Goal: Task Accomplishment & Management: Manage account settings

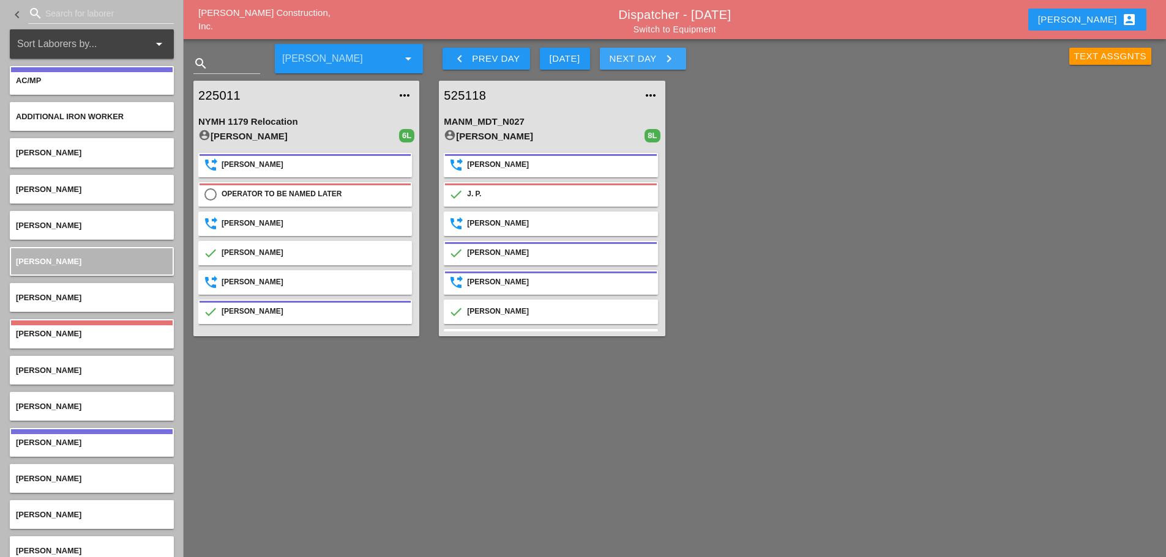
click at [674, 61] on icon "keyboard_arrow_right" at bounding box center [668, 58] width 15 height 15
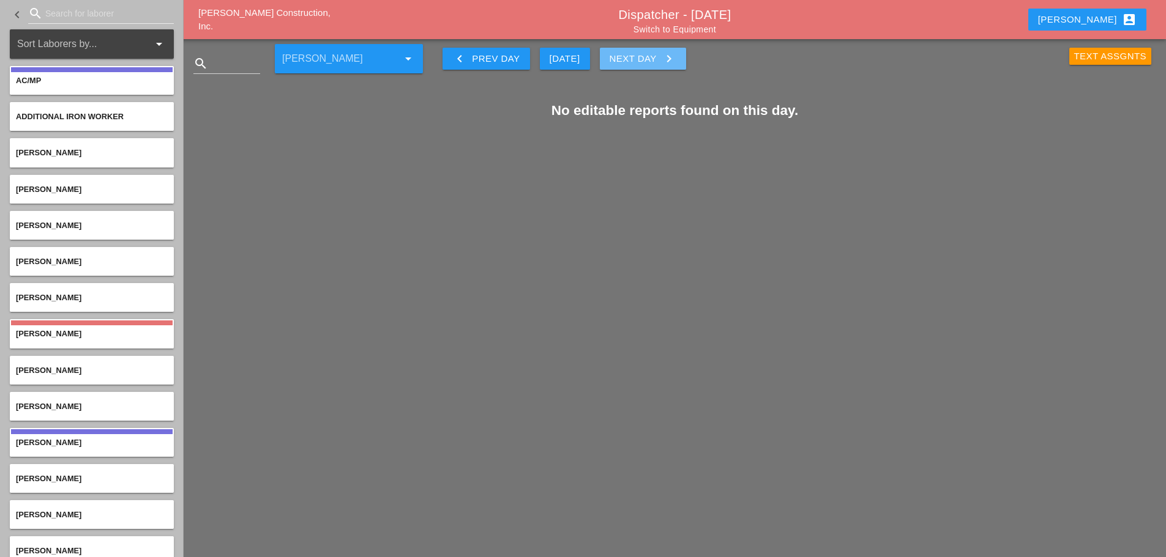
click at [663, 55] on icon "keyboard_arrow_right" at bounding box center [668, 58] width 15 height 15
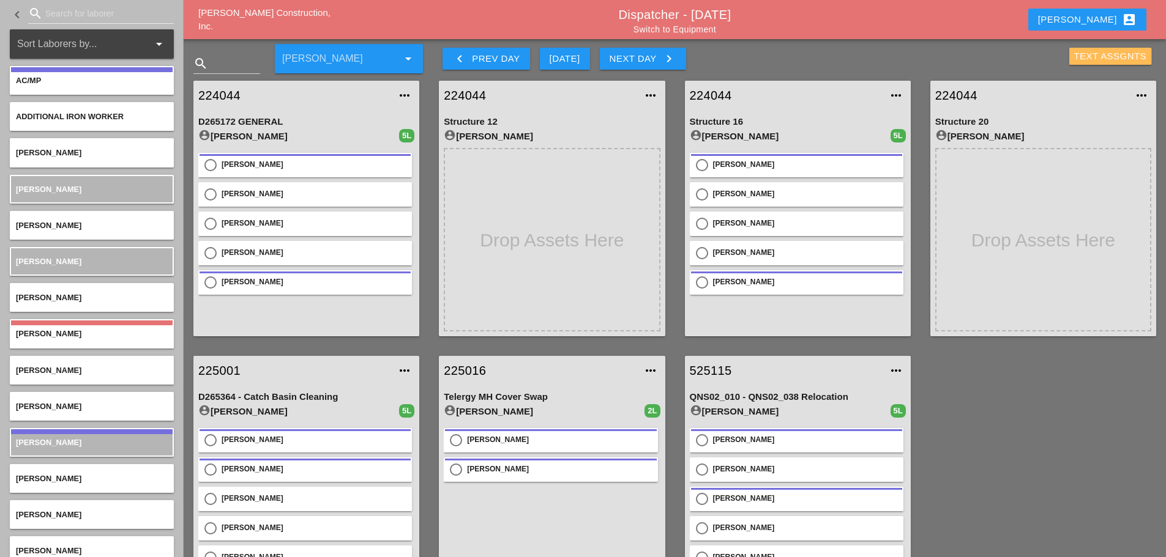
click at [871, 59] on div "Text Assgnts" at bounding box center [1110, 57] width 73 height 14
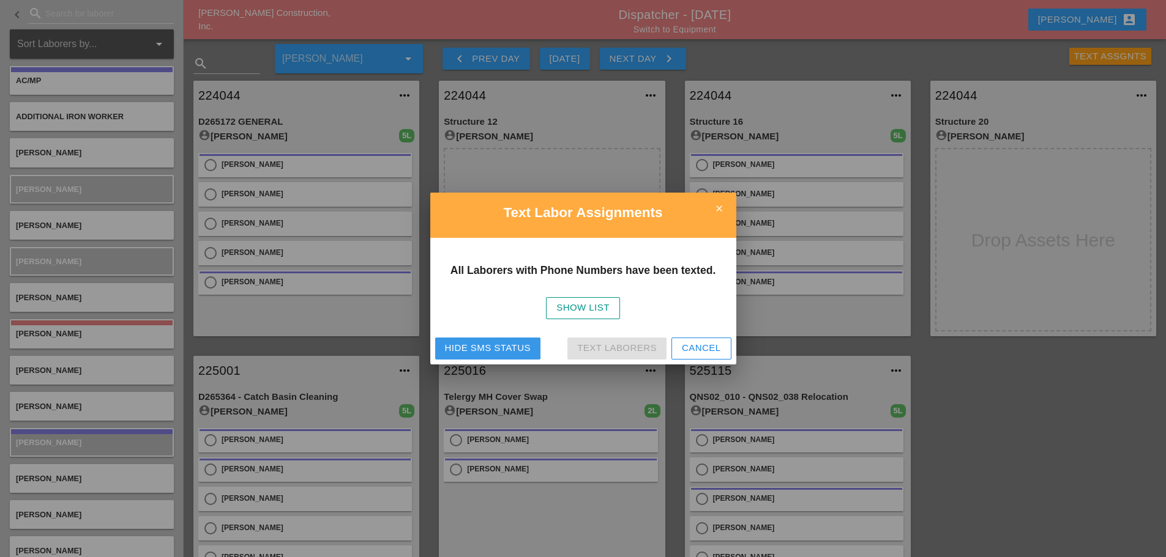
drag, startPoint x: 472, startPoint y: 349, endPoint x: 486, endPoint y: 344, distance: 14.3
click at [474, 349] on div "Hide SMS Status" at bounding box center [488, 348] width 86 height 14
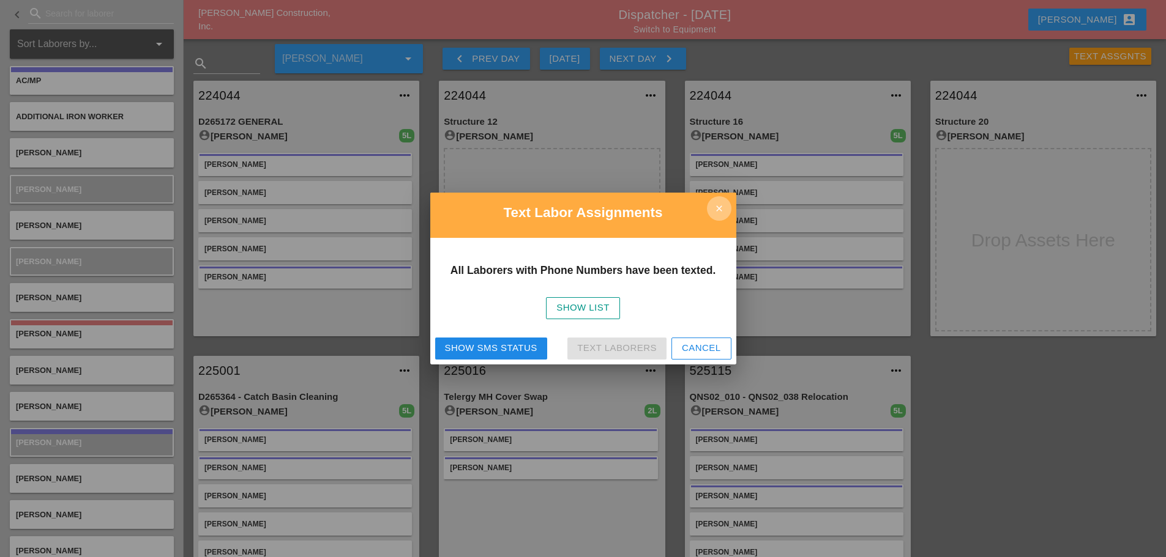
click at [714, 214] on icon "close" at bounding box center [719, 208] width 24 height 24
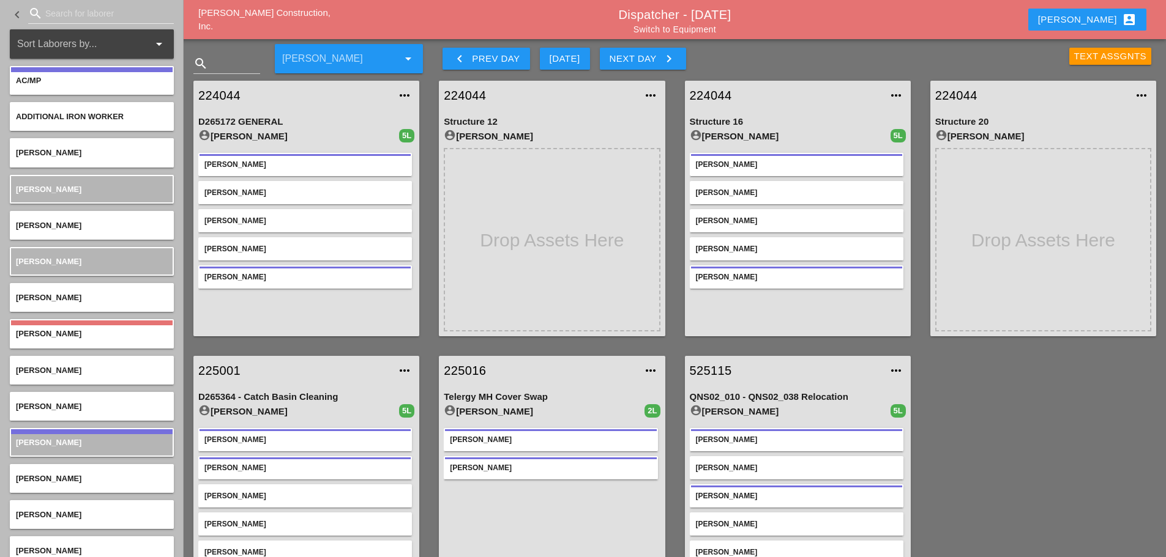
click at [212, 94] on link "224044" at bounding box center [293, 95] width 191 height 18
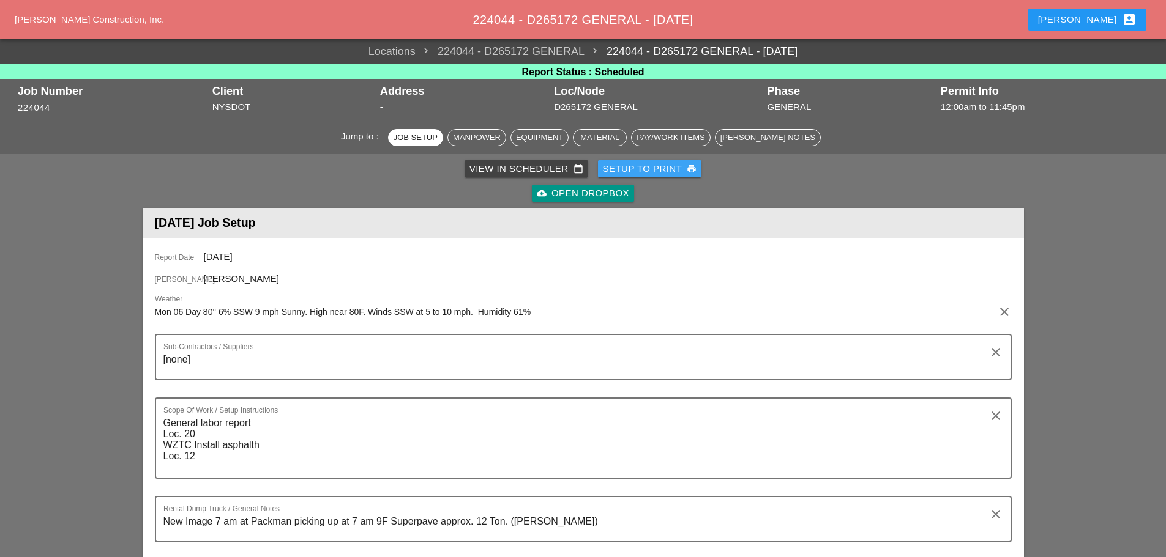
click at [619, 169] on div "Setup to Print print" at bounding box center [650, 169] width 94 height 14
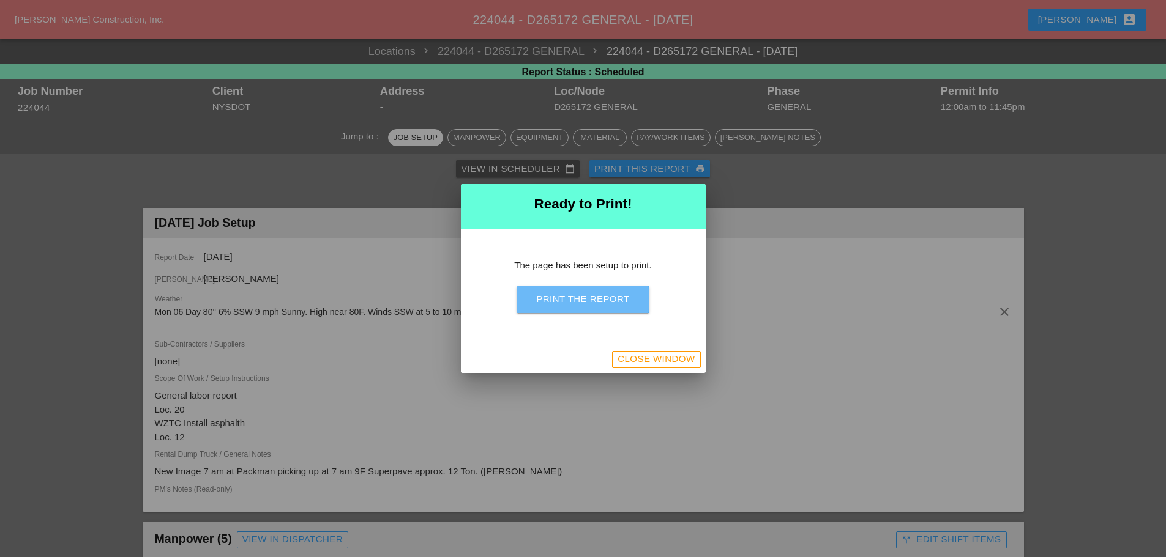
click at [609, 291] on button "Print the Report" at bounding box center [582, 299] width 132 height 27
click at [670, 355] on div "Close Window" at bounding box center [655, 359] width 77 height 14
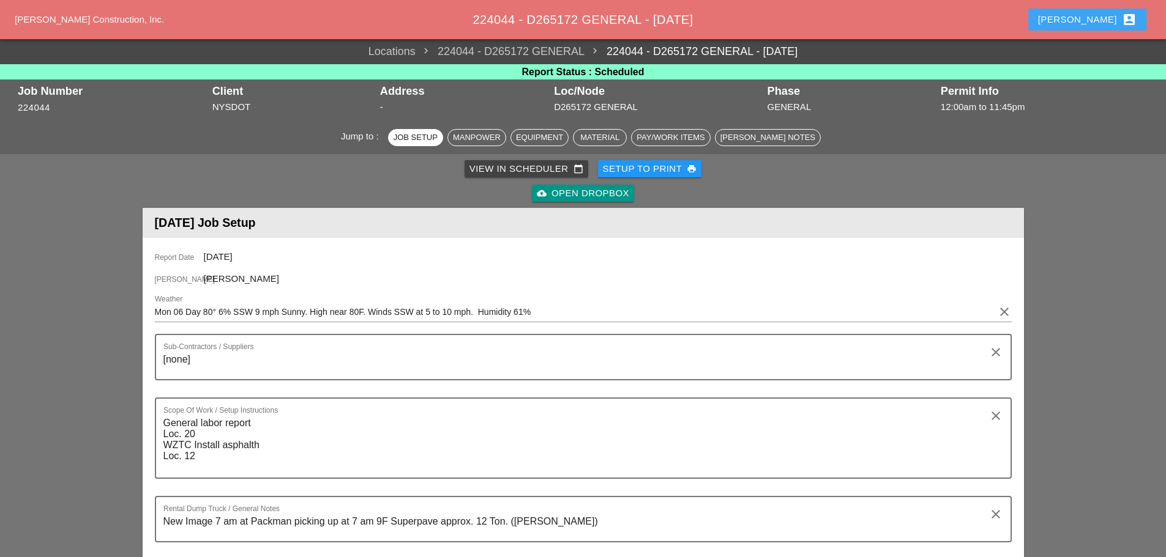
click at [871, 14] on div "Enrico account_box" at bounding box center [1087, 19] width 99 height 15
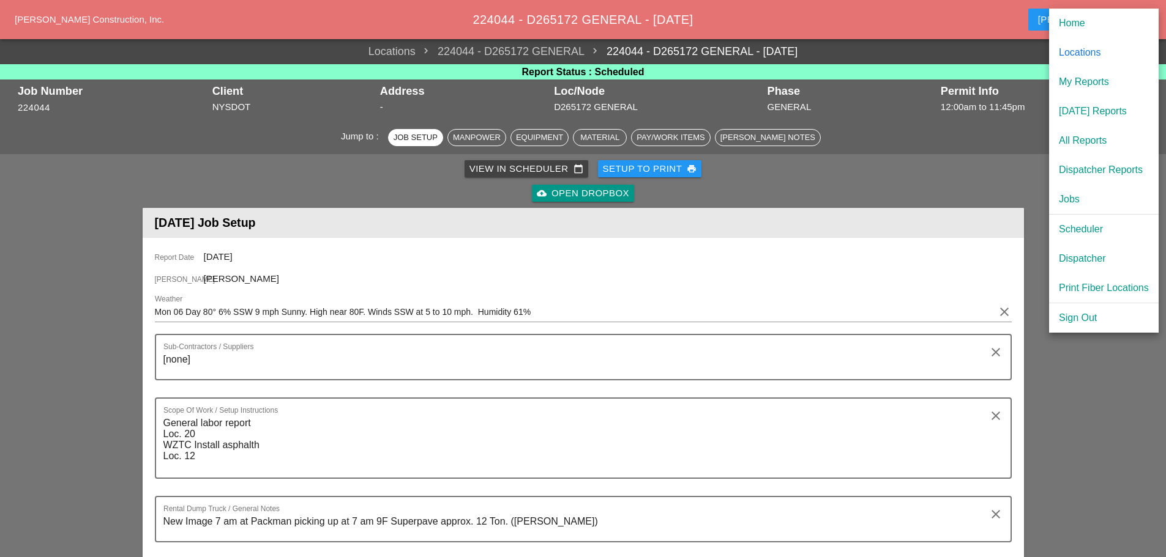
click at [871, 108] on div "[DATE] Reports" at bounding box center [1103, 111] width 90 height 15
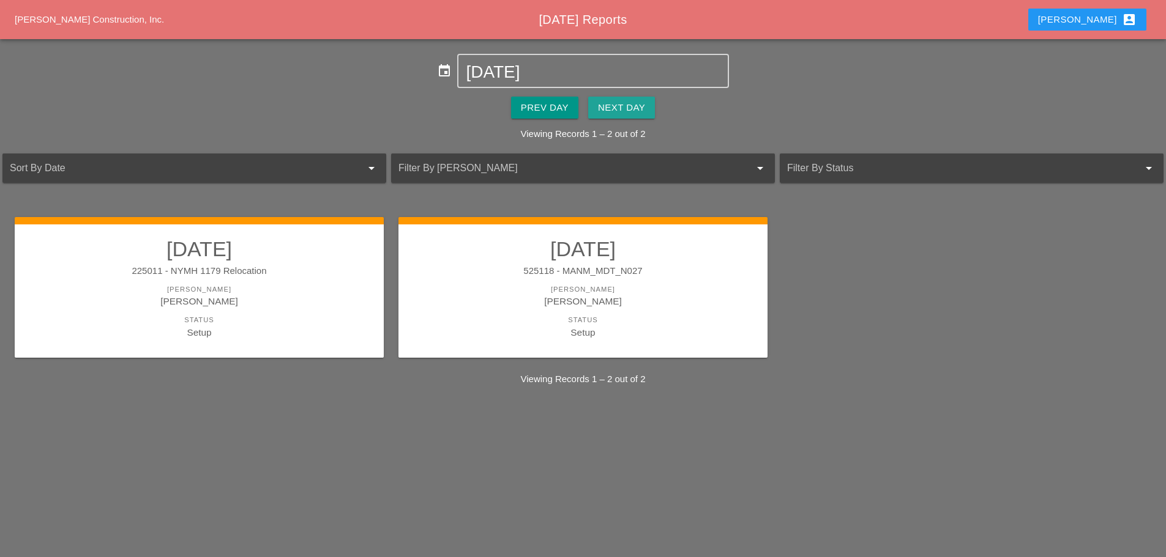
click at [630, 98] on button "Next Day" at bounding box center [621, 108] width 67 height 22
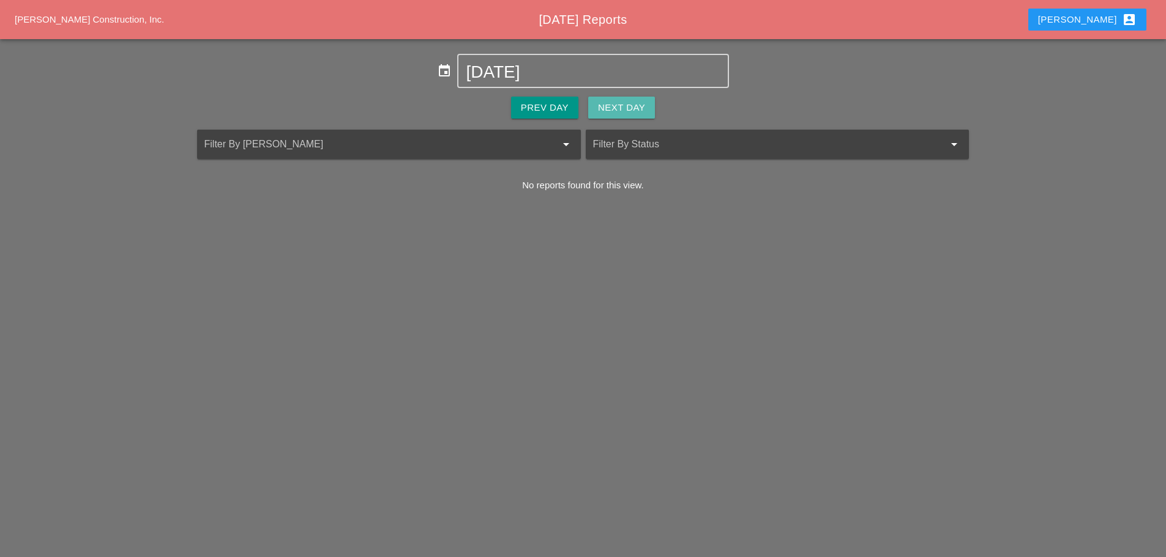
click at [626, 103] on div "Next Day" at bounding box center [621, 108] width 47 height 14
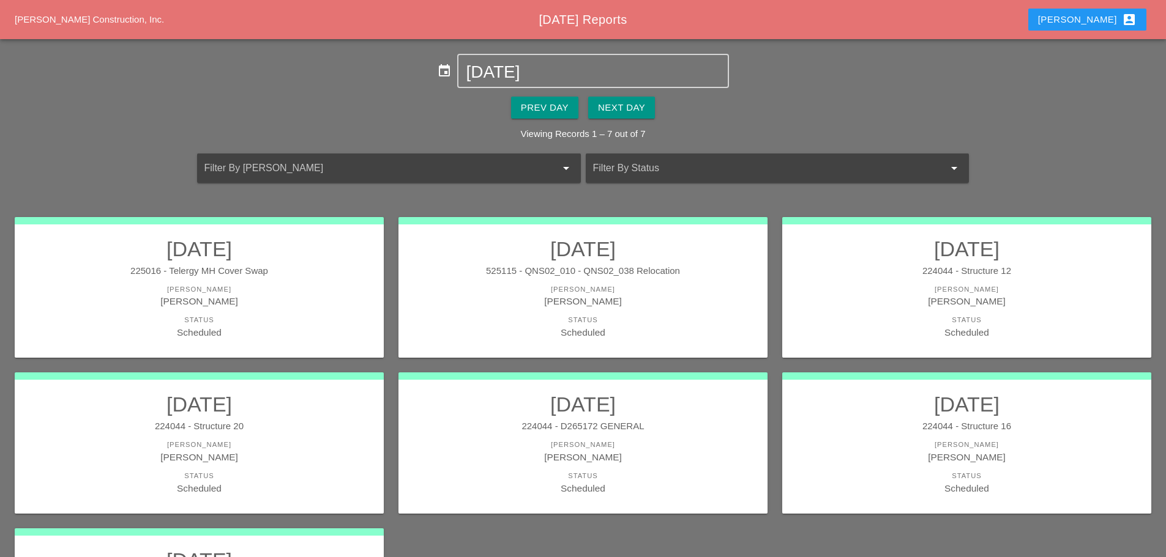
click at [689, 316] on div "Status" at bounding box center [583, 320] width 344 height 10
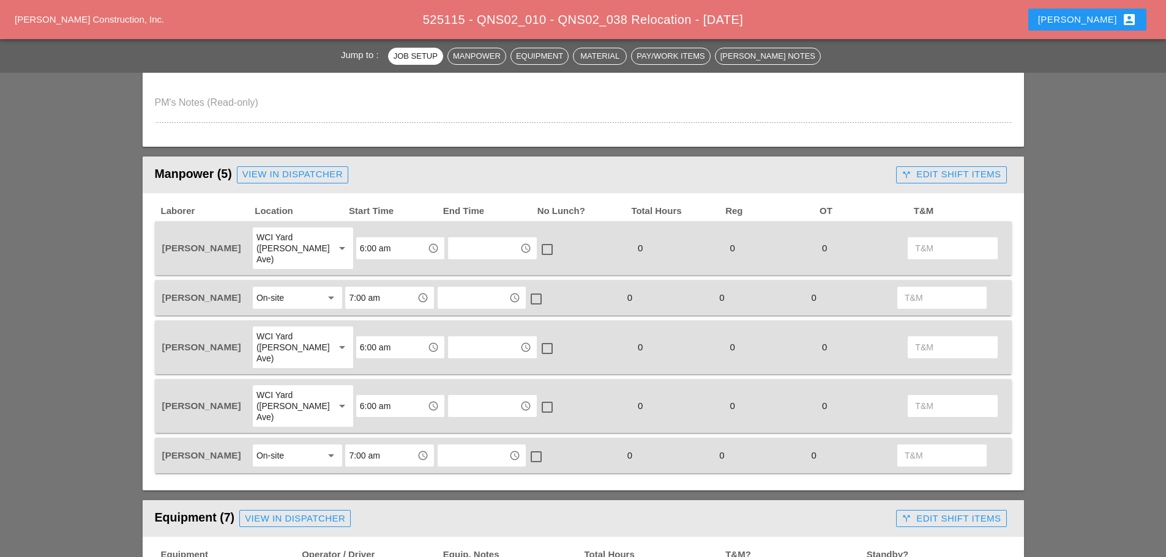
scroll to position [734, 0]
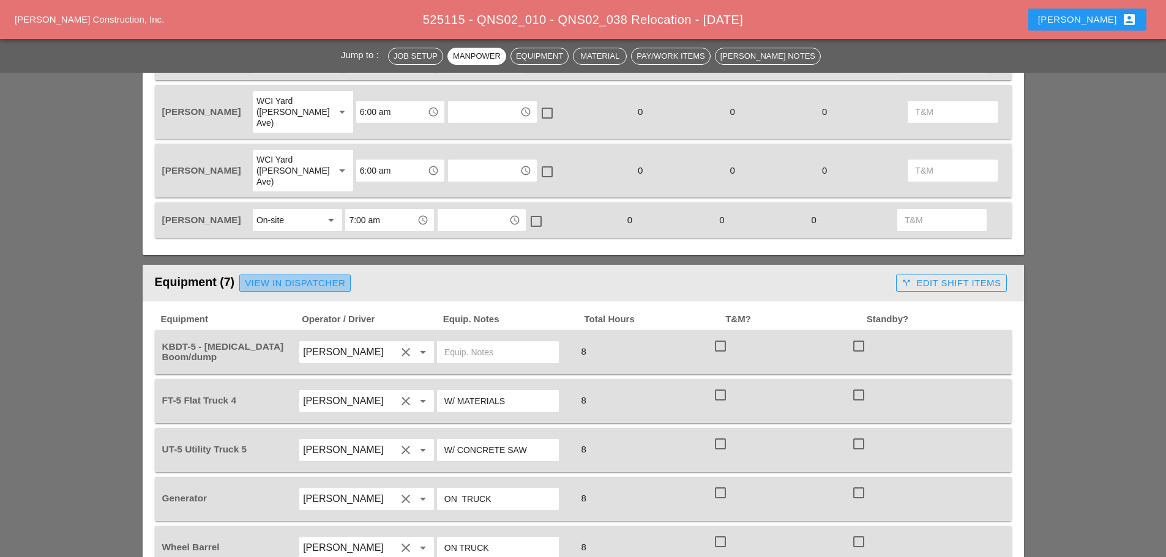
click at [330, 277] on div "View in Dispatcher" at bounding box center [295, 284] width 100 height 14
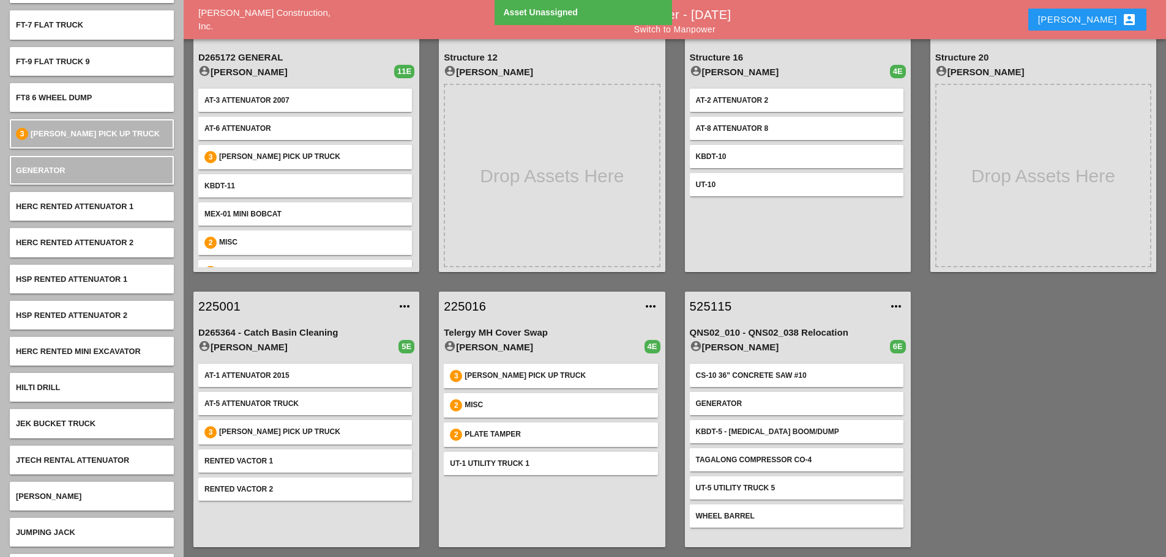
scroll to position [2841, 0]
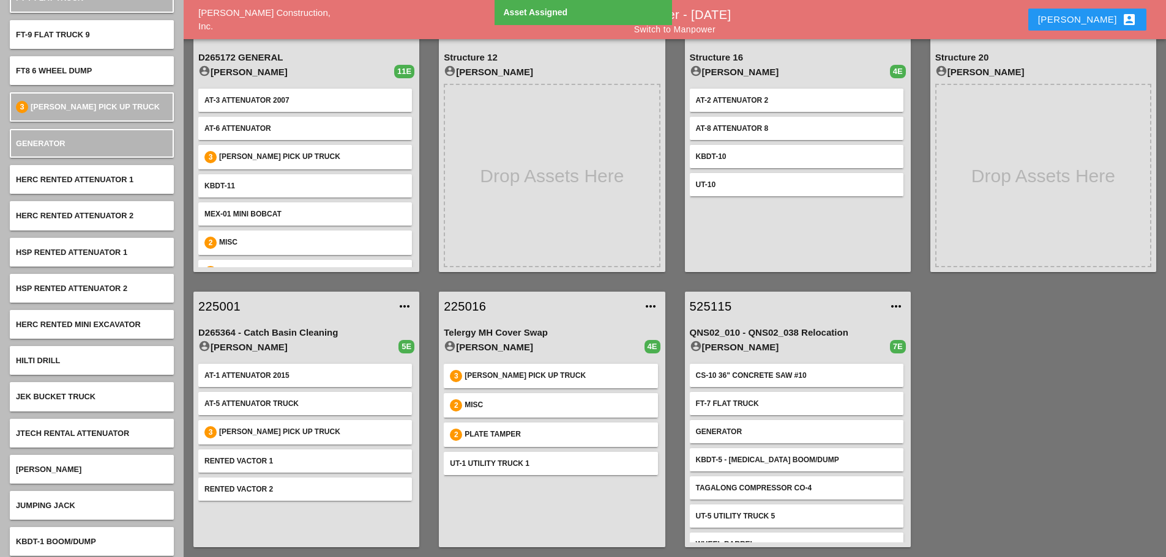
click at [730, 305] on link "525115" at bounding box center [785, 306] width 191 height 18
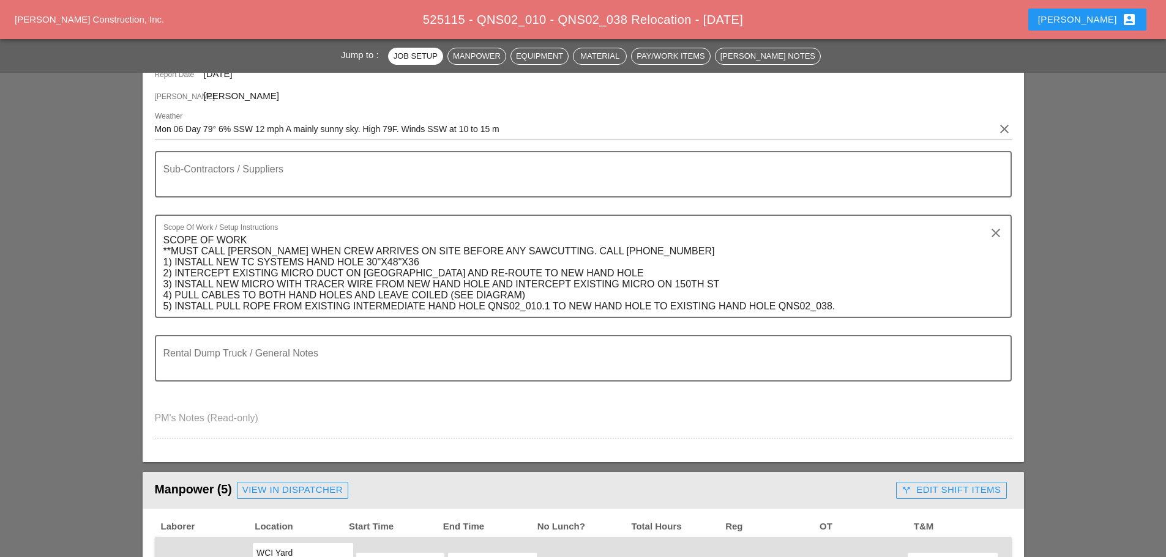
scroll to position [551, 0]
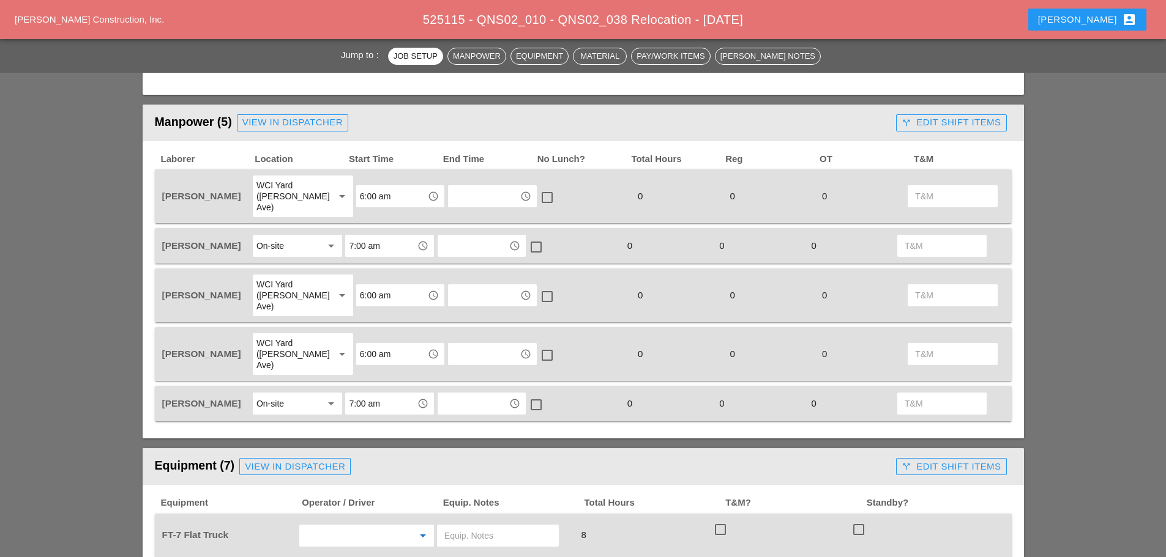
click at [360, 483] on input "text" at bounding box center [349, 536] width 93 height 20
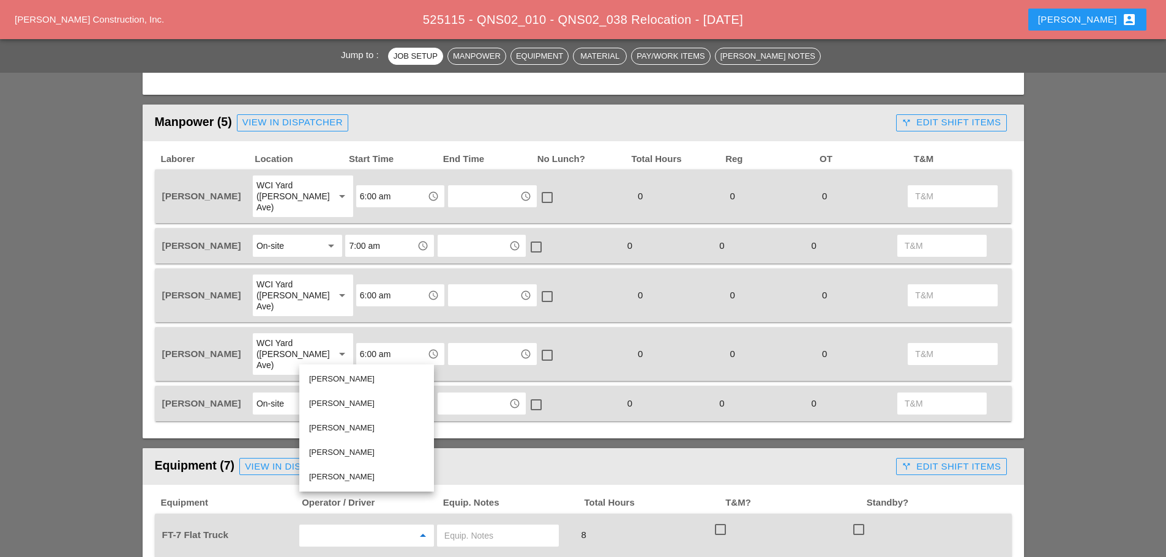
drag, startPoint x: 338, startPoint y: 425, endPoint x: 349, endPoint y: 425, distance: 11.6
click at [338, 425] on div "[PERSON_NAME]" at bounding box center [366, 428] width 115 height 15
type input "[PERSON_NAME]"
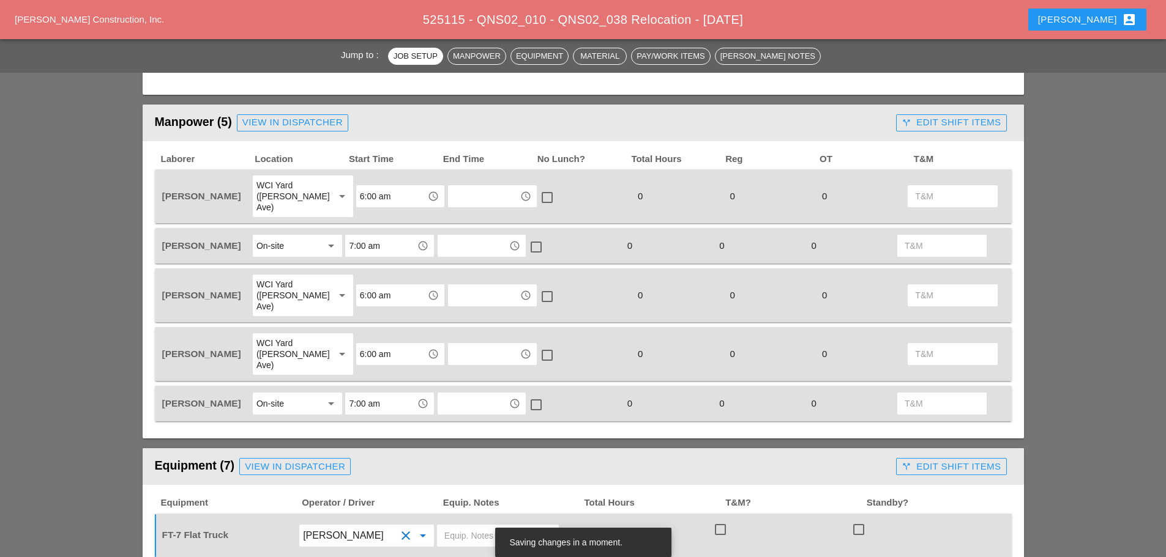
click at [454, 483] on input "text" at bounding box center [497, 536] width 107 height 20
type input "w"
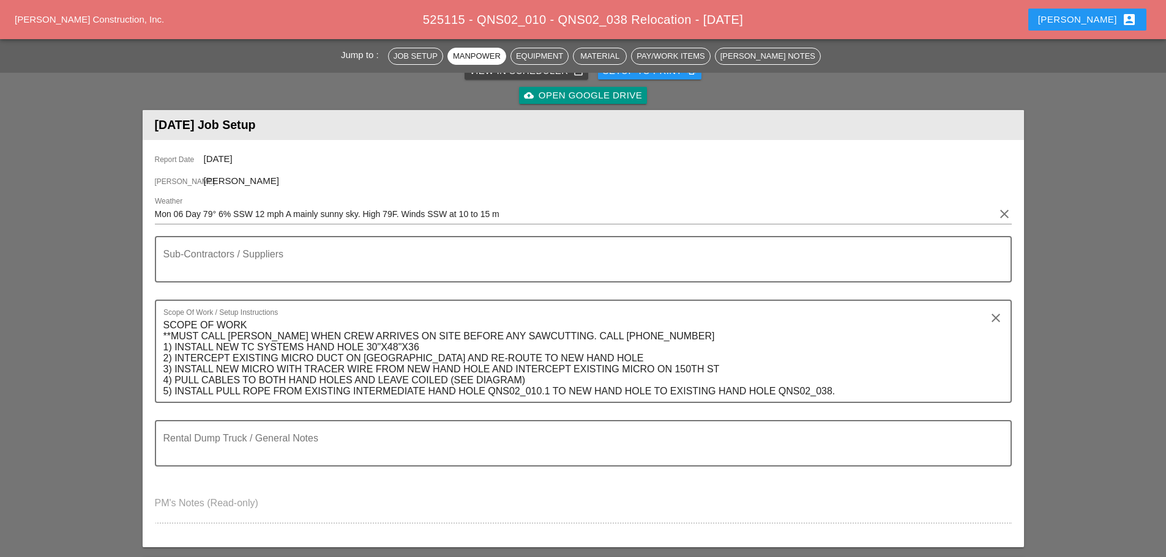
scroll to position [0, 0]
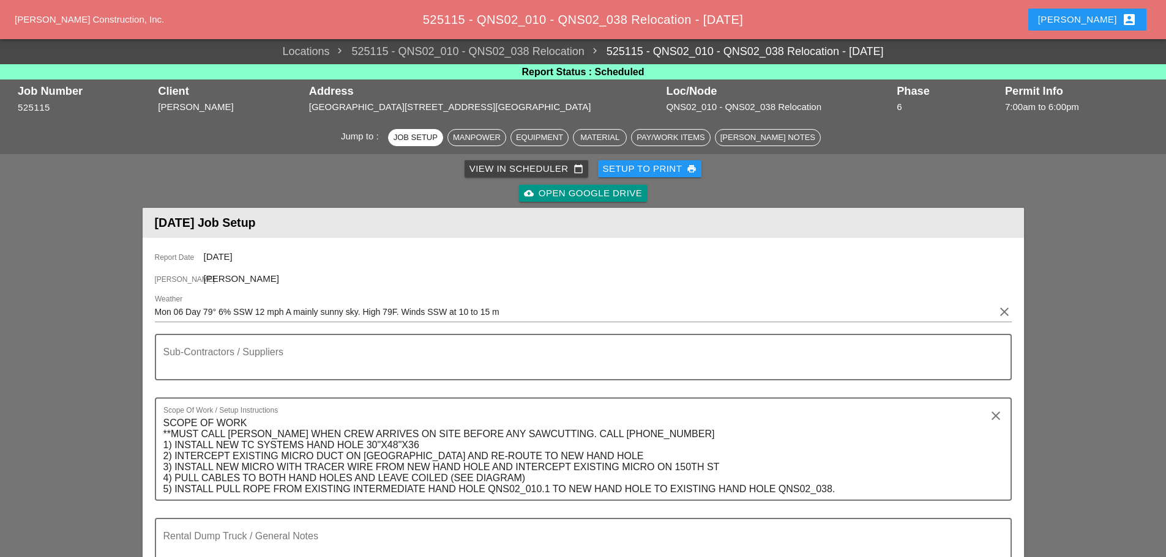
type input "W/ MATERIALS"
click at [640, 171] on div "Setup to Print print" at bounding box center [650, 169] width 94 height 14
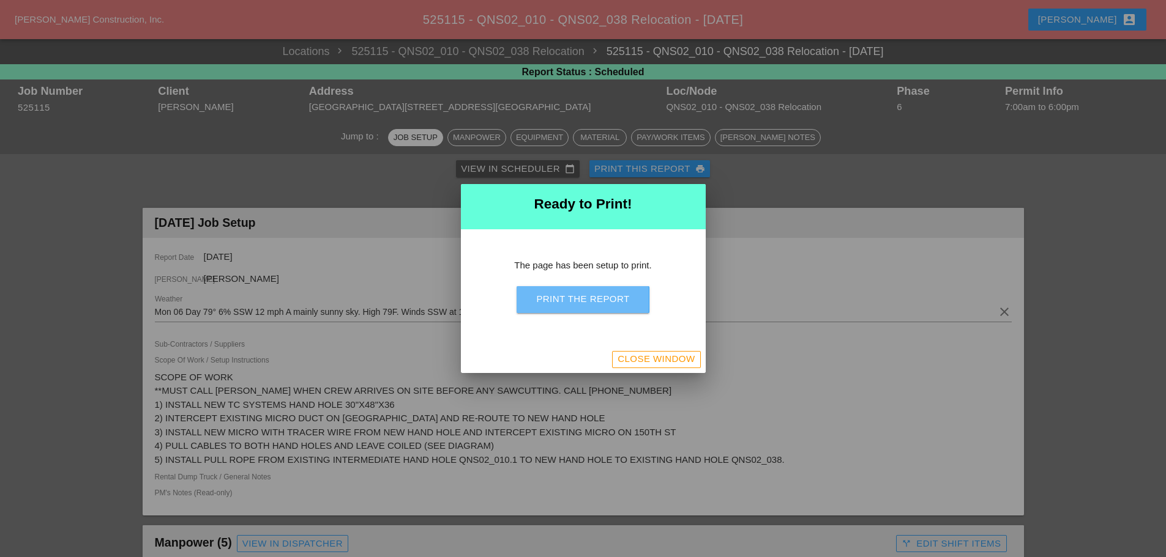
click at [543, 302] on div "Print the Report" at bounding box center [582, 299] width 93 height 14
click at [653, 355] on div "Close Window" at bounding box center [655, 359] width 77 height 14
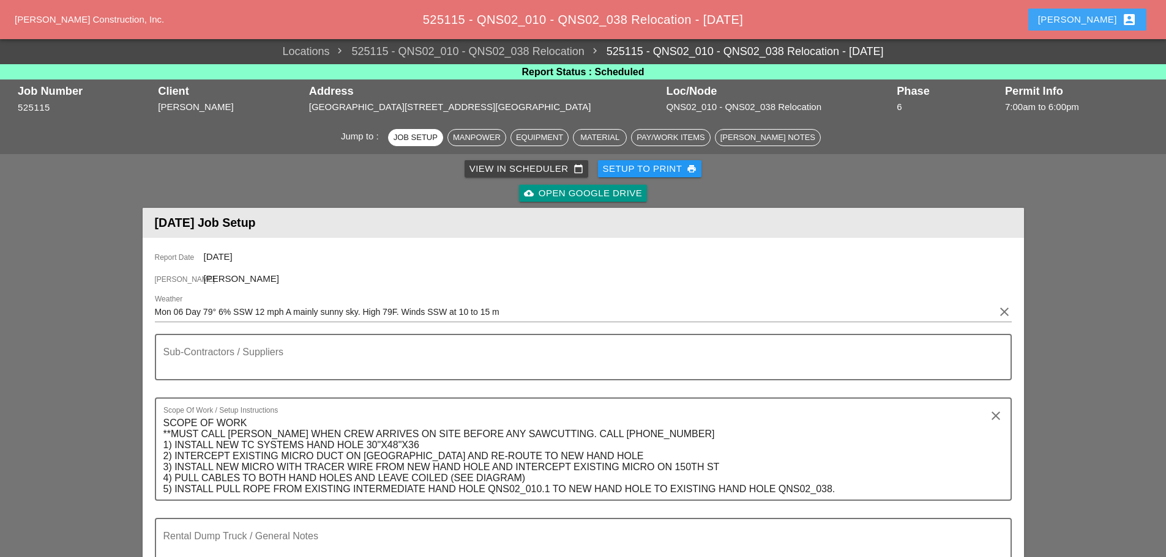
click at [871, 21] on div "Enrico account_box" at bounding box center [1087, 19] width 99 height 15
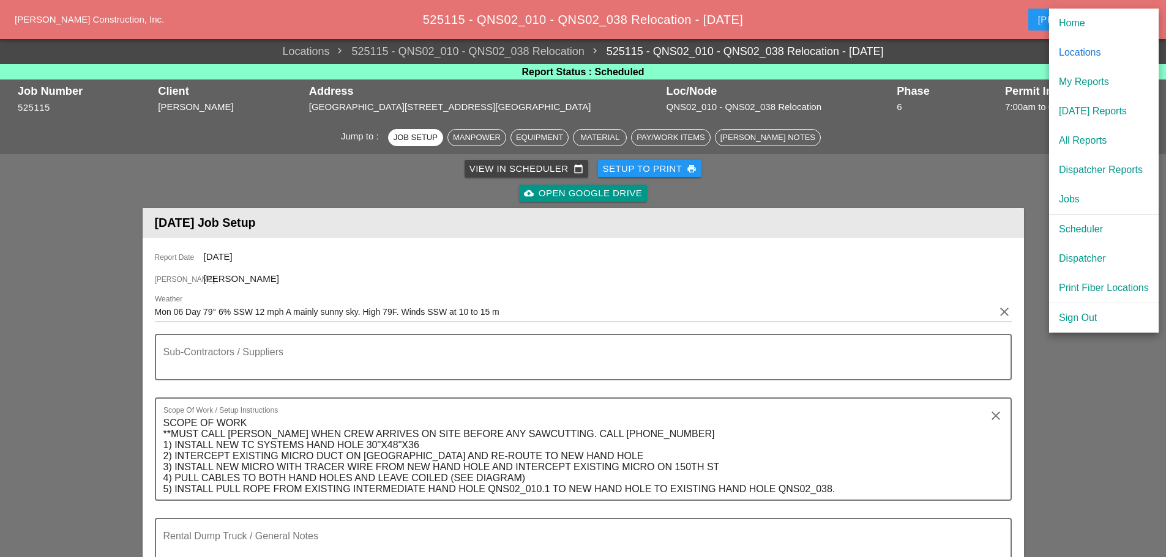
click at [871, 111] on div "[DATE] Reports" at bounding box center [1103, 111] width 90 height 15
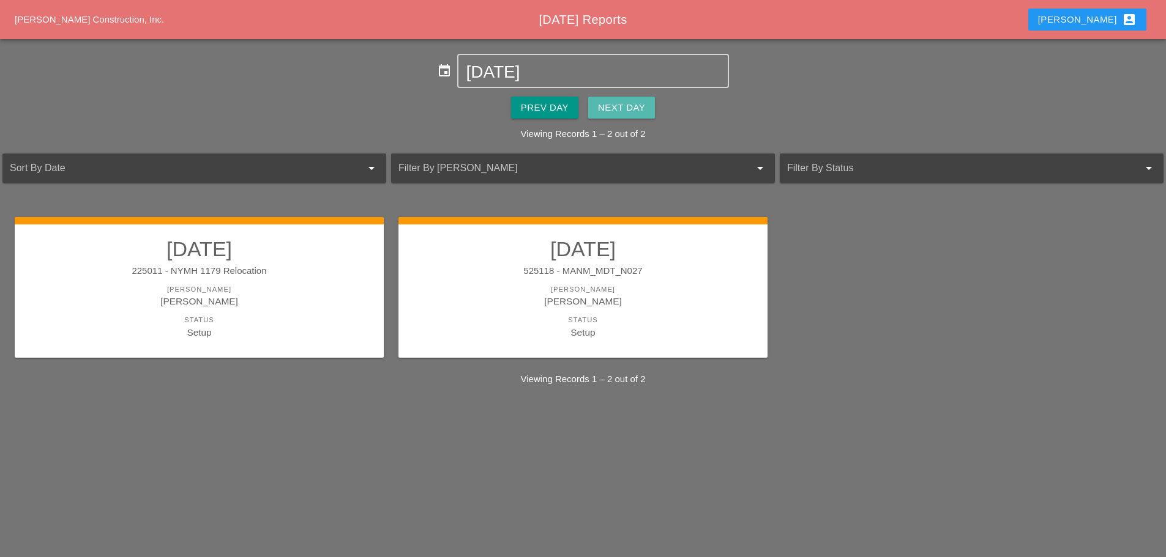
click at [603, 99] on button "Next Day" at bounding box center [621, 108] width 67 height 22
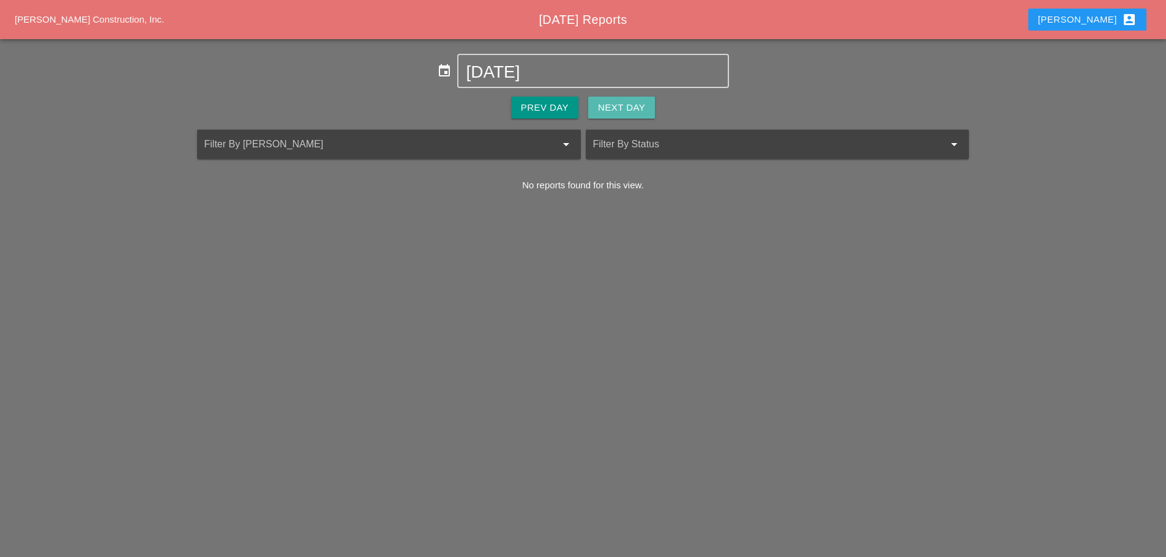
click at [603, 99] on button "Next Day" at bounding box center [621, 108] width 67 height 22
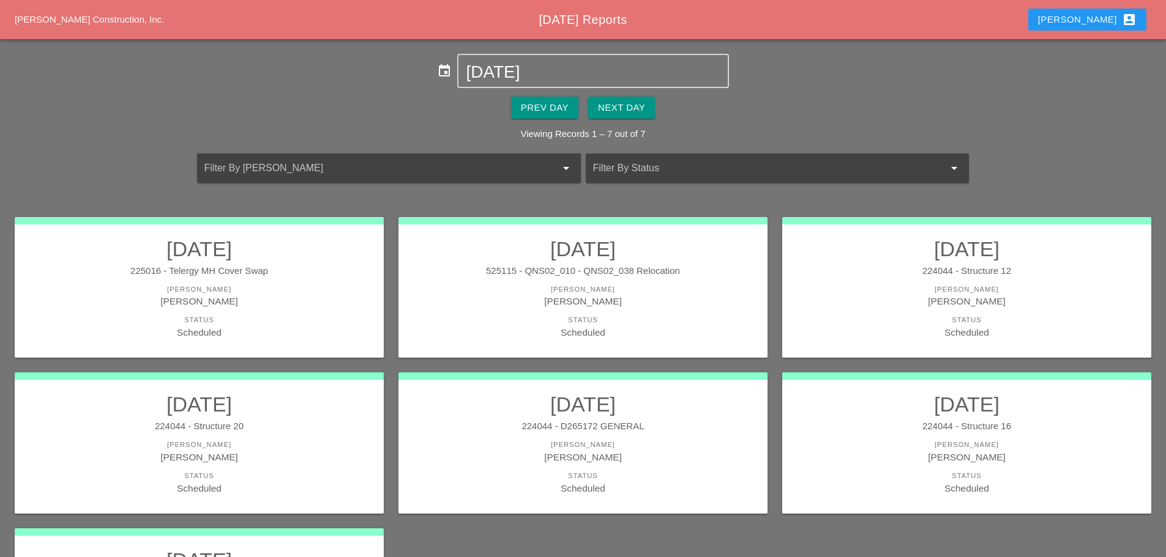
click at [710, 441] on div "[PERSON_NAME]" at bounding box center [583, 445] width 344 height 10
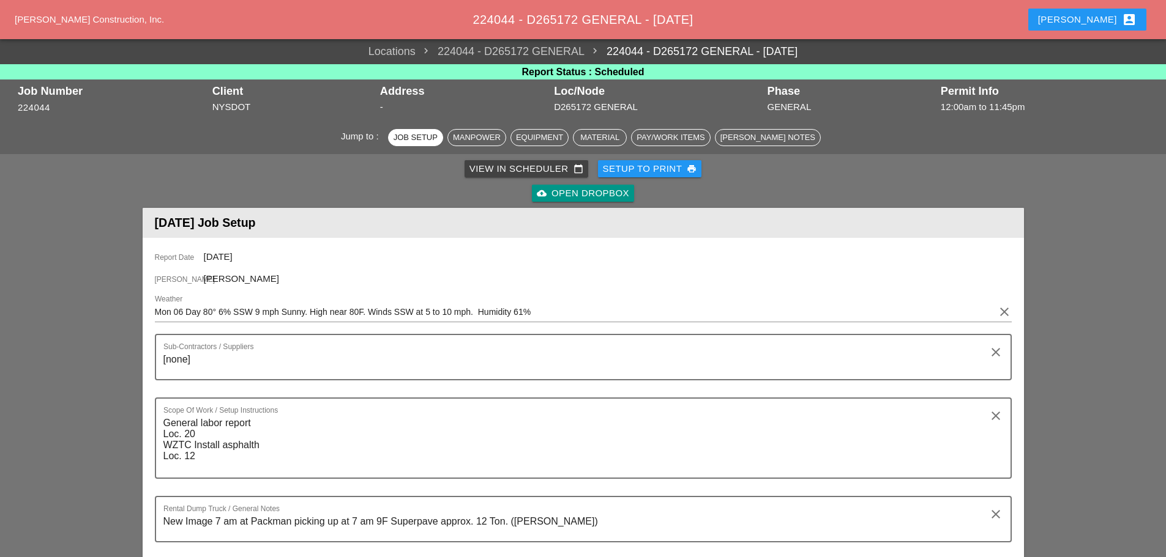
scroll to position [428, 0]
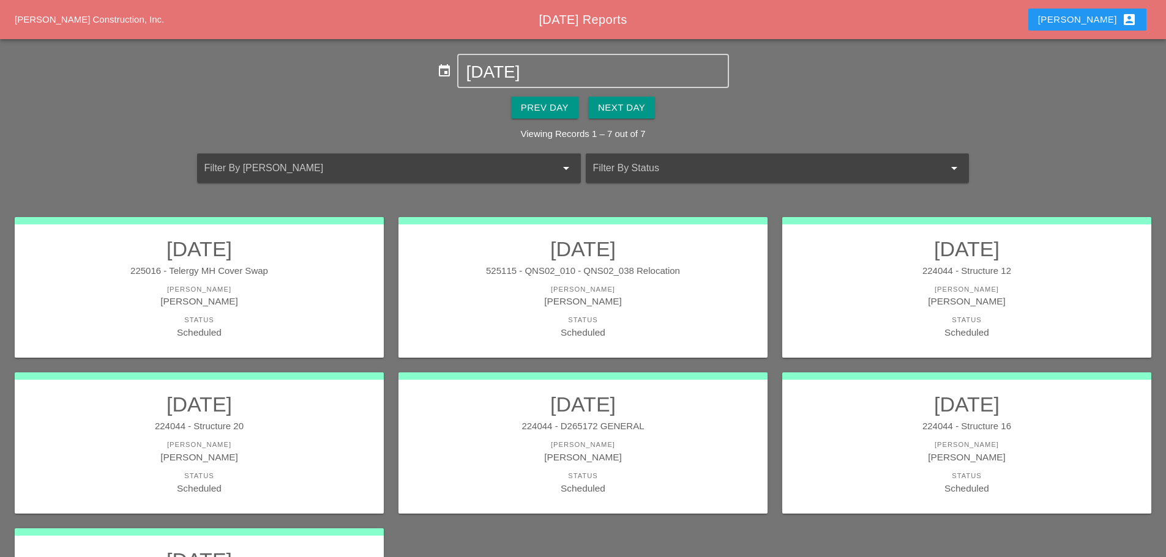
click at [225, 471] on div "Status" at bounding box center [199, 476] width 344 height 10
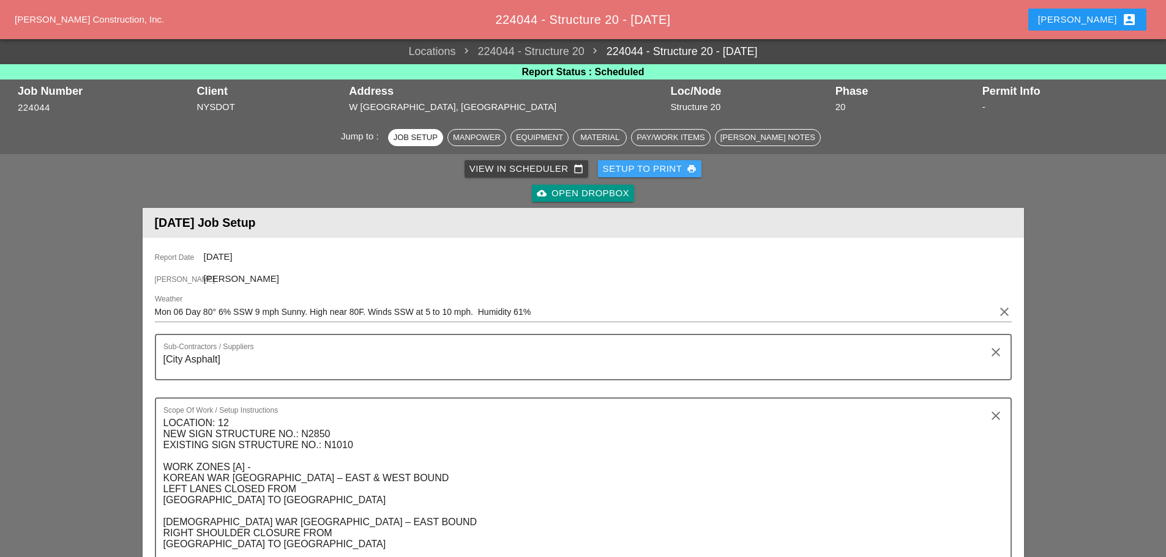
click at [672, 165] on div "Setup to Print print" at bounding box center [650, 169] width 94 height 14
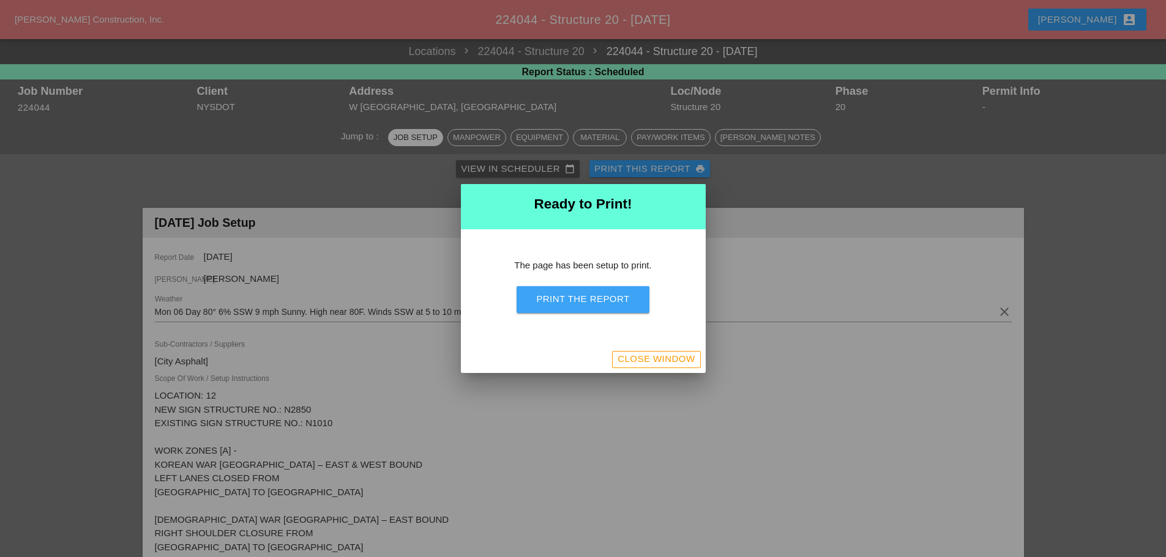
drag, startPoint x: 643, startPoint y: 294, endPoint x: 894, endPoint y: 475, distance: 309.0
click at [642, 294] on button "Print the Report" at bounding box center [582, 299] width 132 height 27
click at [685, 364] on div "Close Window" at bounding box center [655, 359] width 77 height 14
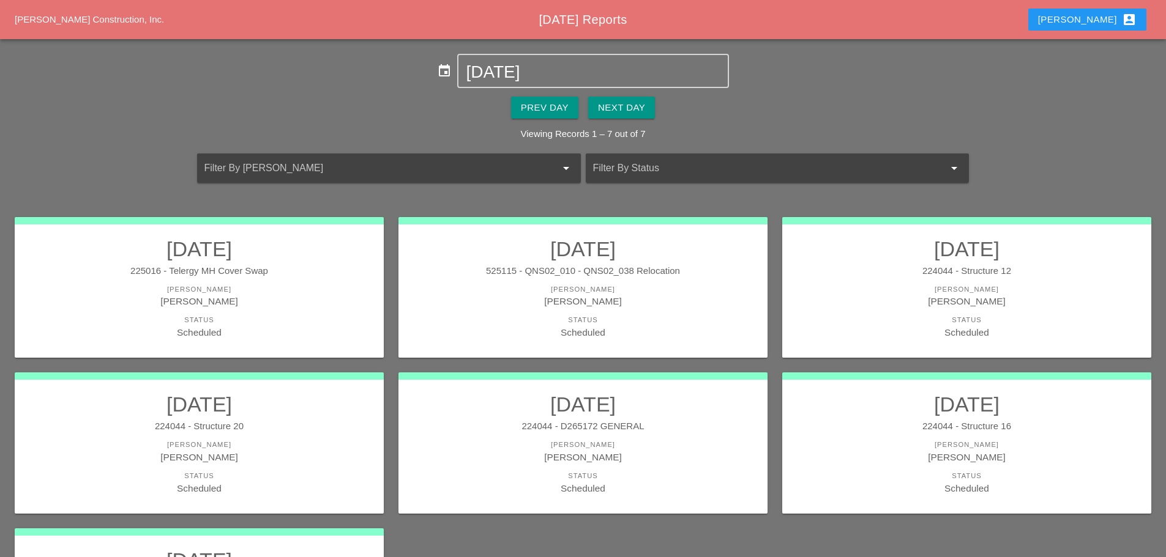
click at [869, 266] on div "224044 - Structure 12" at bounding box center [966, 271] width 344 height 14
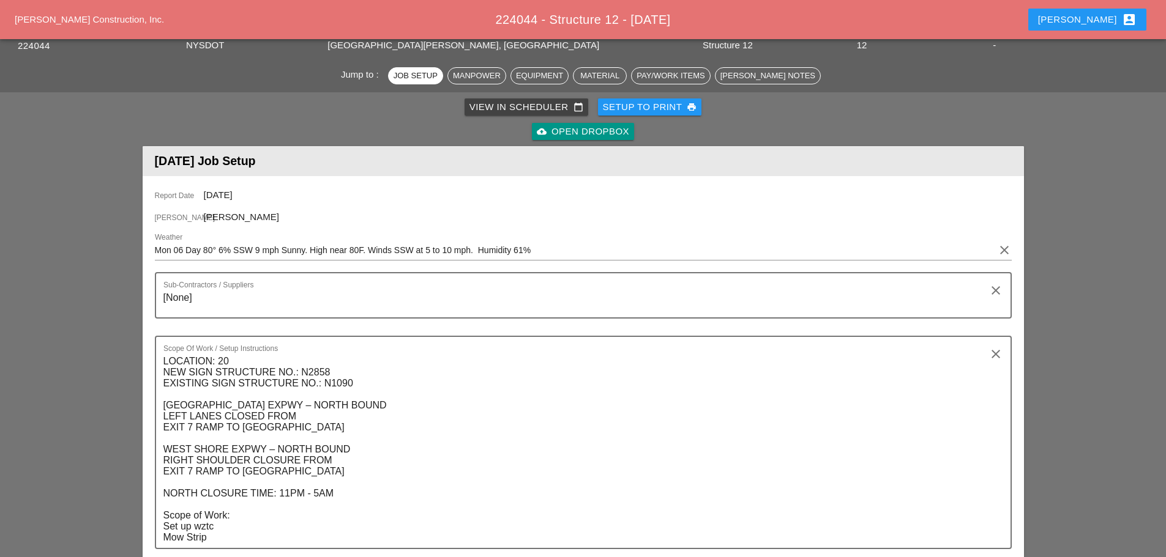
scroll to position [61, 0]
click at [626, 102] on div "Setup to Print print" at bounding box center [650, 108] width 94 height 14
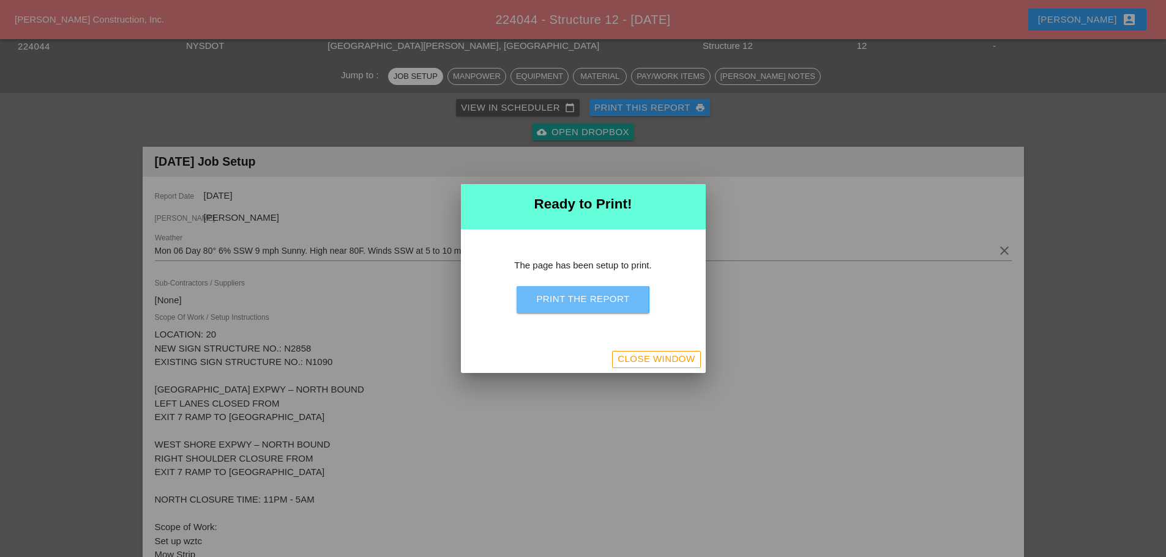
click at [538, 292] on div "Print the Report" at bounding box center [582, 299] width 93 height 14
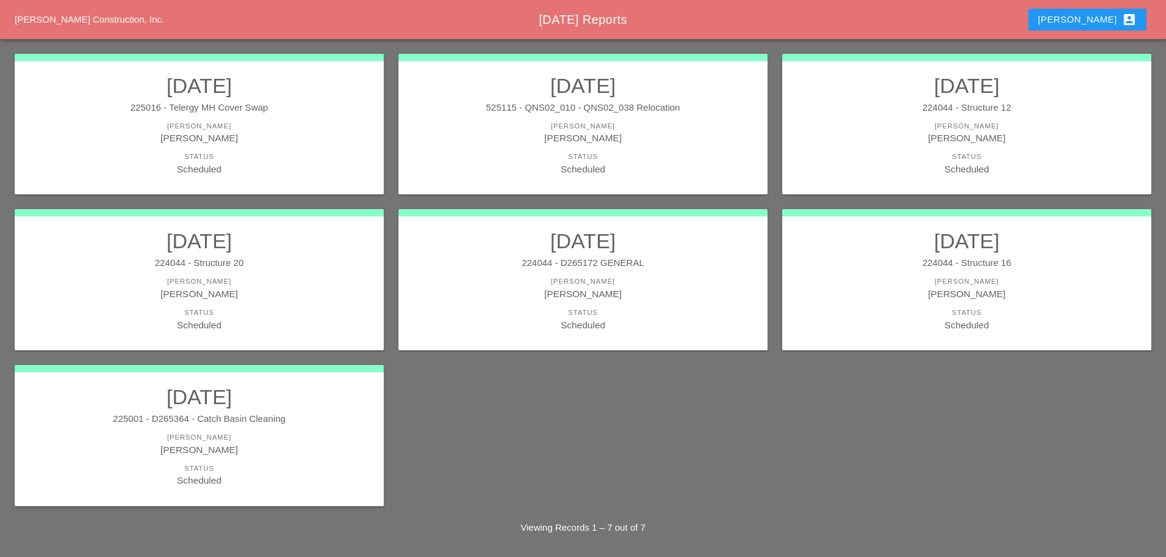
scroll to position [165, 0]
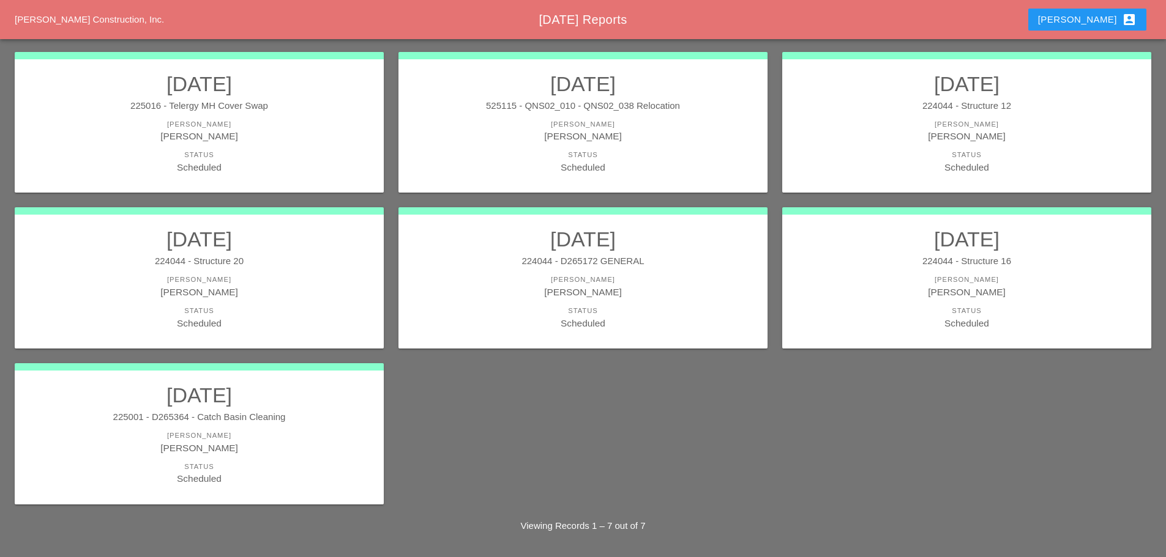
click at [255, 428] on link "10/06/2025 225001 - D265364 - Catch Basin Cleaning Foreman Miguel Fernandes Sta…" at bounding box center [199, 434] width 344 height 103
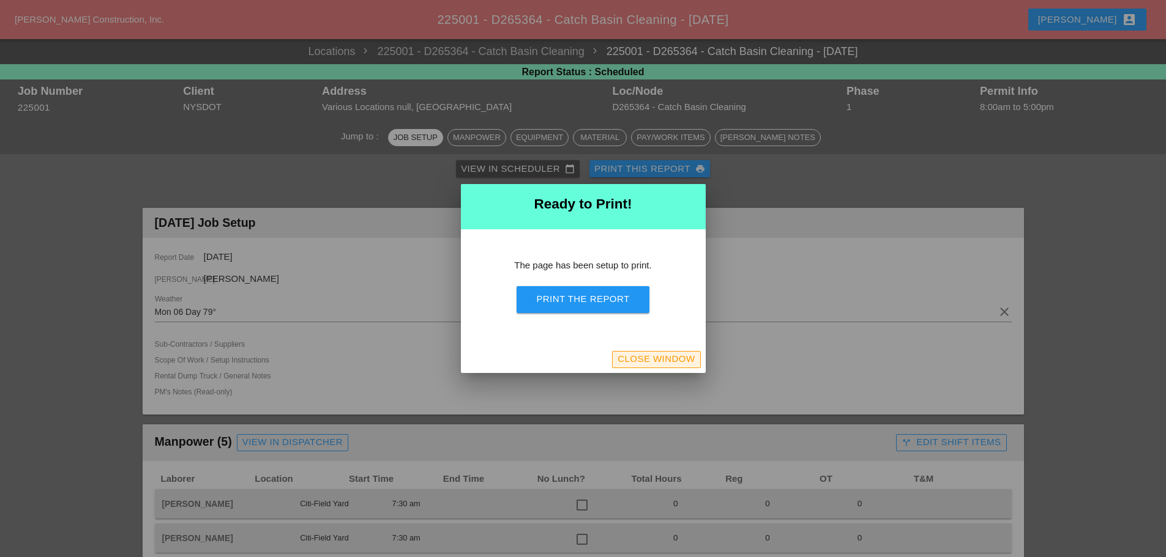
click at [637, 359] on div "Close Window" at bounding box center [655, 359] width 77 height 14
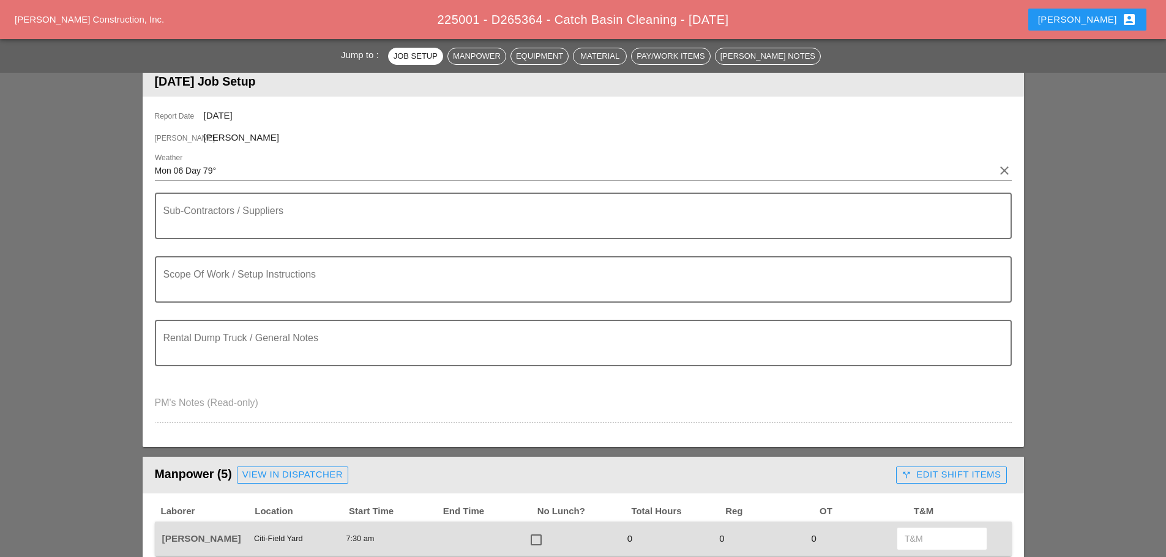
scroll to position [184, 0]
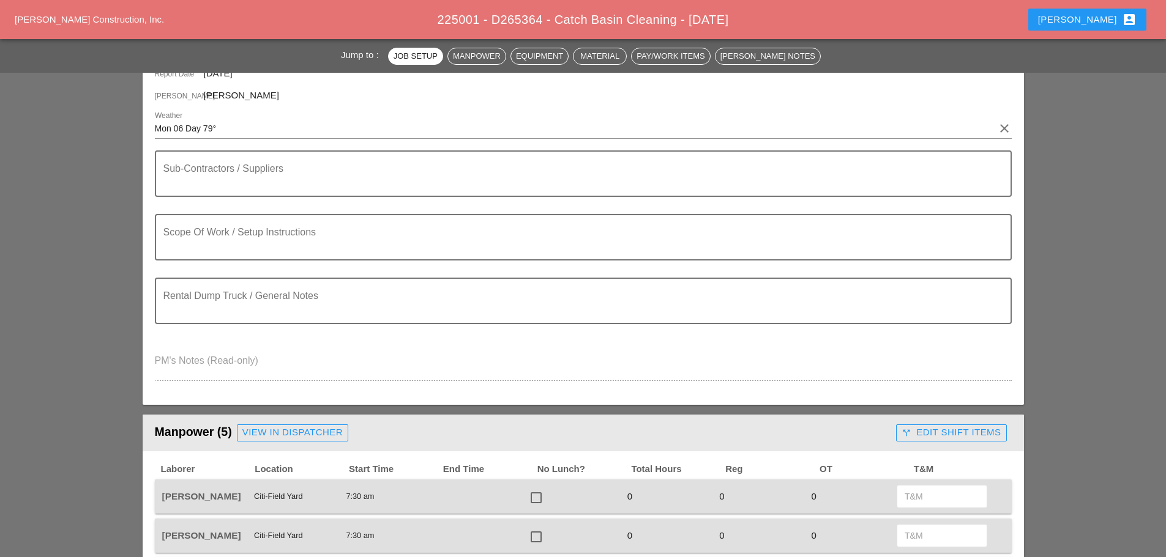
click at [218, 247] on textarea "Scope Of Work / Setup Instructions" at bounding box center [578, 244] width 830 height 29
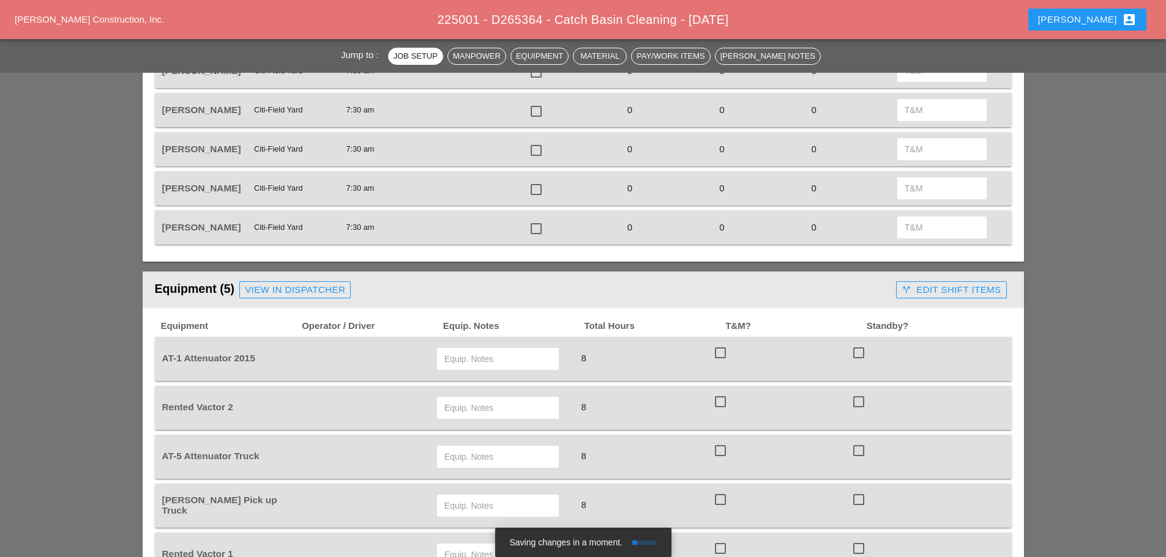
scroll to position [612, 0]
type textarea "============WZTC =================================== CLEANING C.B"
click at [458, 354] on input "text" at bounding box center [497, 359] width 107 height 20
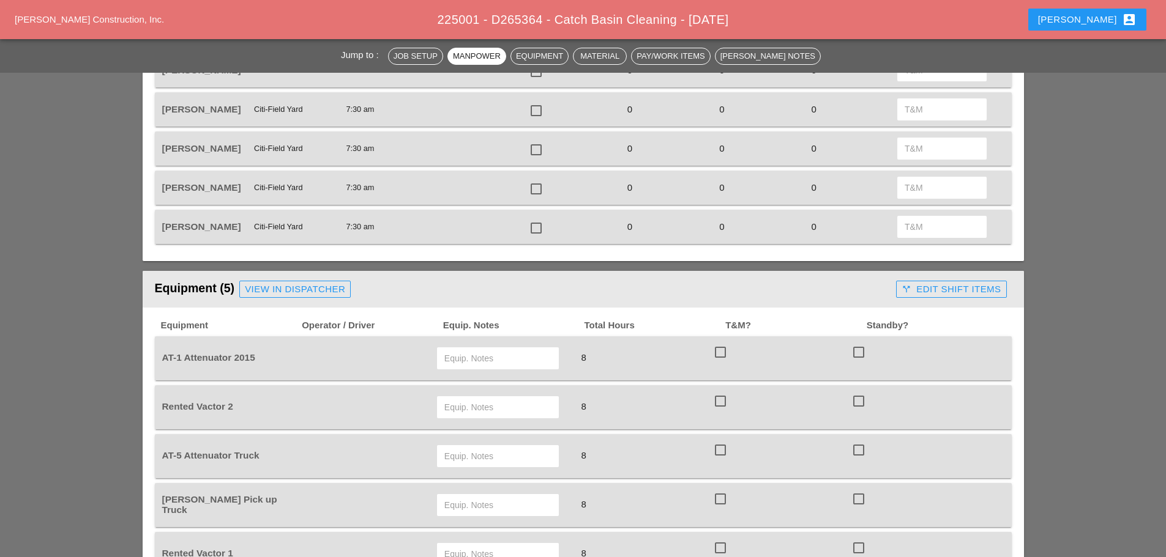
click at [480, 364] on input "text" at bounding box center [497, 359] width 107 height 20
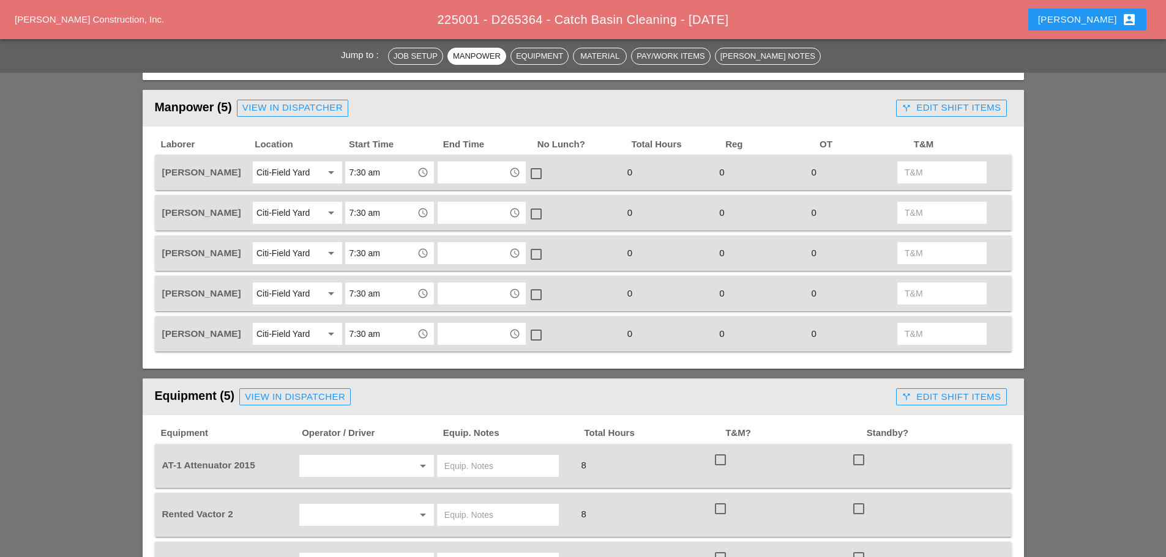
scroll to position [734, 0]
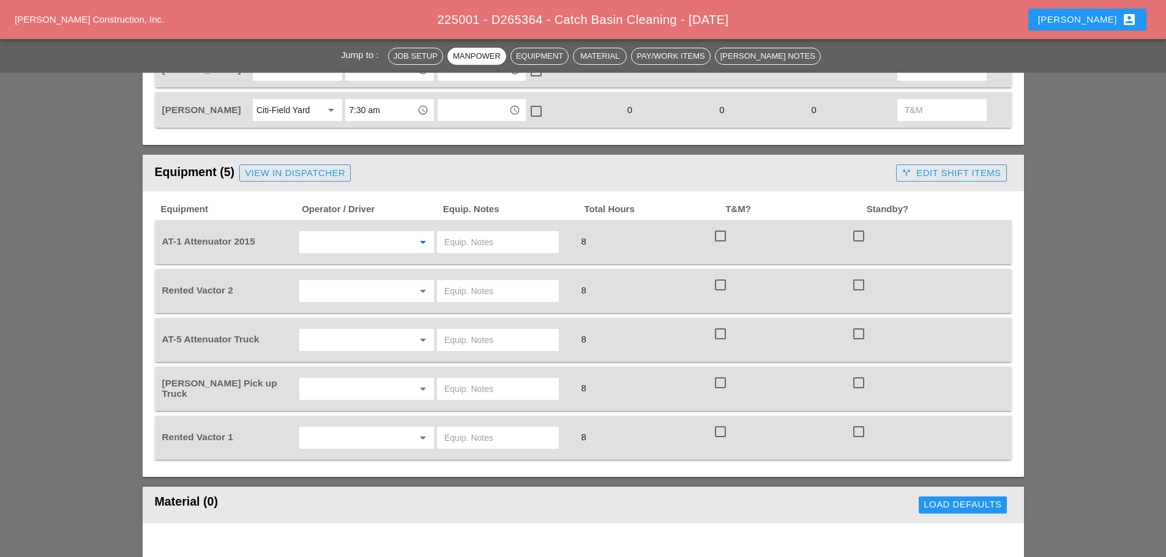
click at [335, 239] on input "text" at bounding box center [349, 242] width 93 height 20
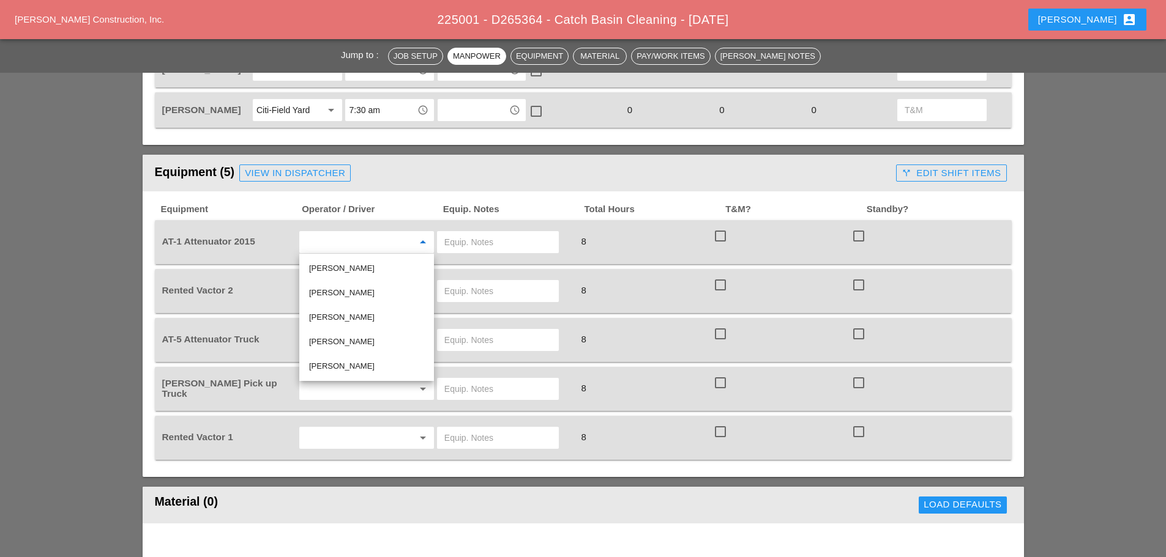
click at [332, 269] on div "[PERSON_NAME]" at bounding box center [366, 268] width 115 height 15
type input "[PERSON_NAME]"
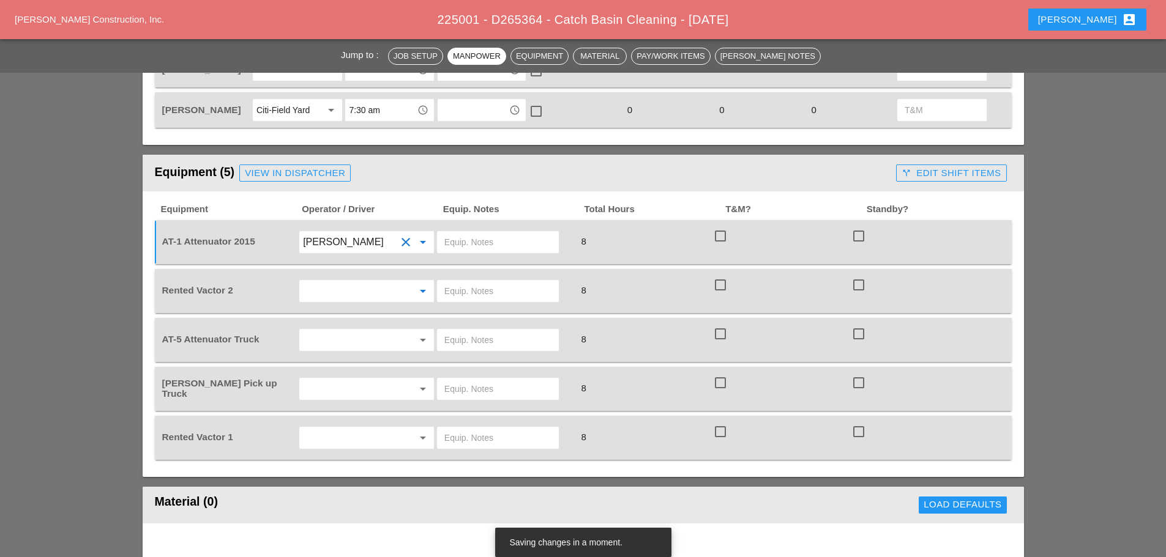
click at [330, 291] on input "text" at bounding box center [349, 291] width 93 height 20
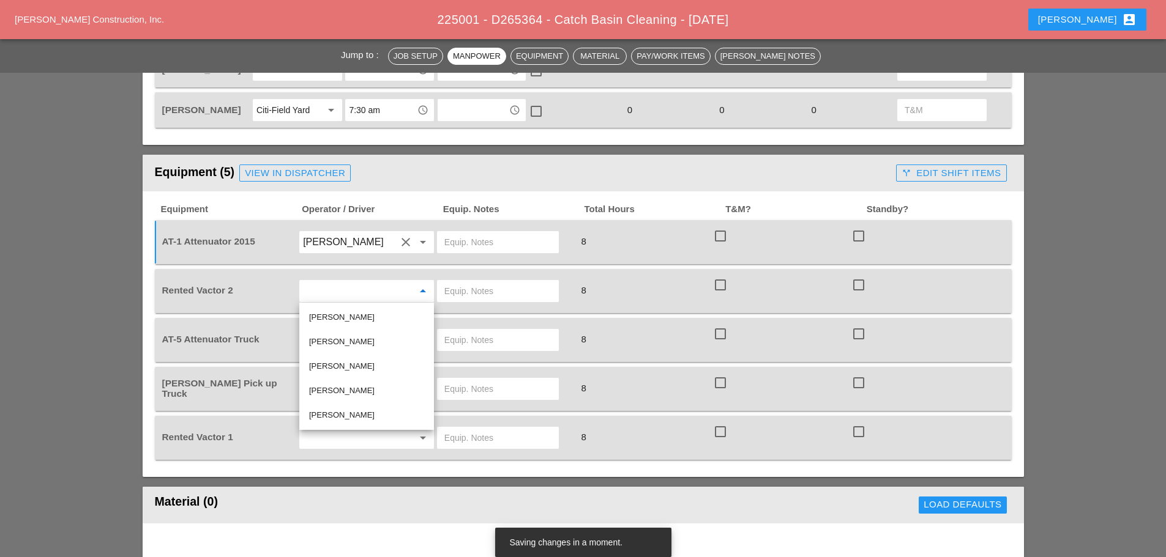
click at [322, 409] on div "[PERSON_NAME]" at bounding box center [366, 415] width 115 height 15
type input "[PERSON_NAME]"
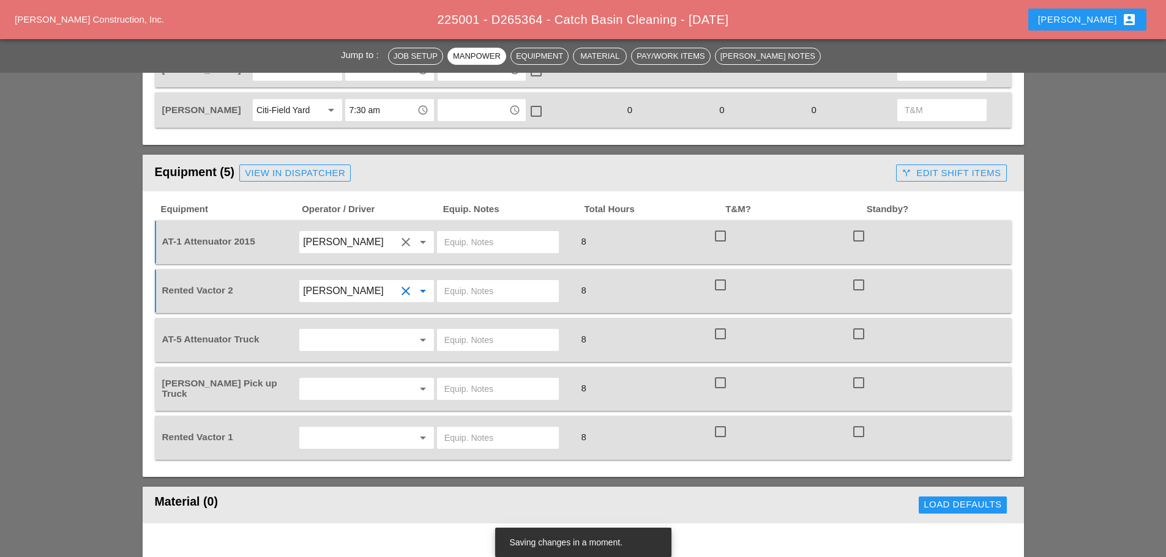
click at [330, 341] on input "text" at bounding box center [349, 340] width 93 height 20
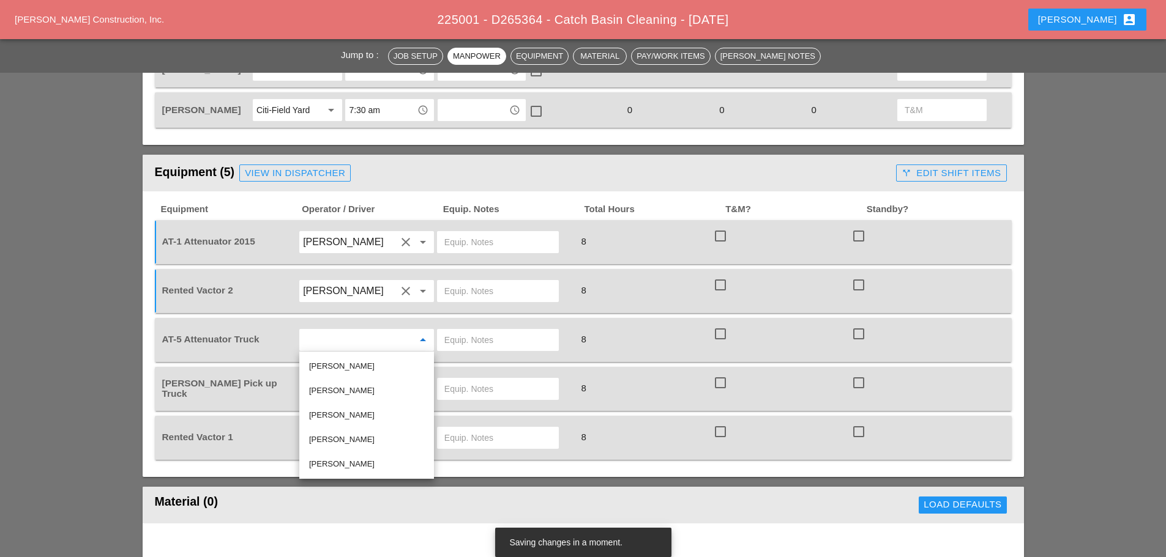
click at [346, 419] on div "[PERSON_NAME]" at bounding box center [366, 415] width 115 height 15
type input "[PERSON_NAME]"
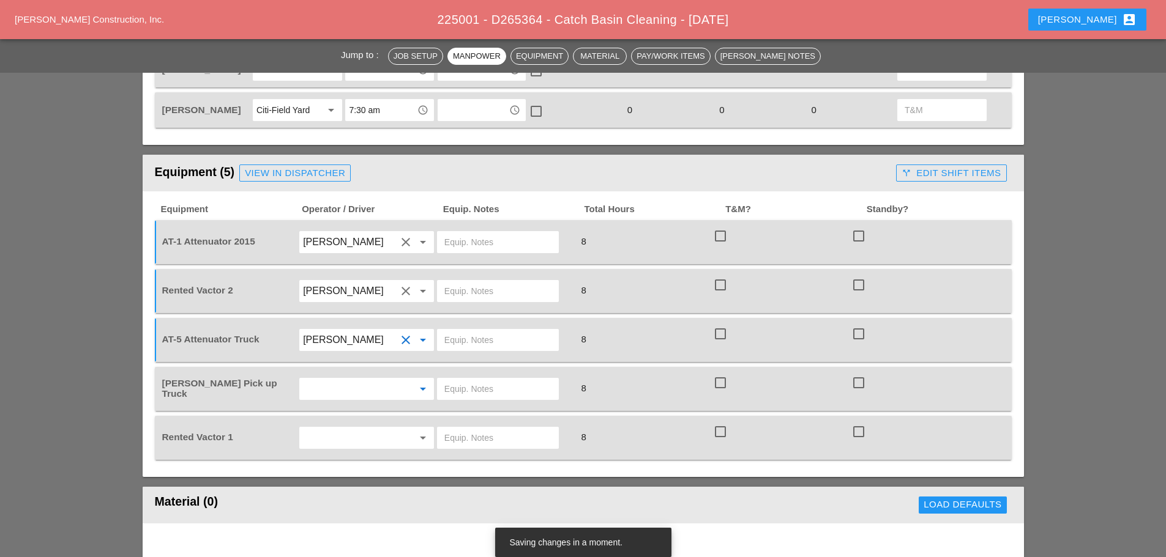
click at [340, 386] on input "text" at bounding box center [349, 389] width 93 height 20
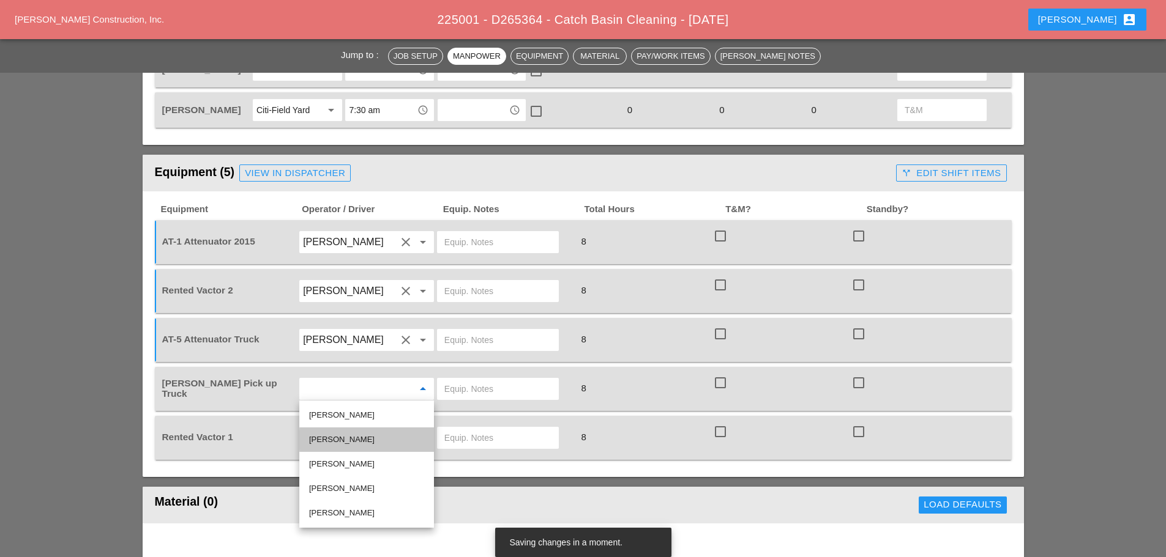
click at [345, 437] on div "[PERSON_NAME]" at bounding box center [366, 440] width 115 height 15
type input "[PERSON_NAME]"
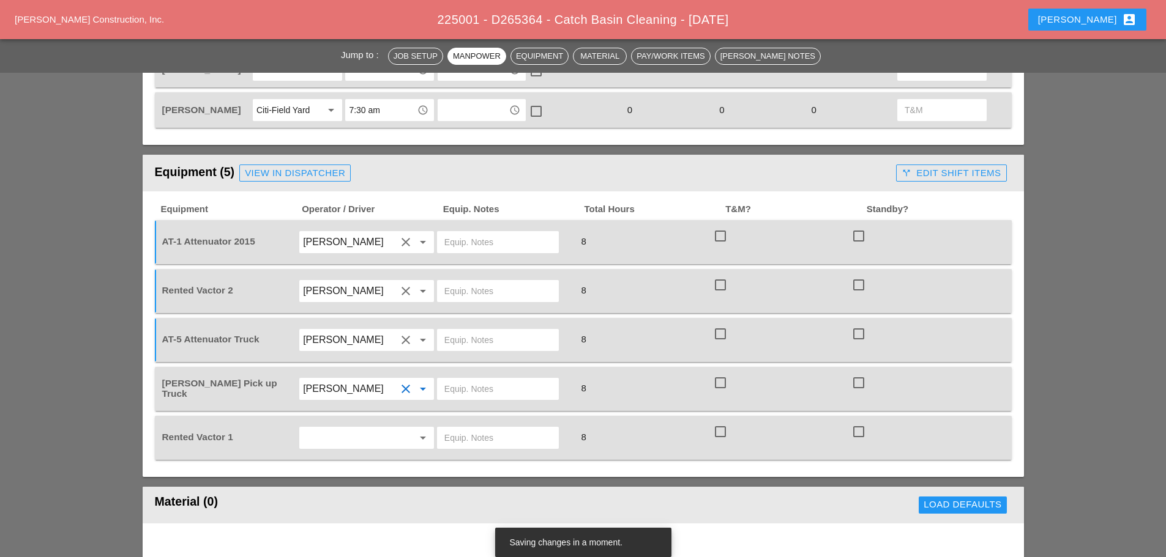
click at [359, 444] on input "text" at bounding box center [349, 438] width 93 height 20
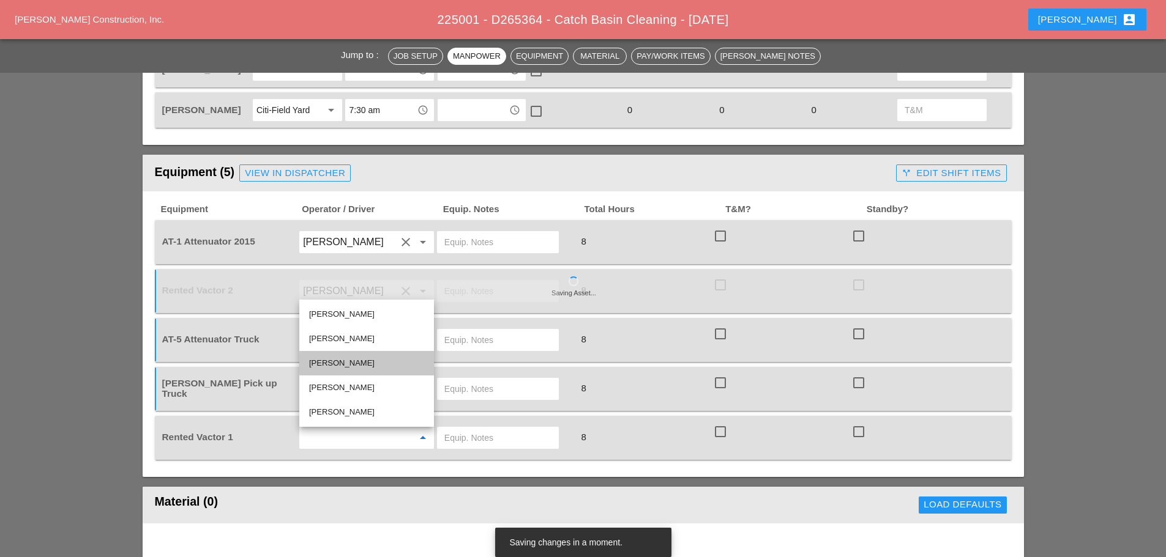
click at [335, 375] on div "[PERSON_NAME]" at bounding box center [366, 363] width 115 height 24
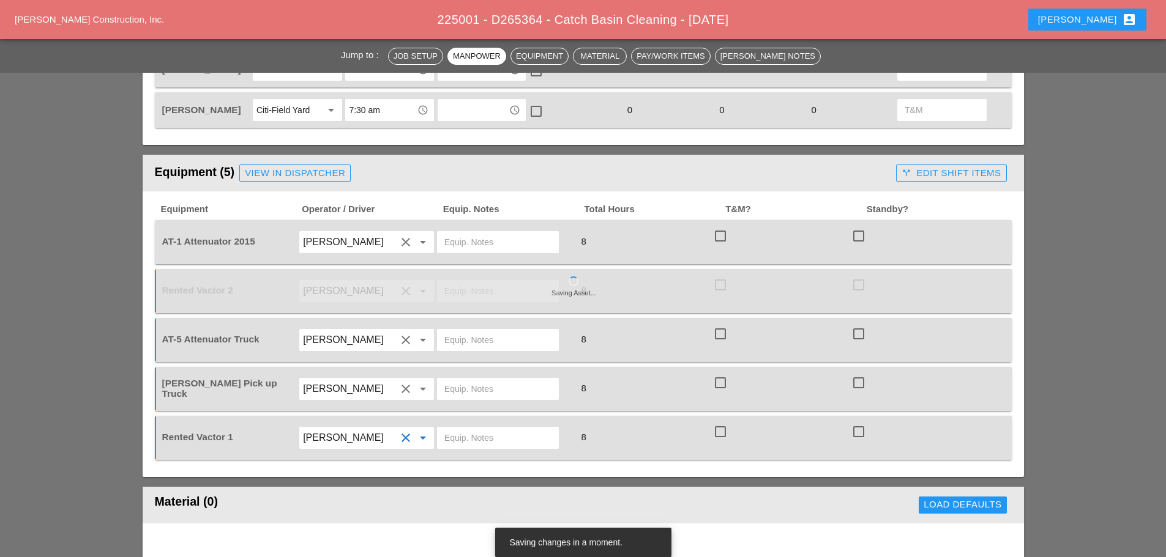
click at [353, 433] on input "[PERSON_NAME]" at bounding box center [349, 438] width 93 height 20
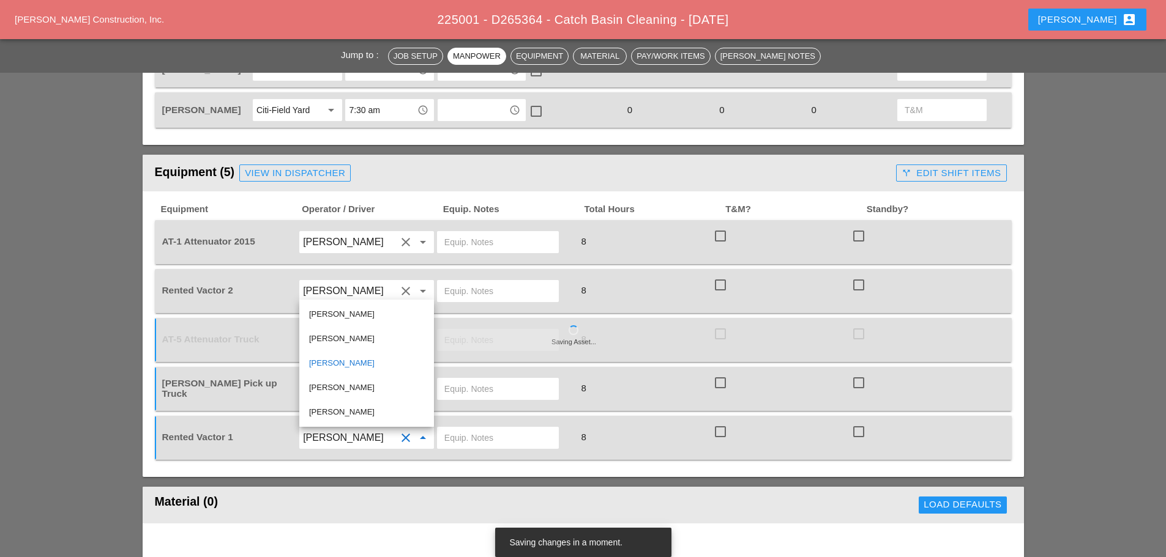
click at [351, 392] on div "[PERSON_NAME]" at bounding box center [366, 388] width 115 height 15
type input "[PERSON_NAME]"
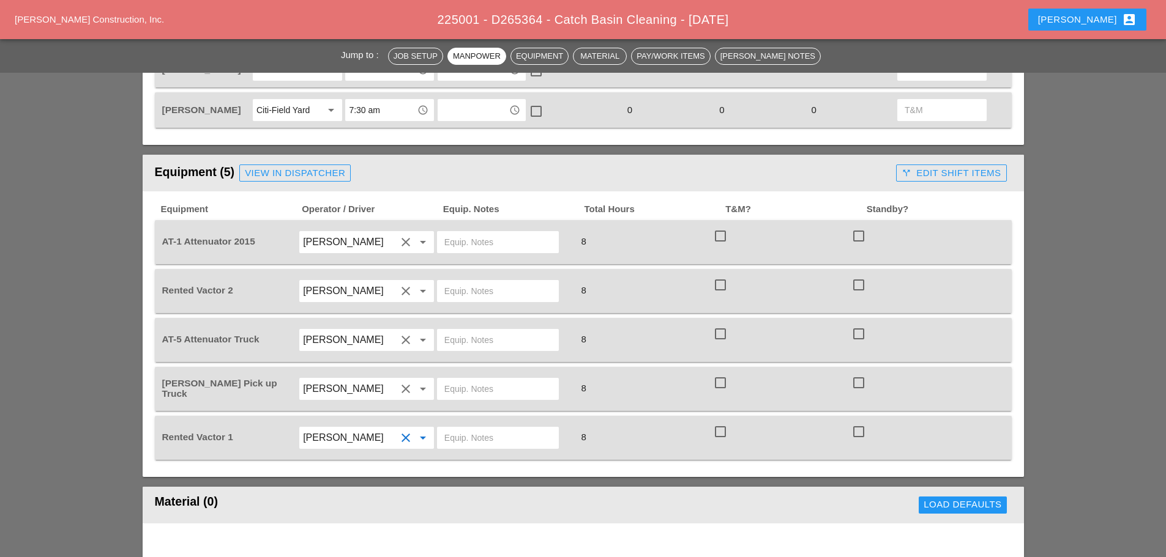
click at [470, 248] on input "text" at bounding box center [497, 242] width 107 height 20
type input "CITIFIELD"
click at [499, 286] on input "text" at bounding box center [497, 291] width 107 height 20
type input "CITIFIELD"
click at [463, 340] on input "text" at bounding box center [497, 340] width 107 height 20
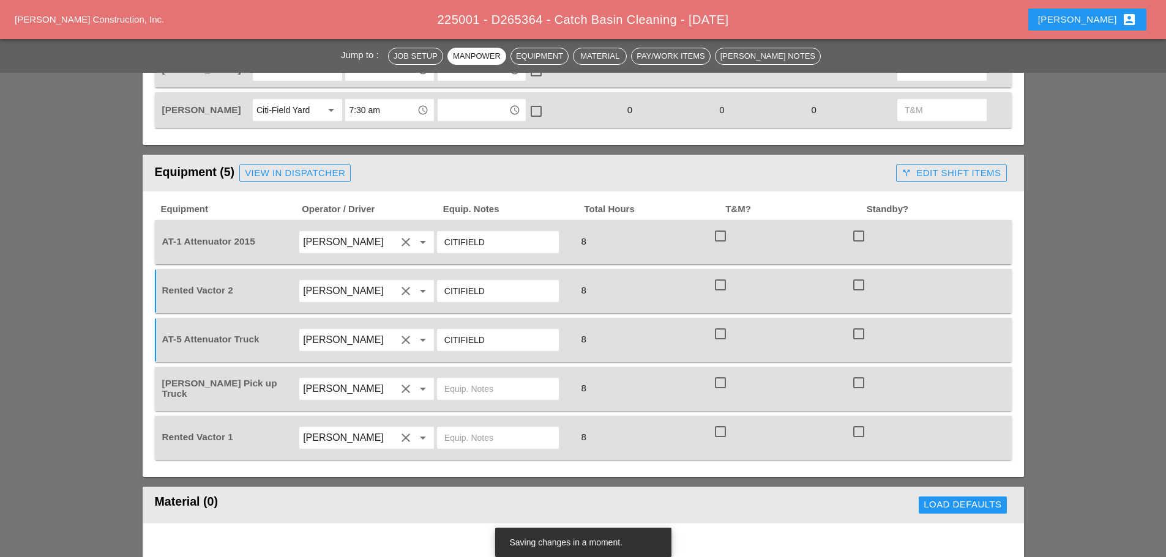
type input "CITIFIELD"
click at [474, 385] on input "text" at bounding box center [497, 389] width 107 height 20
click at [448, 443] on input "text" at bounding box center [497, 438] width 107 height 20
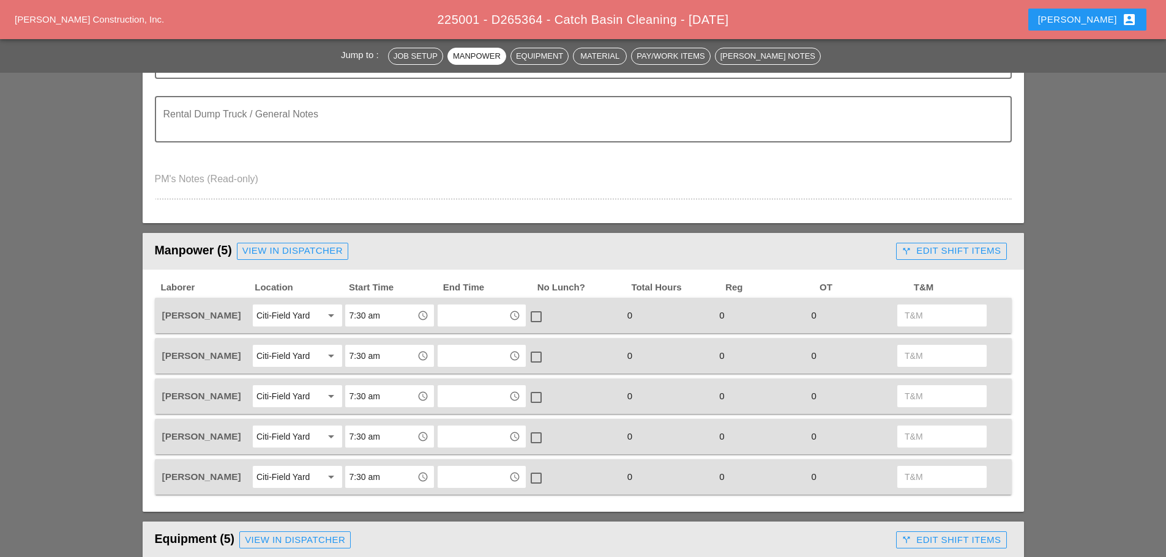
scroll to position [0, 0]
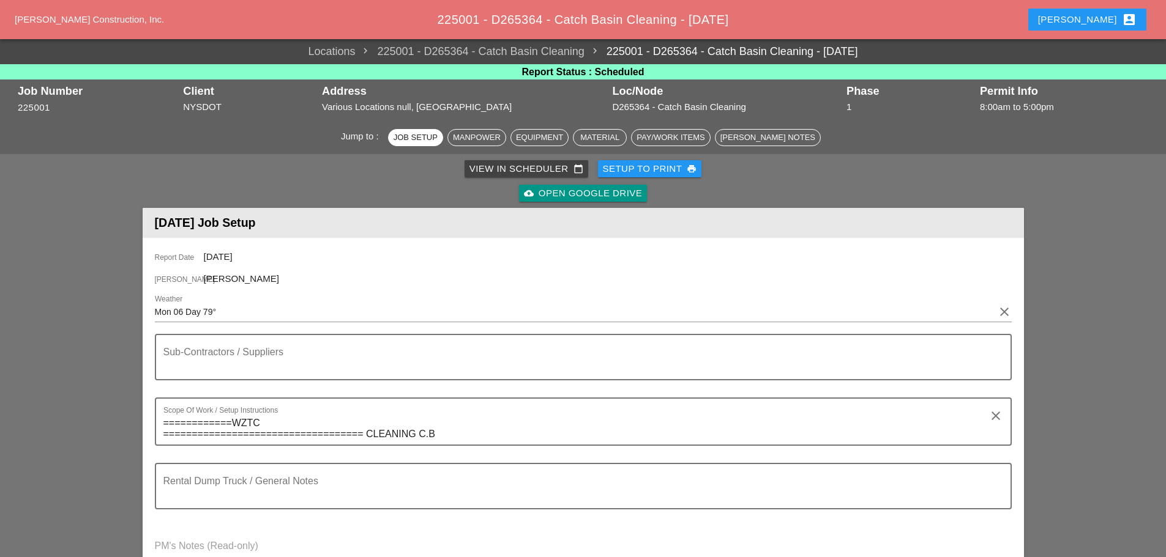
type input "CITIFIELD"
click at [656, 168] on div "Setup to Print print" at bounding box center [650, 169] width 94 height 14
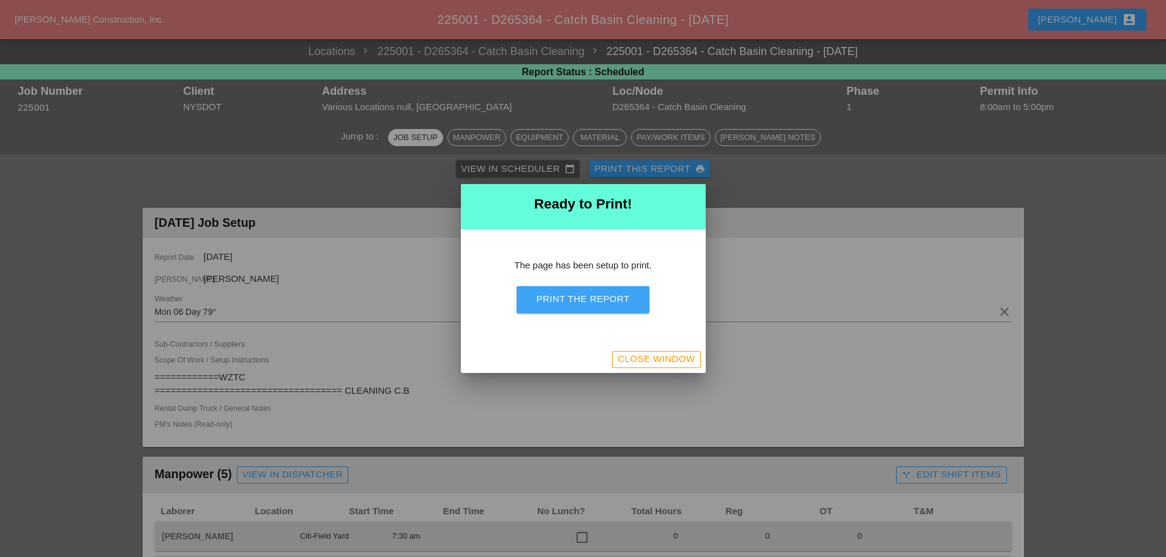
click at [623, 300] on div "Print the Report" at bounding box center [582, 299] width 93 height 14
click at [650, 360] on div "Close Window" at bounding box center [655, 359] width 77 height 14
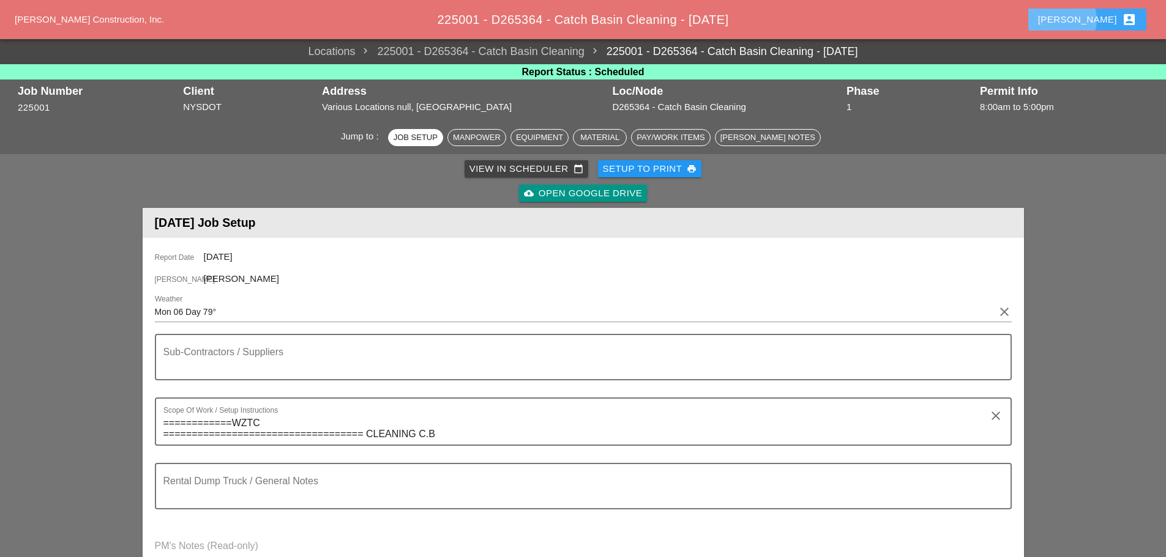
click at [1109, 17] on div "Enrico account_box" at bounding box center [1087, 19] width 99 height 15
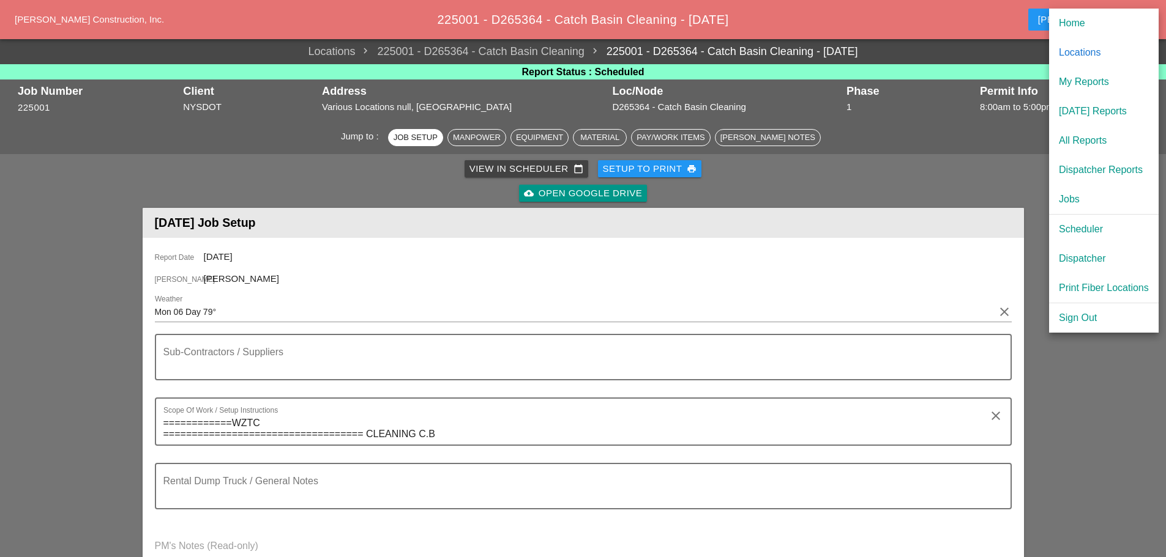
click at [1100, 224] on div "Scheduler" at bounding box center [1103, 229] width 90 height 15
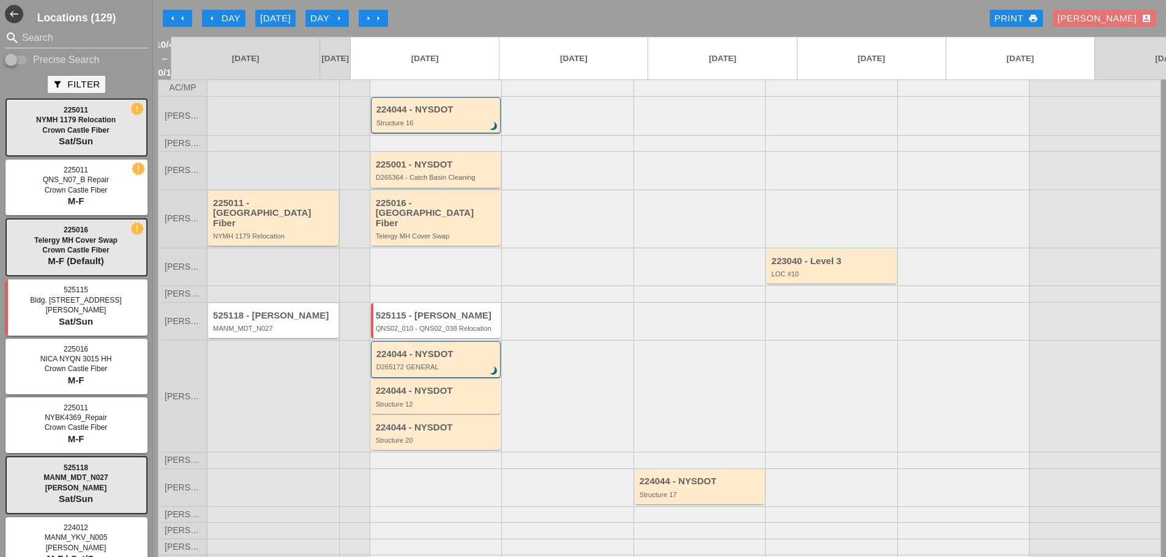
click at [429, 166] on div "225001 - NYSDOT" at bounding box center [437, 165] width 122 height 10
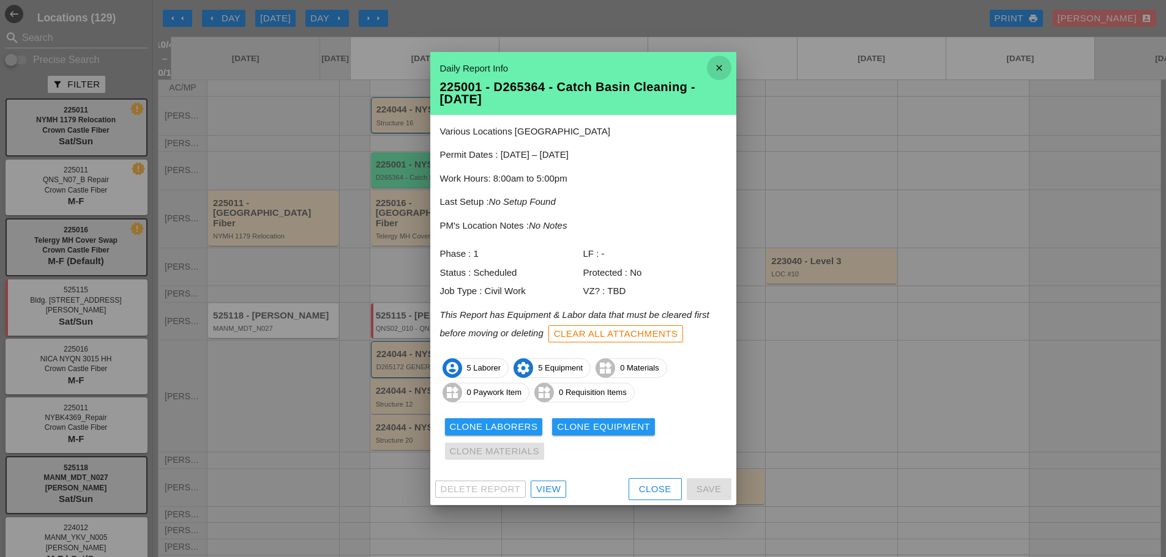
click at [720, 74] on icon "close" at bounding box center [719, 68] width 24 height 24
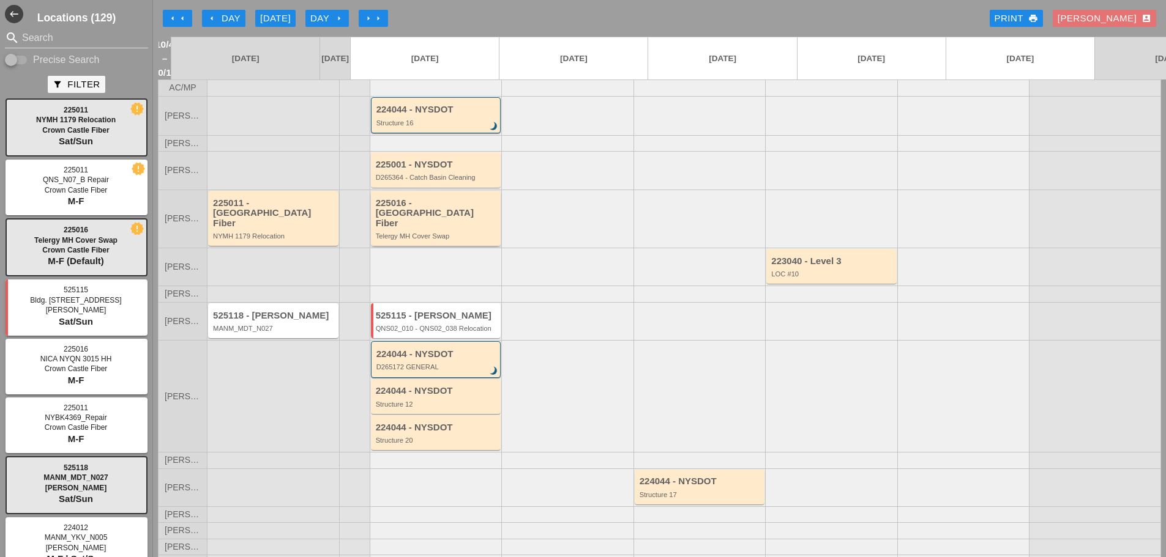
click at [467, 214] on div "225016 - Crown Castle Fiber" at bounding box center [437, 213] width 122 height 31
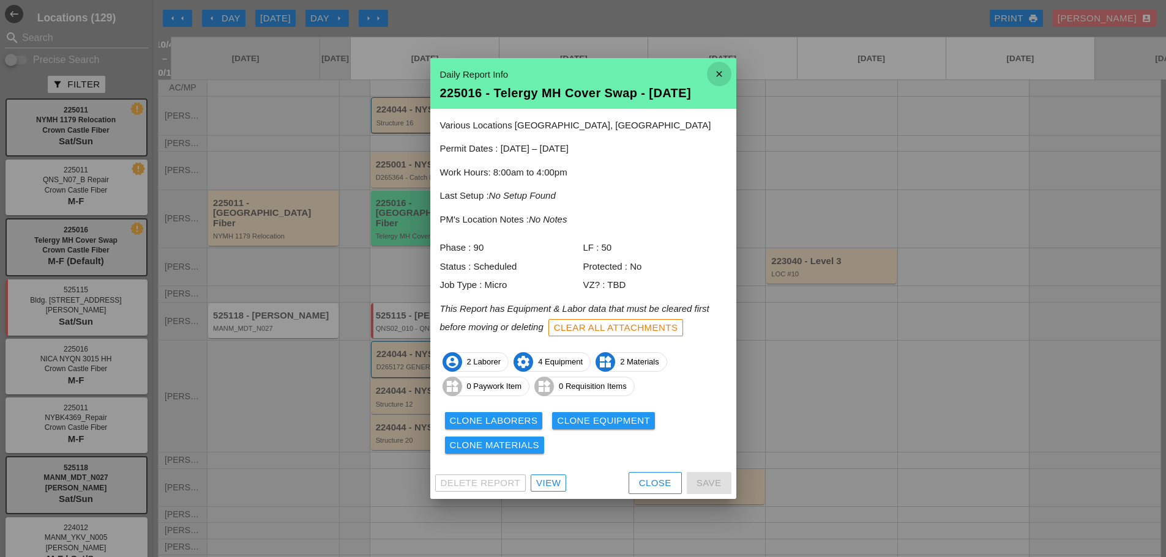
click at [726, 72] on icon "close" at bounding box center [719, 74] width 24 height 24
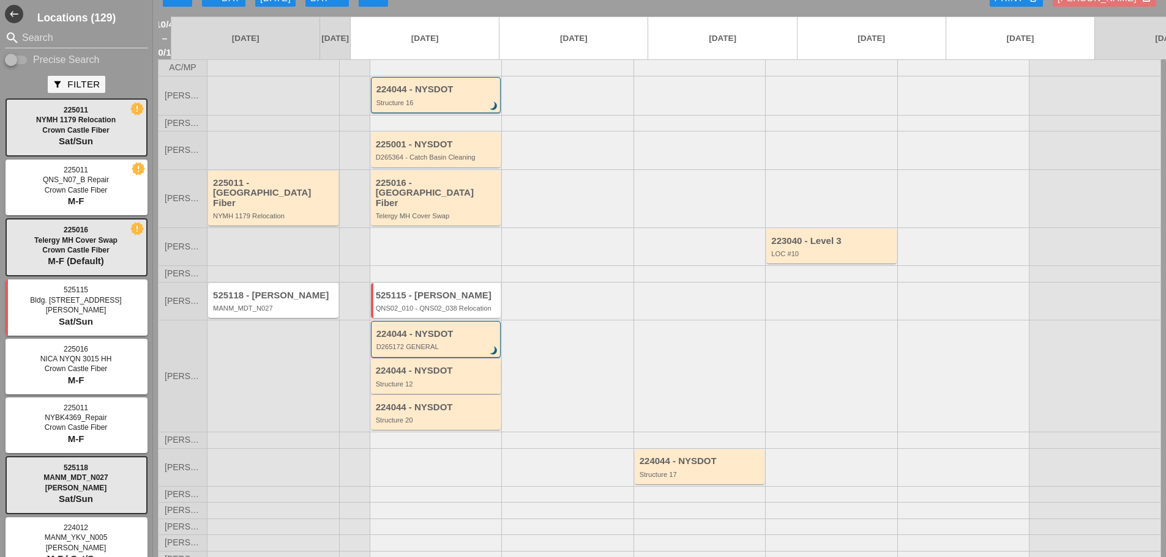
scroll to position [39, 0]
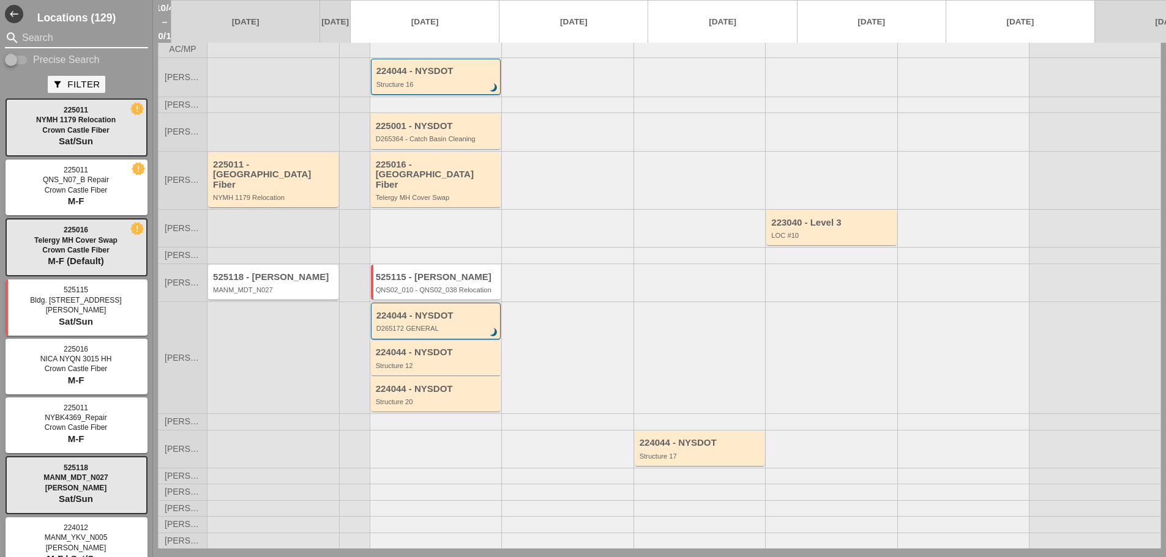
click at [36, 37] on input "Search" at bounding box center [76, 38] width 109 height 20
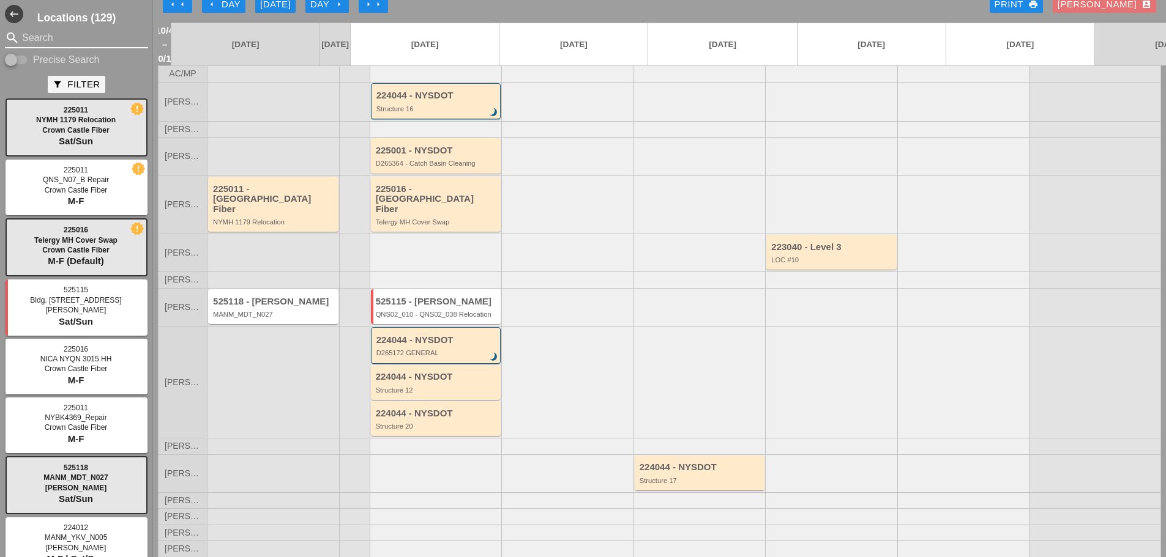
scroll to position [0, 0]
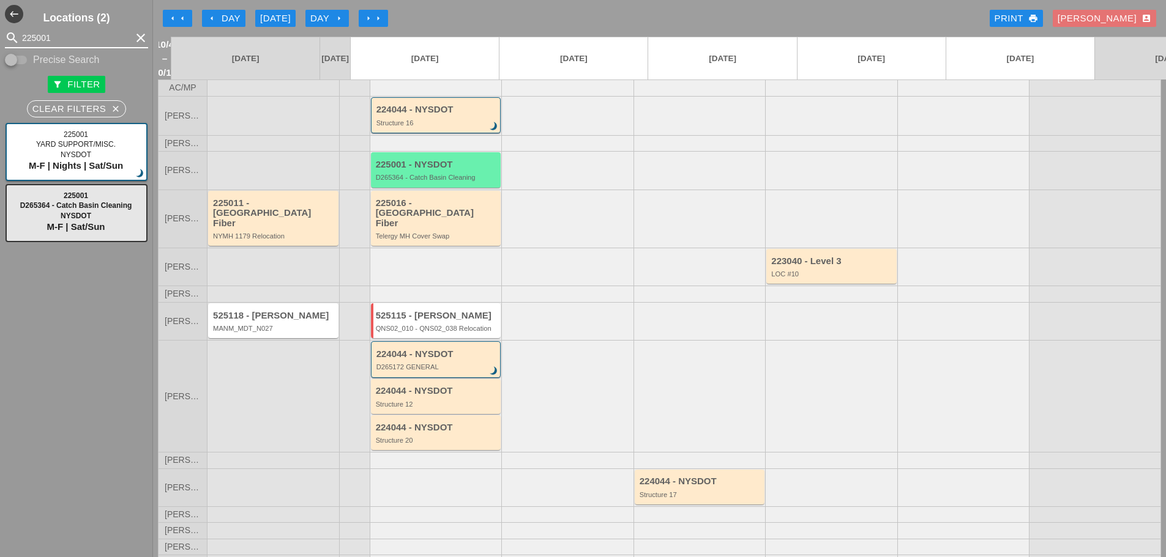
type input "225001"
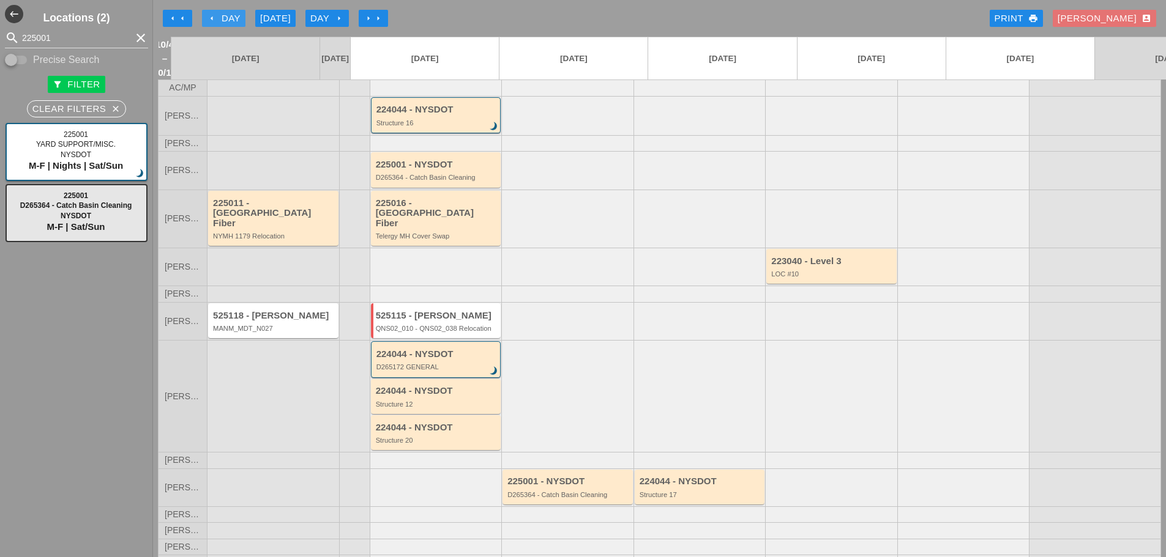
click at [209, 17] on icon "arrow_left" at bounding box center [212, 18] width 10 height 10
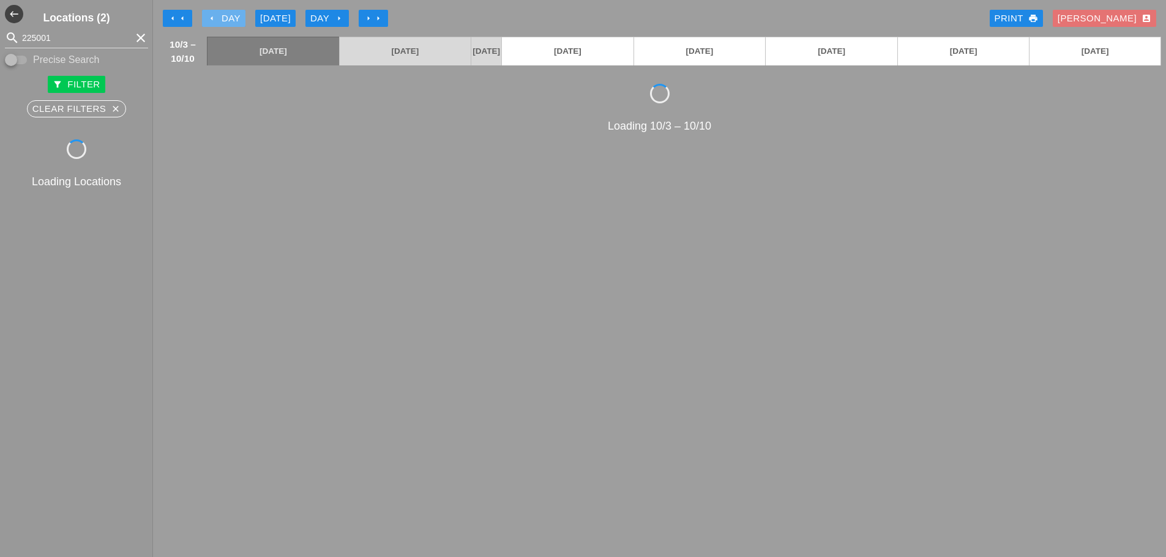
click at [209, 17] on icon "arrow_left" at bounding box center [212, 18] width 10 height 10
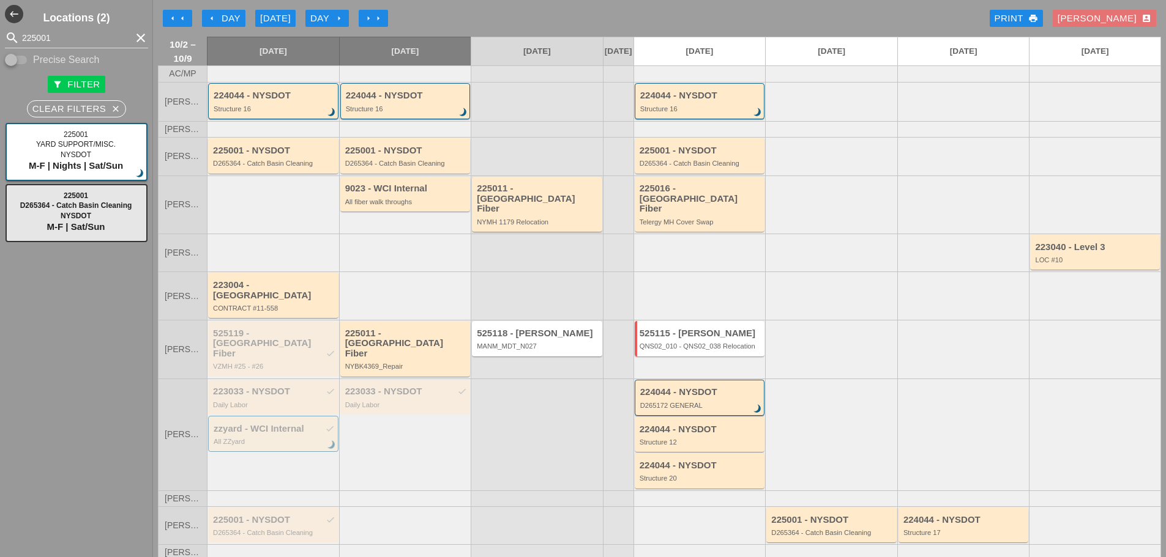
scroll to position [79, 0]
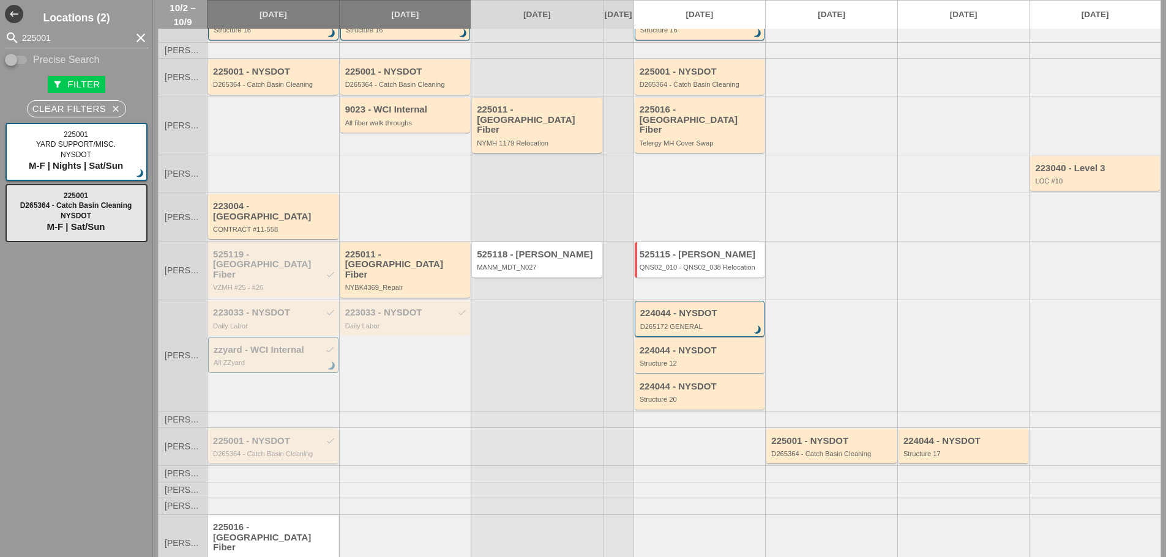
click at [265, 450] on div "D265364 - Catch Basin Cleaning" at bounding box center [274, 453] width 122 height 7
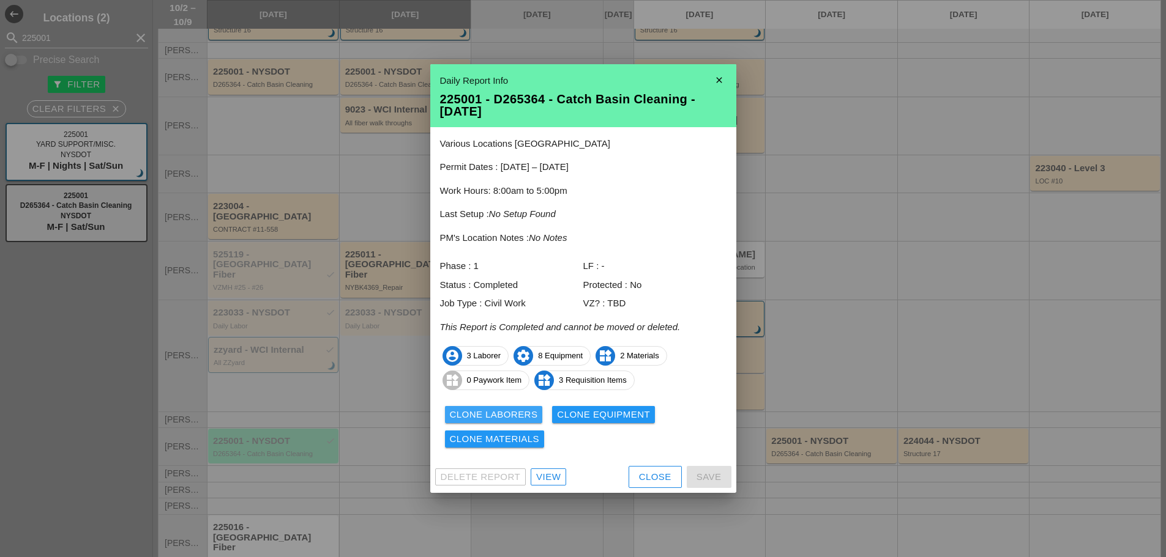
click at [466, 418] on div "Clone Laborers" at bounding box center [494, 415] width 88 height 14
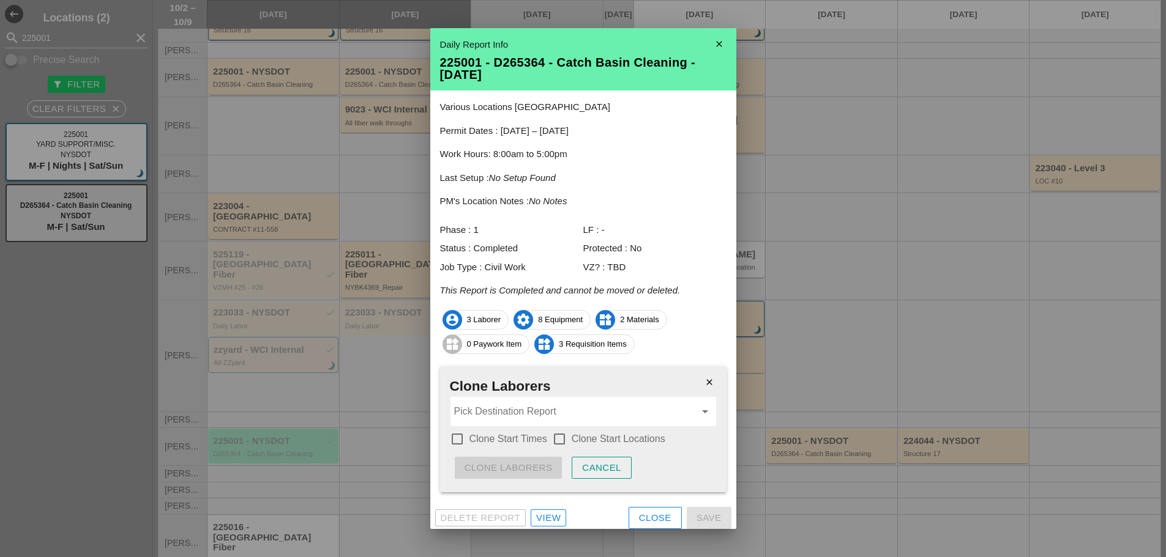
click at [460, 439] on div at bounding box center [457, 439] width 21 height 21
checkbox input "true"
click at [561, 441] on div at bounding box center [559, 439] width 21 height 21
checkbox input "true"
click at [530, 420] on input "Pick Destination Report" at bounding box center [574, 412] width 241 height 20
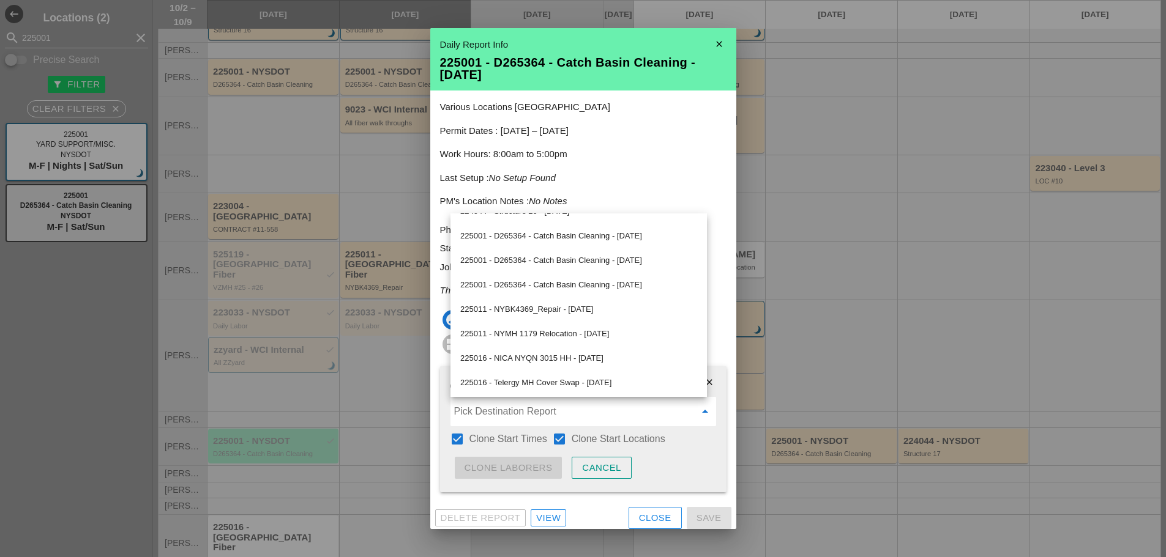
scroll to position [286, 0]
click at [707, 42] on icon "close" at bounding box center [719, 44] width 24 height 24
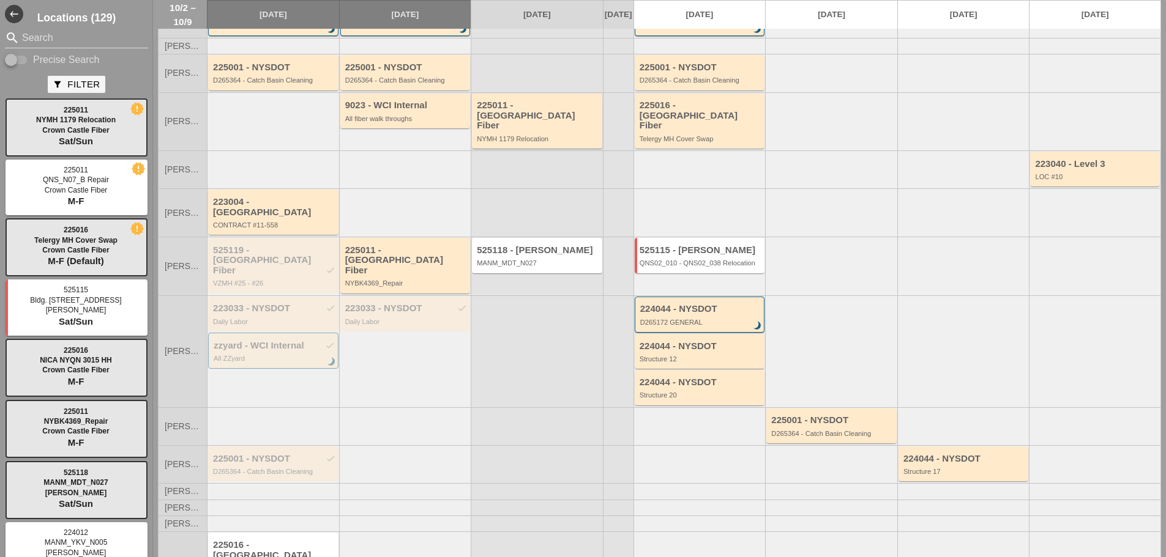
scroll to position [100, 0]
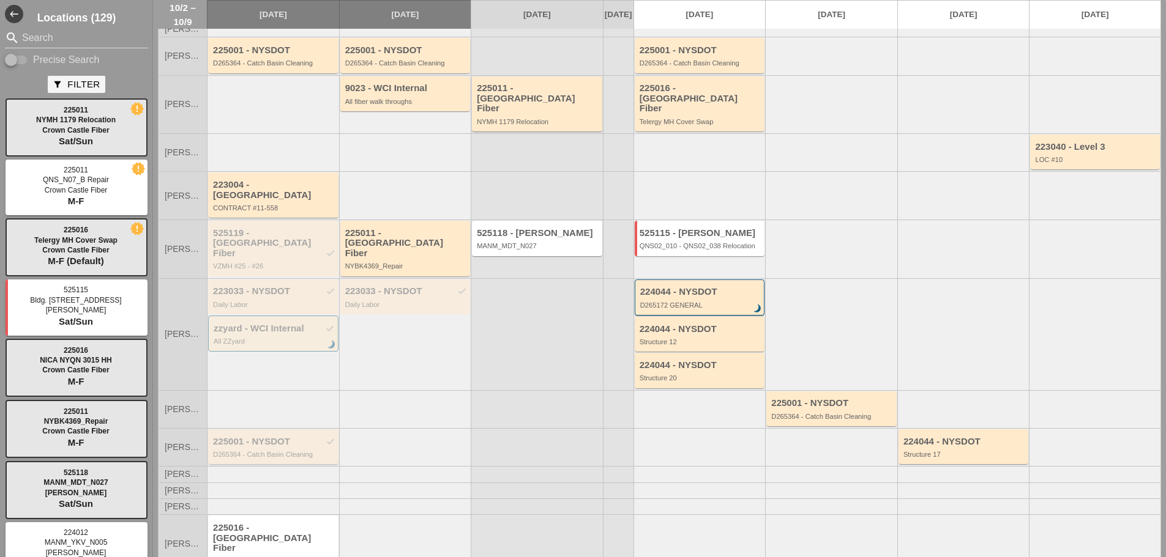
click at [307, 437] on div "225001 - NYSDOT check D265364 - Catch Basin Cleaning" at bounding box center [274, 448] width 122 height 22
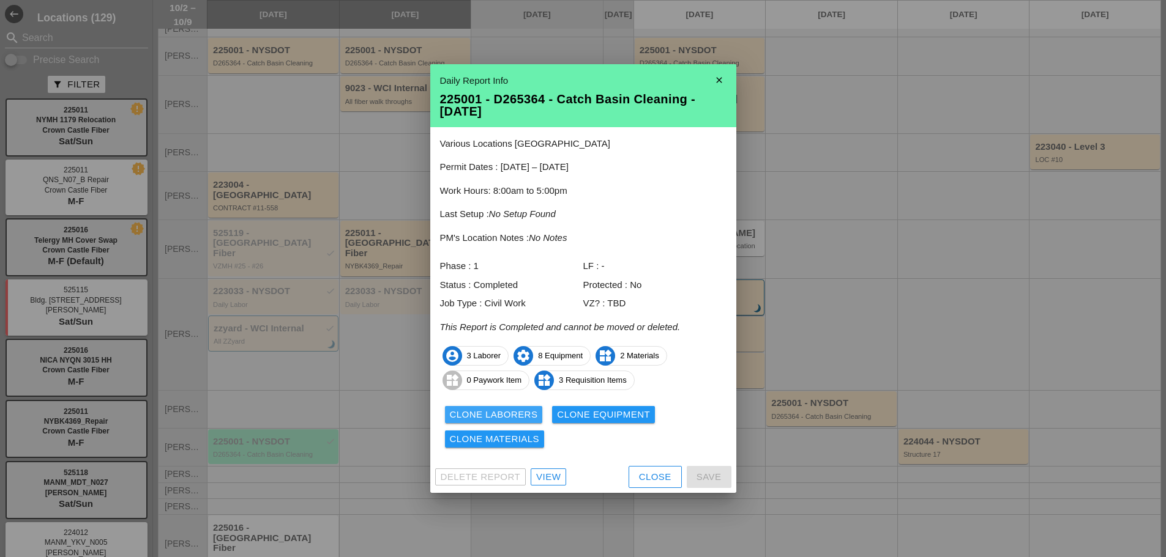
click at [461, 408] on div "Clone Laborers" at bounding box center [494, 415] width 88 height 14
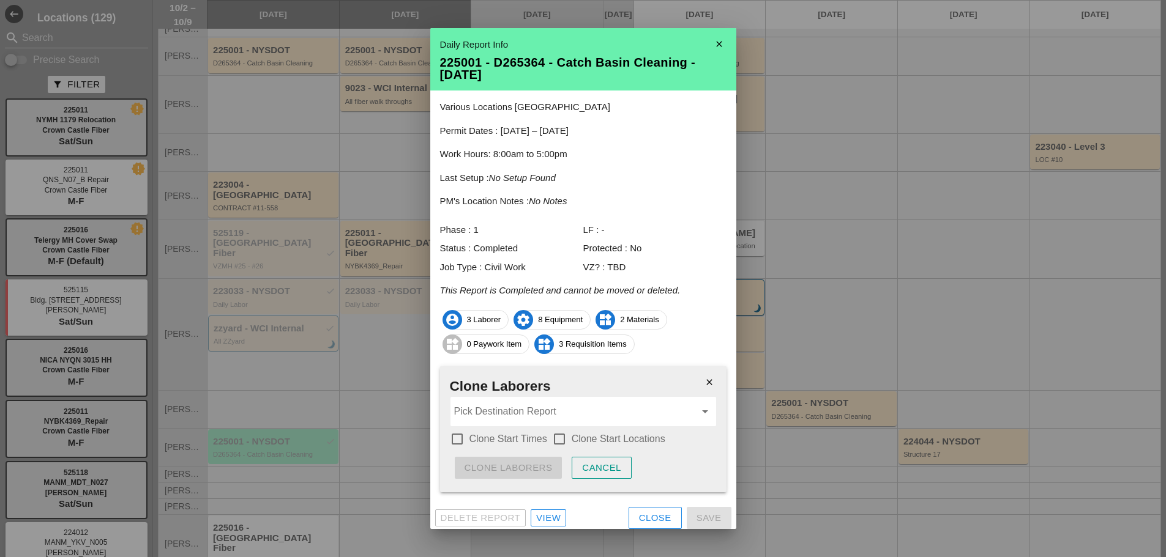
click at [480, 436] on label "Clone Start Times" at bounding box center [508, 439] width 78 height 12
checkbox input "true"
click at [560, 437] on div at bounding box center [559, 439] width 21 height 21
checkbox input "true"
click at [530, 414] on input "Pick Destination Report" at bounding box center [574, 412] width 241 height 20
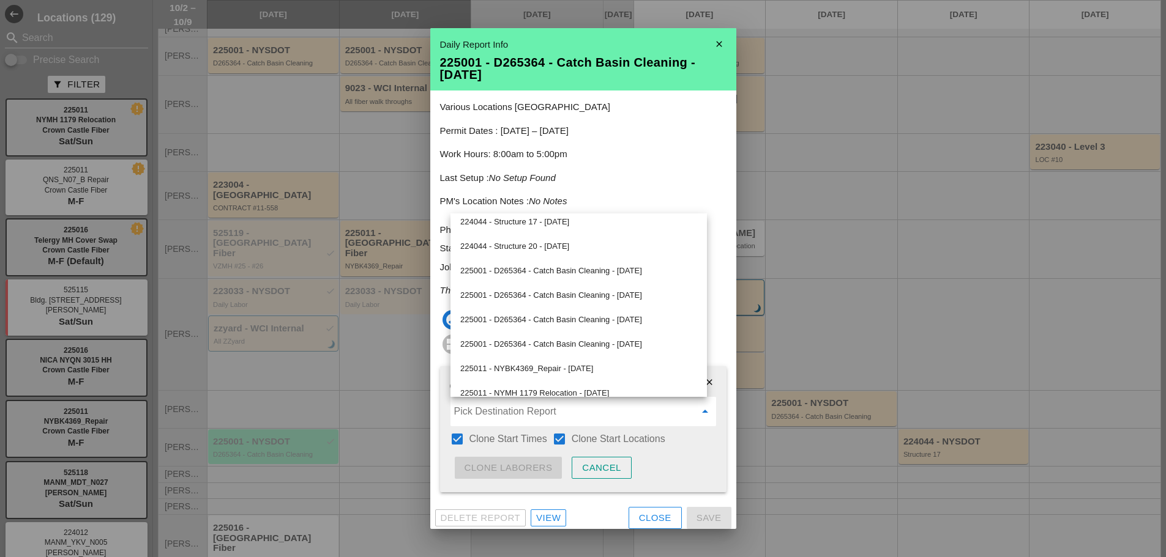
scroll to position [225, 0]
click at [534, 341] on div "225001 - D265364 - Catch Basin Cleaning - 10/07/2025" at bounding box center [578, 345] width 237 height 15
type input "225001 - D265364 - Catch Basin Cleaning - 10/07/2025"
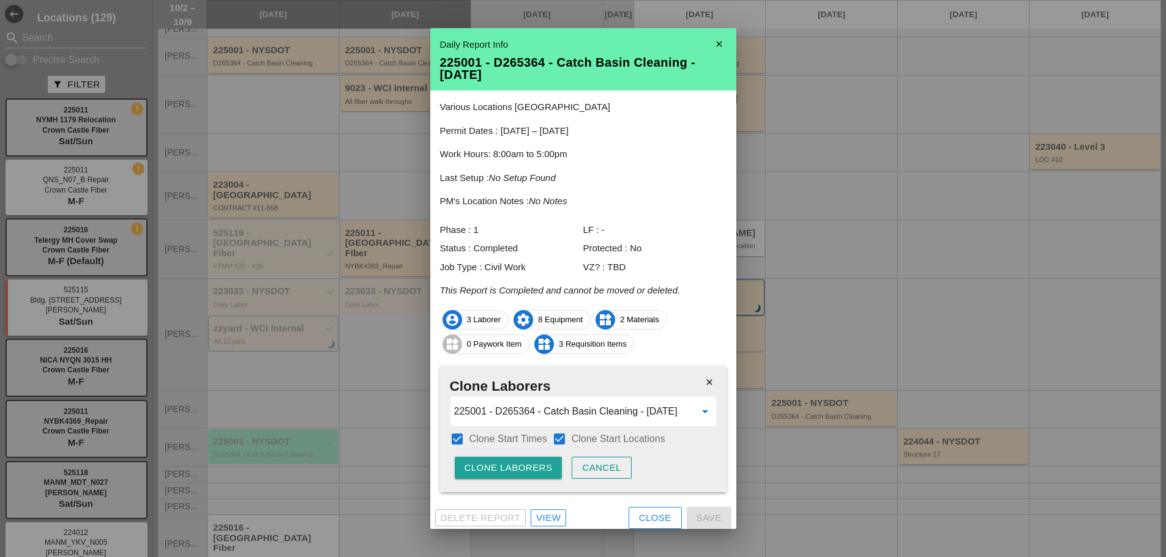
click at [522, 471] on div "Clone Laborers" at bounding box center [508, 468] width 88 height 14
click at [524, 471] on div "Are you sure?" at bounding box center [503, 468] width 78 height 14
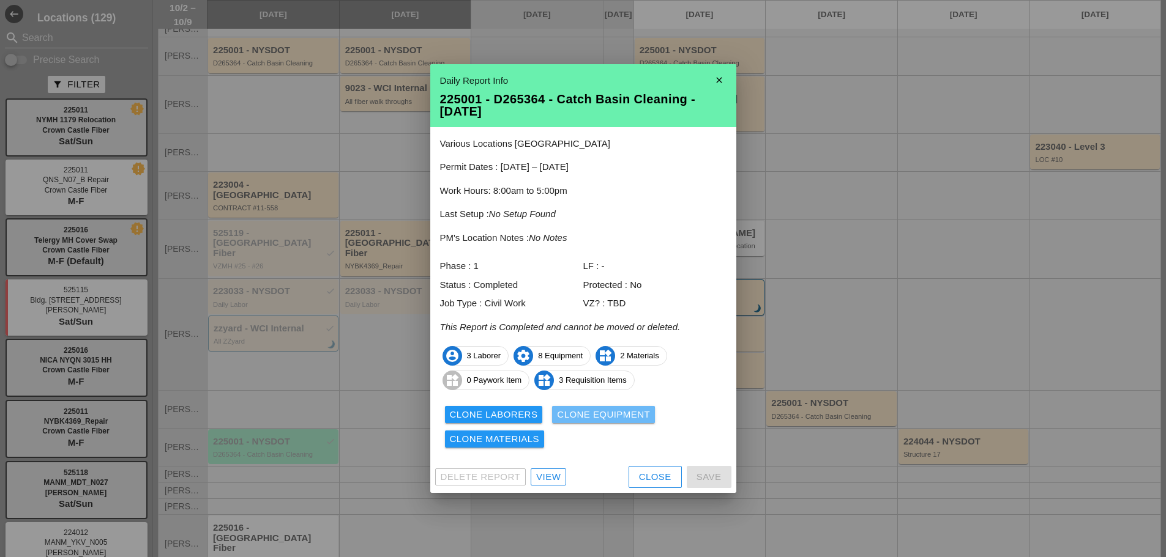
click at [601, 414] on div "Clone Equipment" at bounding box center [603, 415] width 93 height 14
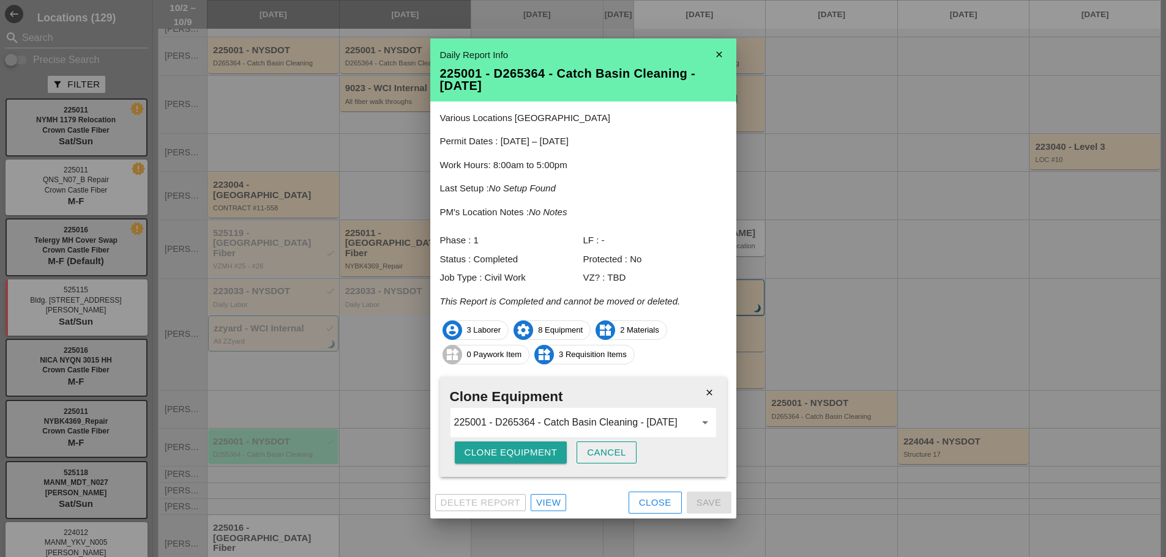
click at [537, 450] on div "Clone Equipment" at bounding box center [510, 453] width 93 height 14
click at [537, 450] on div "Are you sure?" at bounding box center [503, 453] width 78 height 14
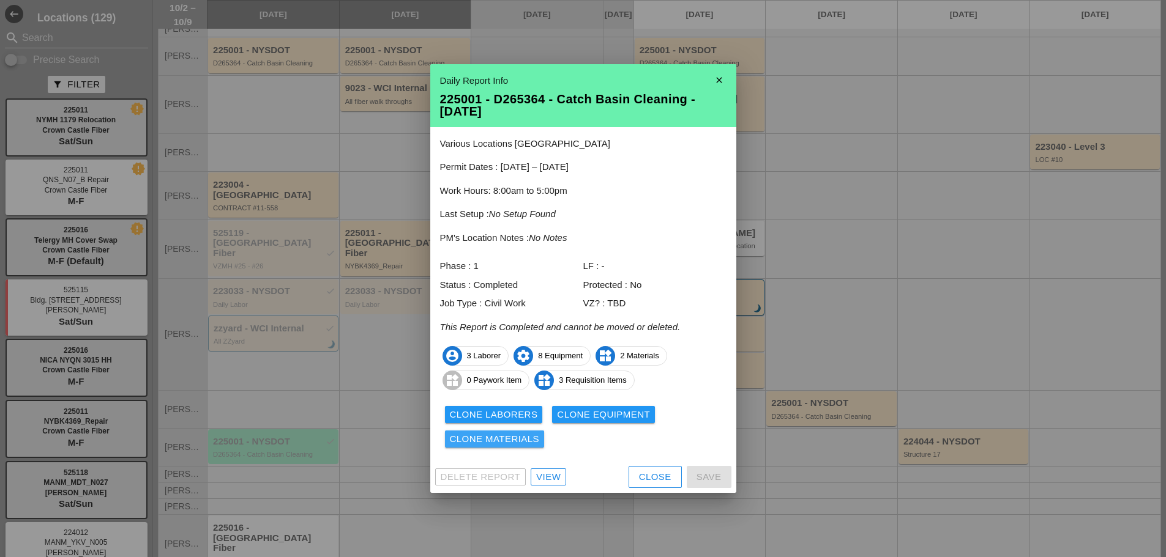
click at [507, 439] on div "Clone Materials" at bounding box center [495, 440] width 90 height 14
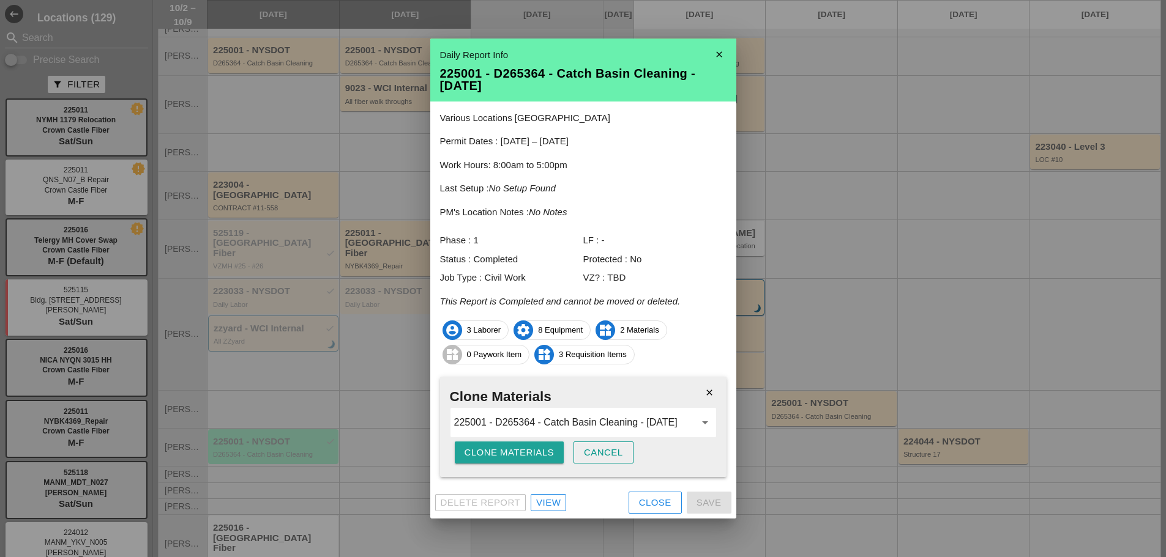
click at [503, 452] on div "Clone Materials" at bounding box center [509, 453] width 90 height 14
click at [503, 452] on div "Are you sure?" at bounding box center [503, 453] width 78 height 14
click at [503, 452] on div "Clone Materials" at bounding box center [509, 453] width 90 height 14
click at [503, 452] on div "Are you sure?" at bounding box center [503, 453] width 78 height 14
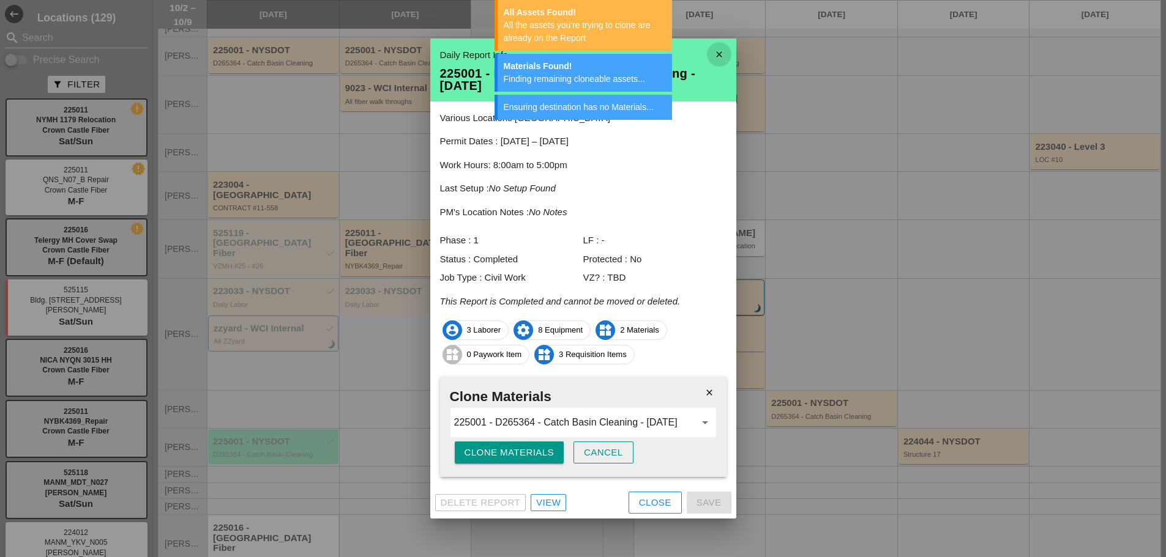
click at [722, 56] on icon "close" at bounding box center [719, 54] width 24 height 24
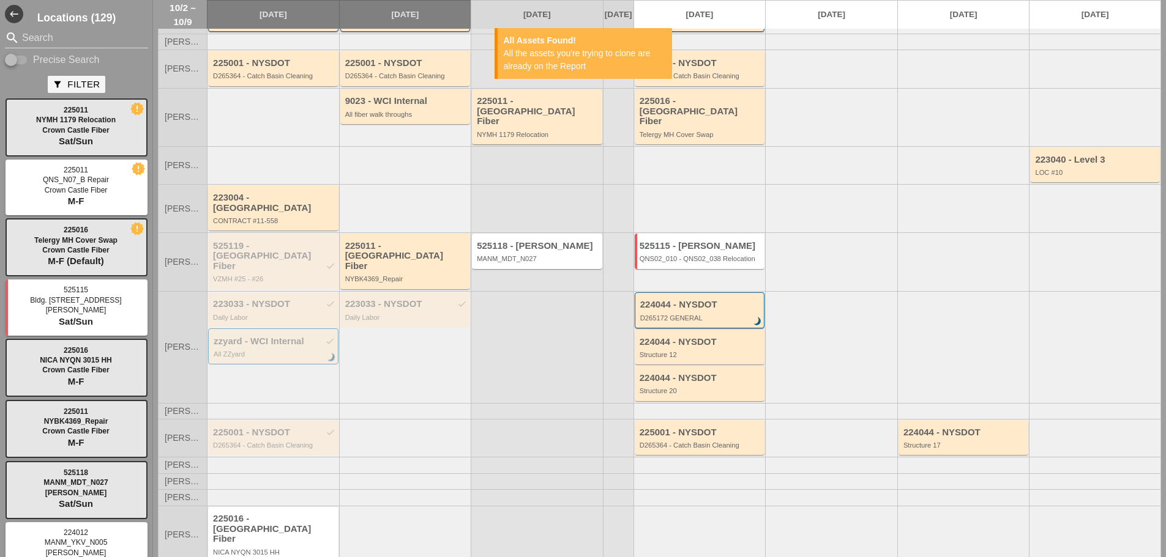
scroll to position [79, 0]
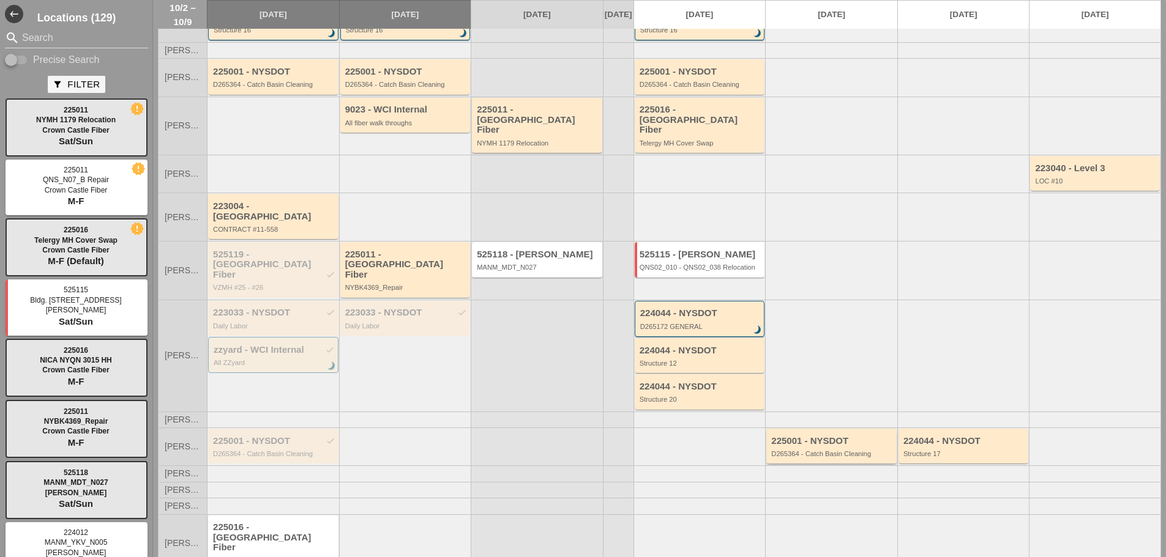
click at [812, 436] on div "225001 - NYSDOT D265364 - Catch Basin Cleaning" at bounding box center [832, 447] width 122 height 22
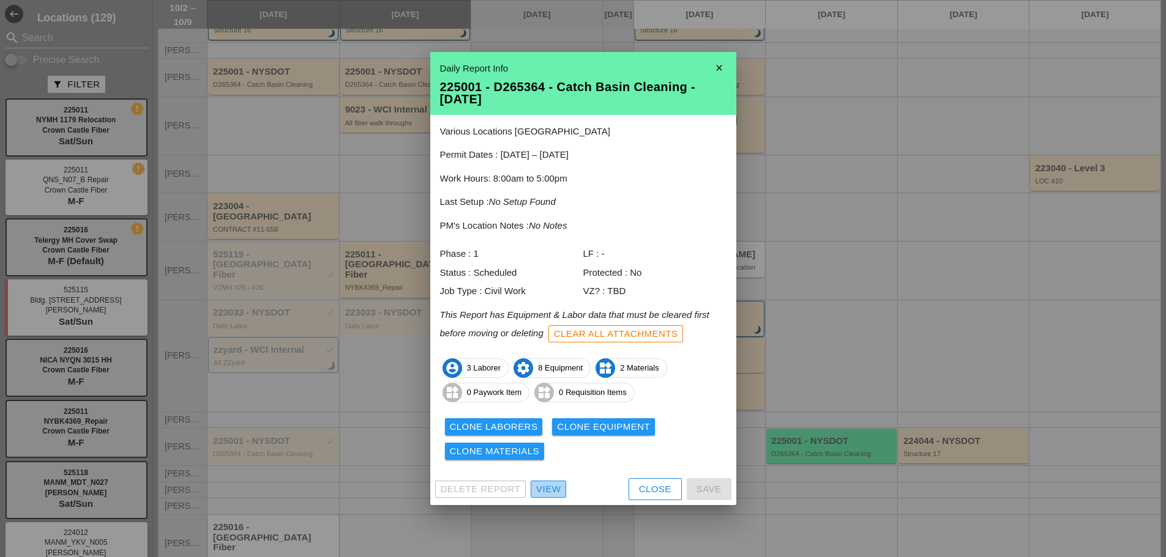
click at [561, 488] on link "View" at bounding box center [547, 489] width 35 height 17
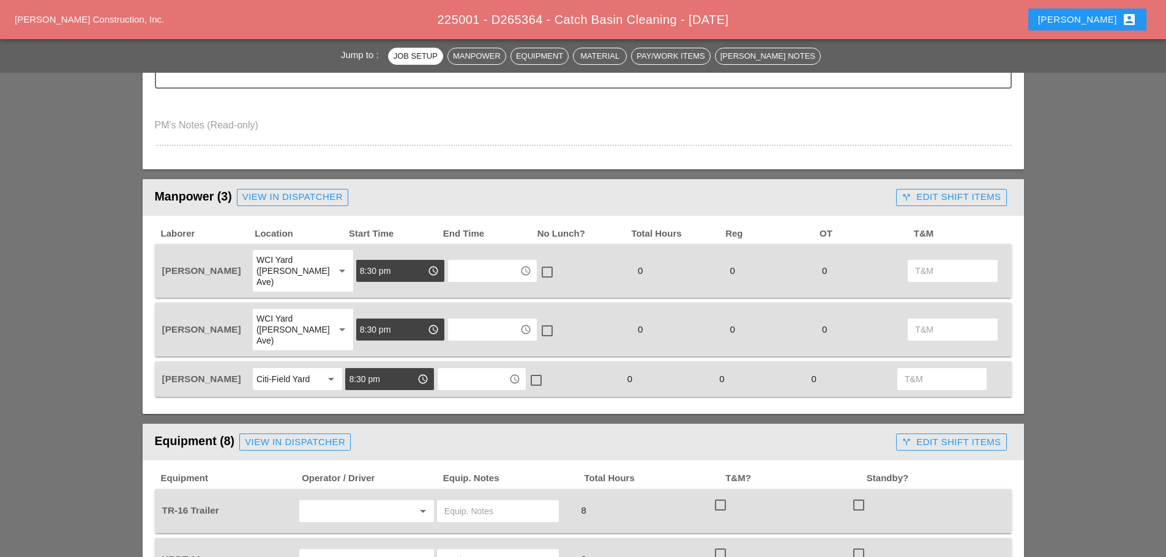
scroll to position [428, 0]
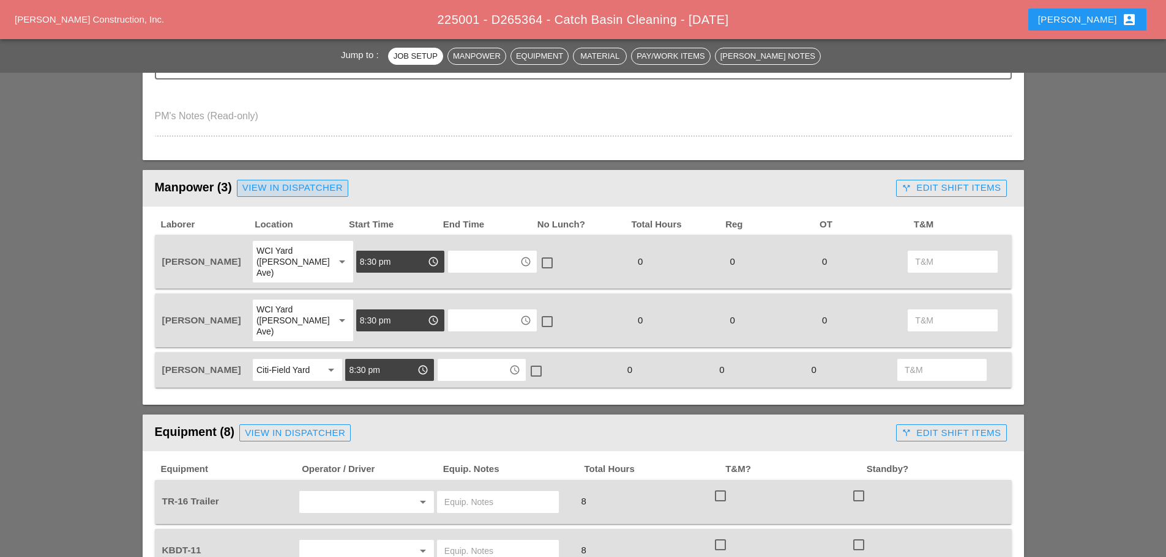
click at [311, 193] on div "View in Dispatcher" at bounding box center [292, 188] width 100 height 14
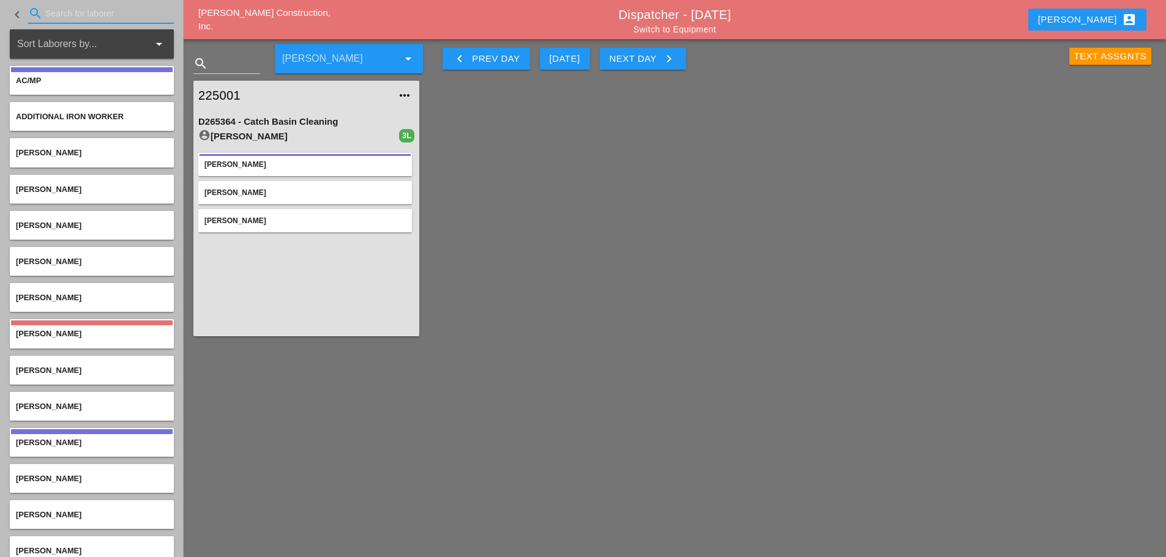
click at [67, 10] on input "Search for laborer" at bounding box center [100, 14] width 111 height 20
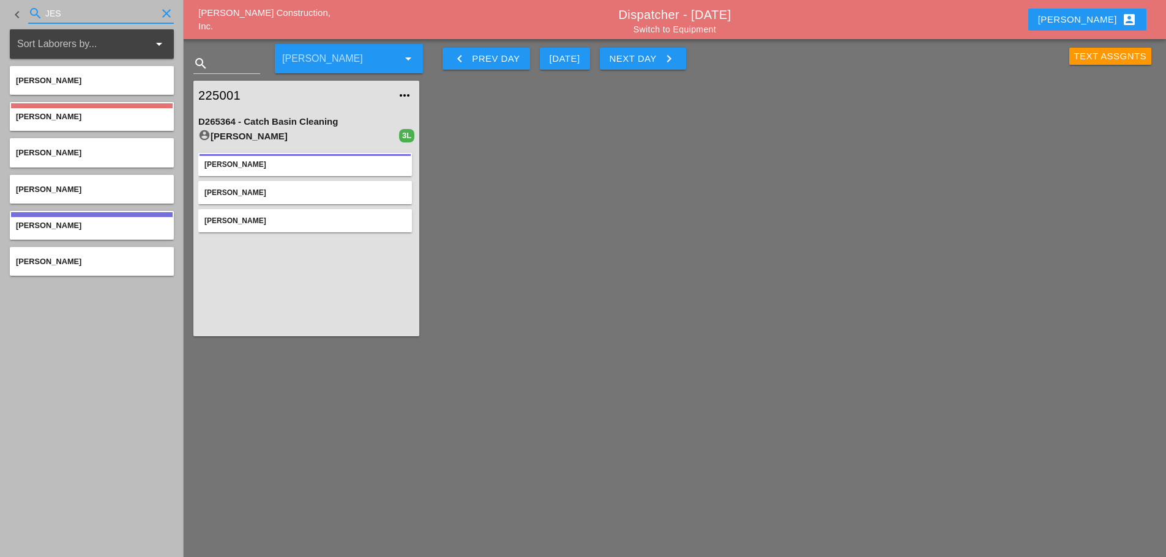
type input "JES"
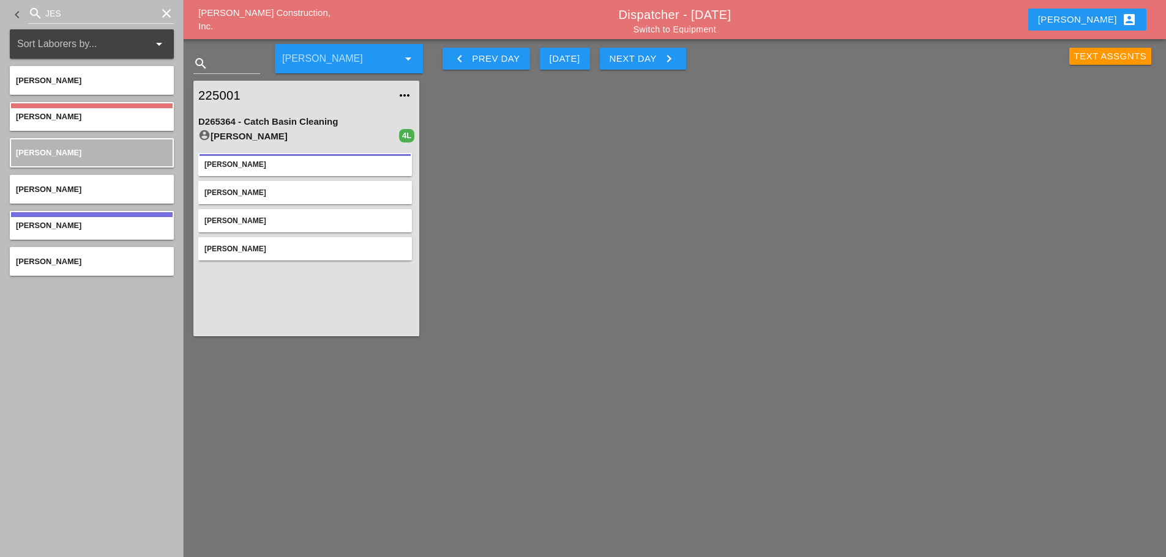
click at [674, 31] on link "Switch to Equipment" at bounding box center [674, 29] width 83 height 10
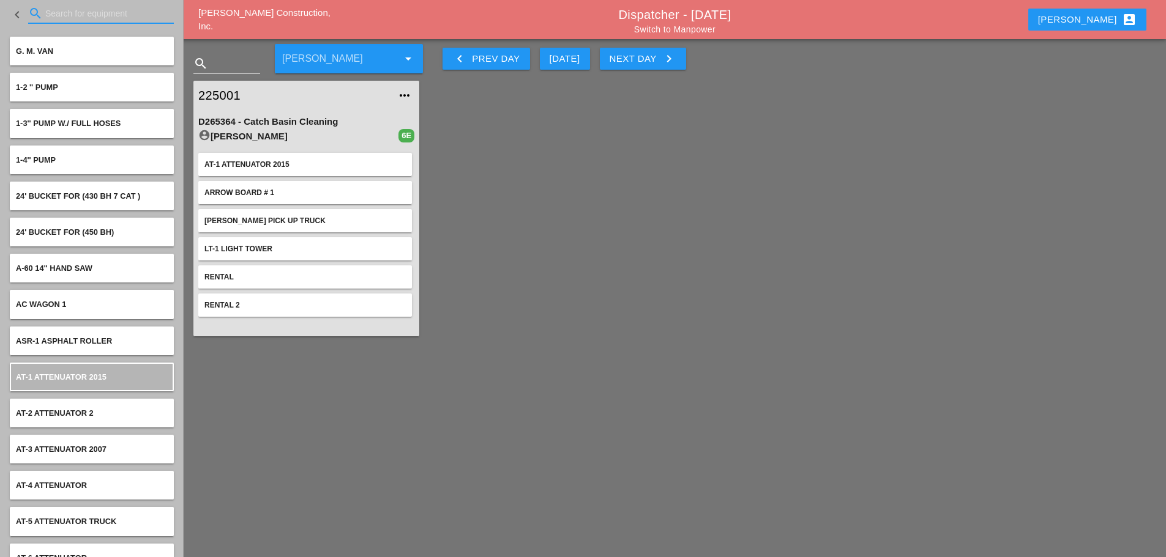
click at [64, 9] on input "Search for equipment" at bounding box center [100, 14] width 111 height 20
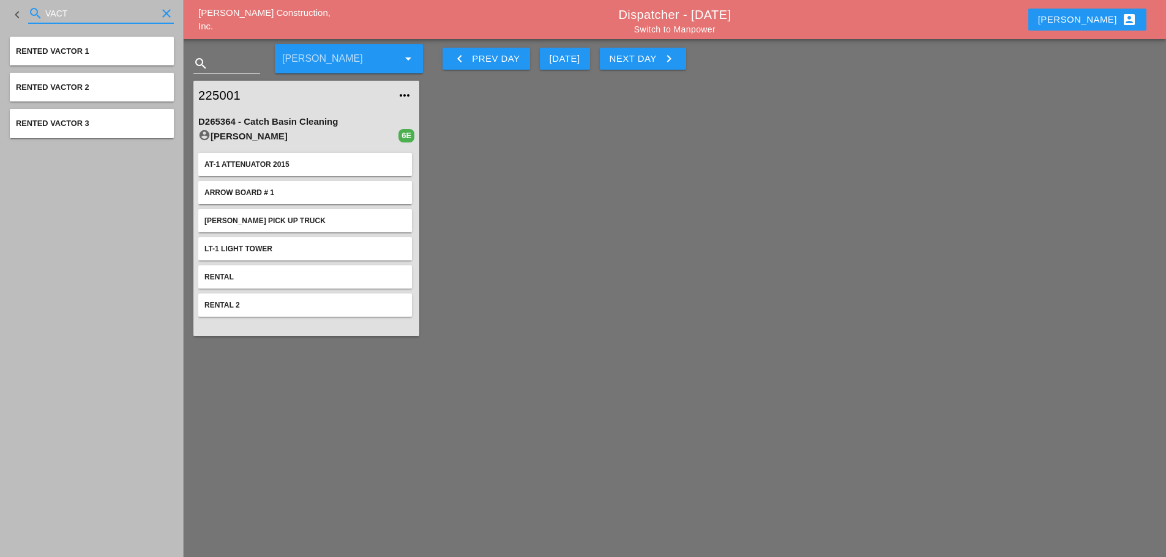
type input "VACT"
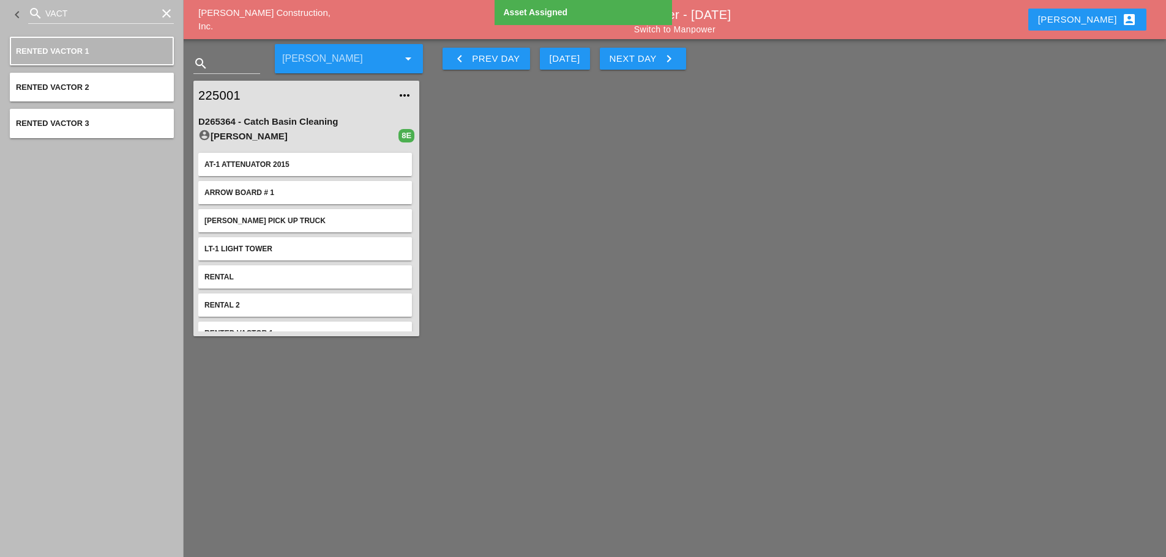
click at [225, 89] on link "225001" at bounding box center [293, 95] width 191 height 18
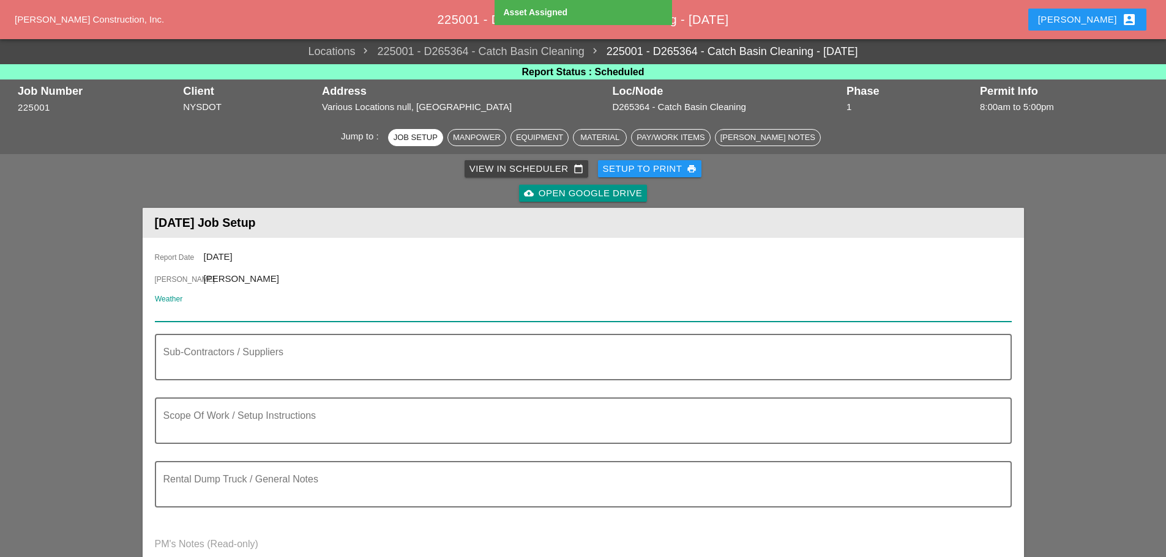
click at [182, 317] on input "Weather" at bounding box center [574, 312] width 839 height 20
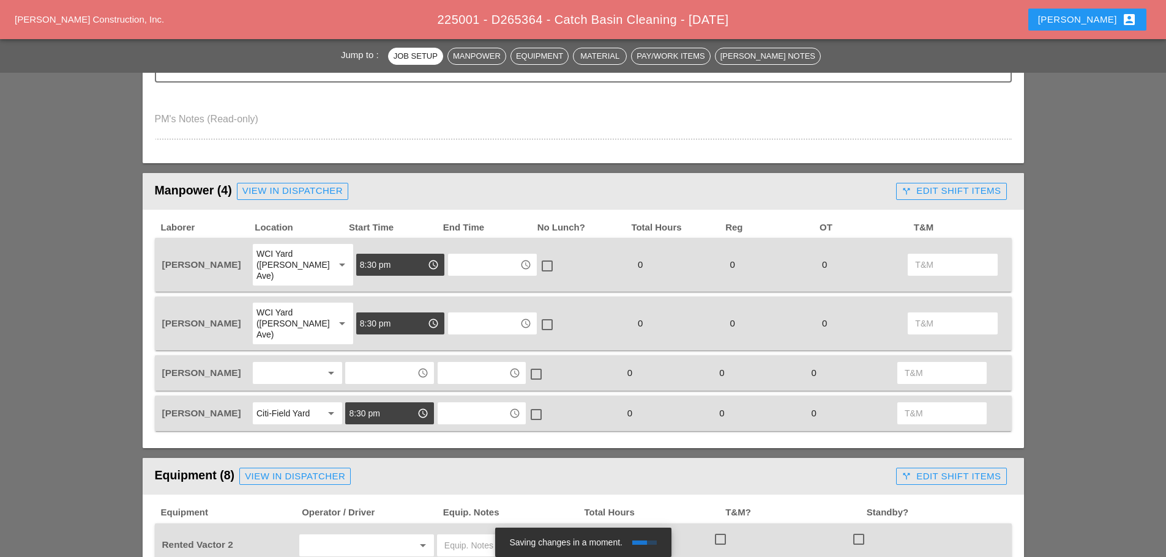
scroll to position [489, 0]
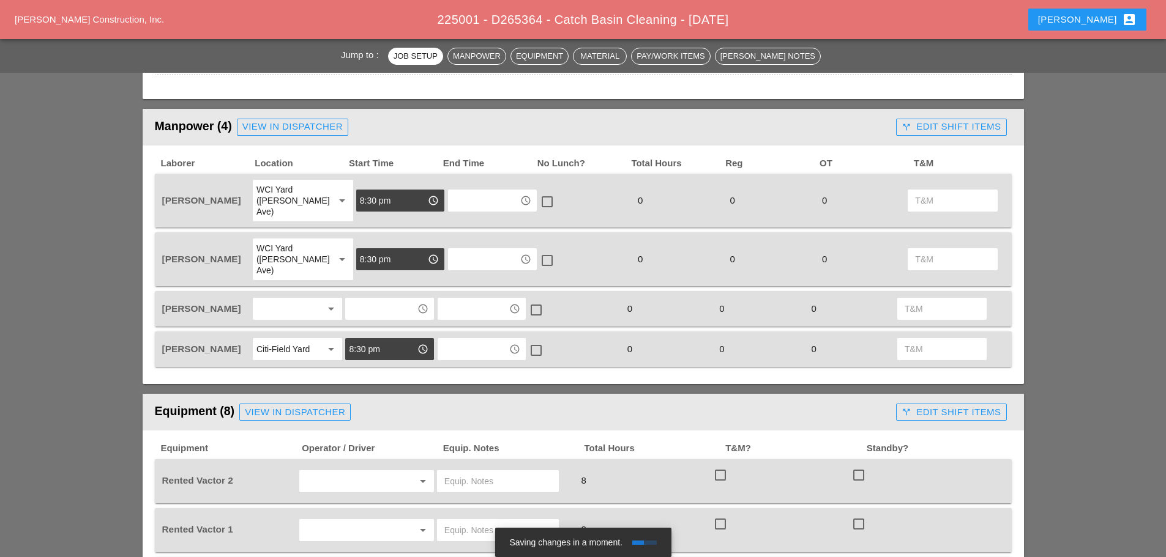
type input "MONDAY NIGHT 10/7/25"
click at [286, 299] on div at bounding box center [288, 309] width 65 height 20
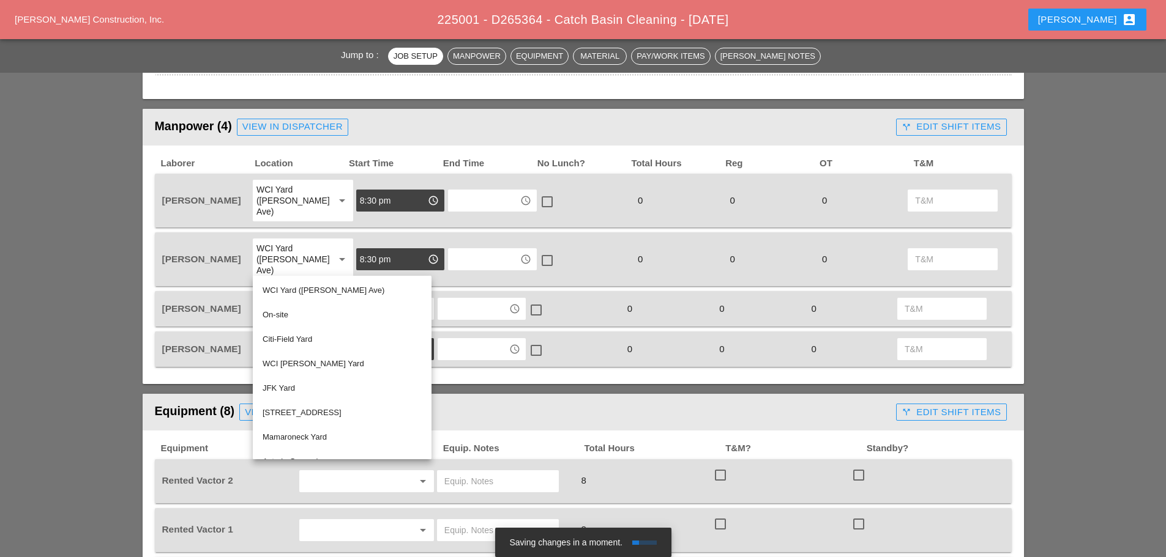
click at [295, 245] on div "WCI Yard (Provost Ave)" at bounding box center [290, 259] width 68 height 33
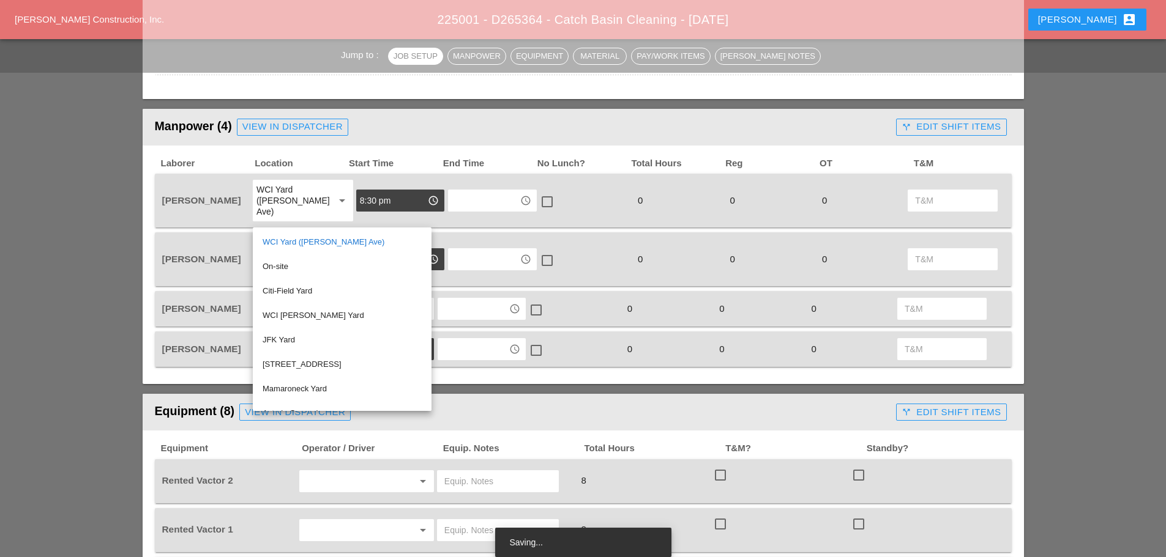
click at [295, 245] on div "WCI Yard (Provost Ave)" at bounding box center [341, 242] width 159 height 15
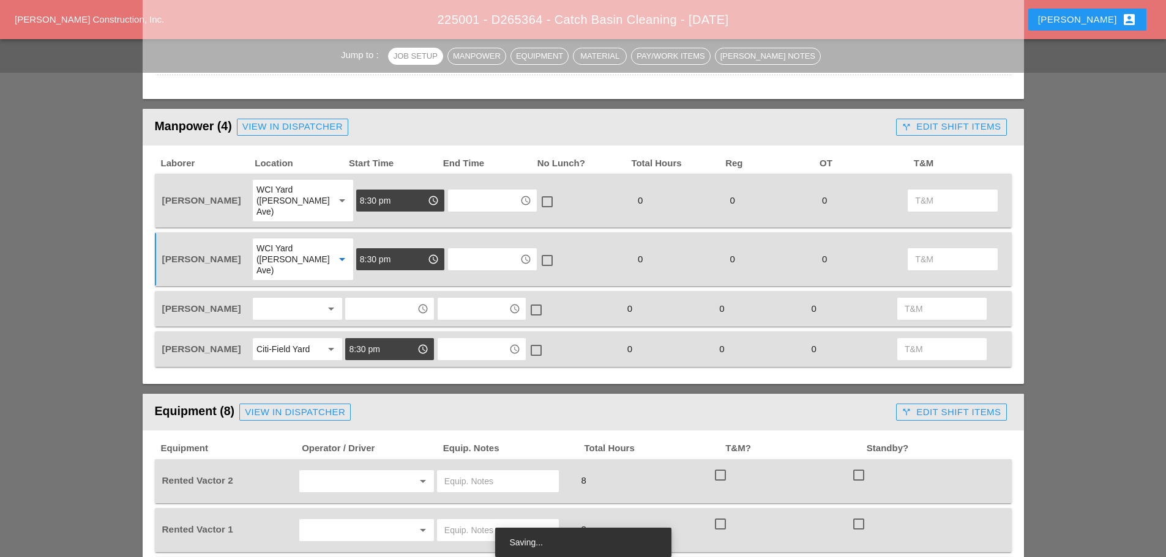
click at [272, 299] on div at bounding box center [288, 309] width 65 height 20
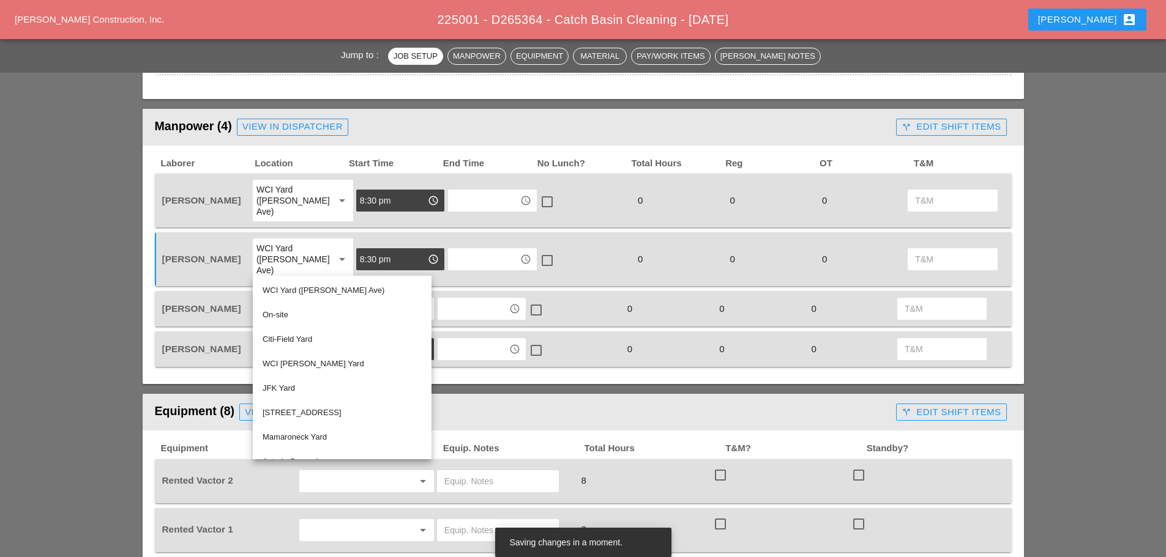
click at [288, 336] on div "Citi-Field Yard" at bounding box center [341, 339] width 159 height 15
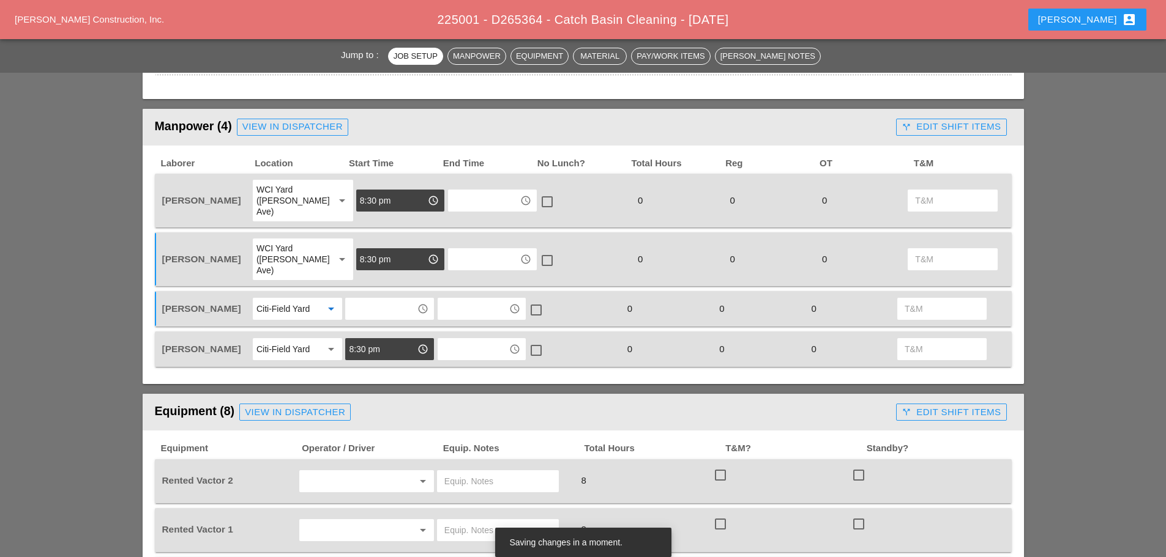
click at [286, 245] on div "WCI Yard (Provost Ave)" at bounding box center [290, 259] width 68 height 33
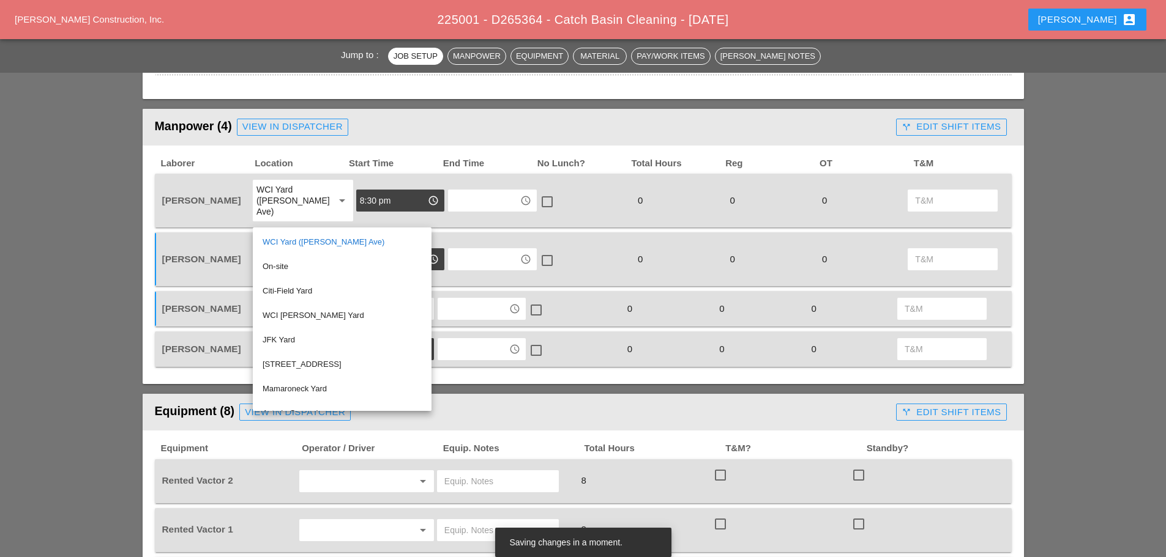
click at [275, 281] on div "Citi-Field Yard" at bounding box center [341, 291] width 159 height 24
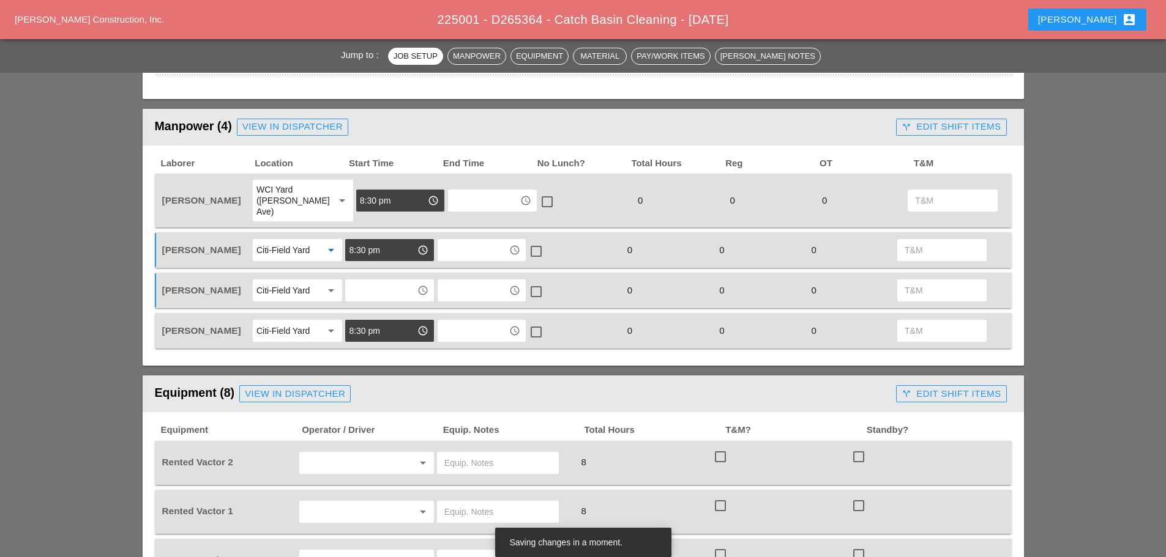
click at [307, 191] on div "WCI Yard (Provost Ave)" at bounding box center [290, 200] width 68 height 33
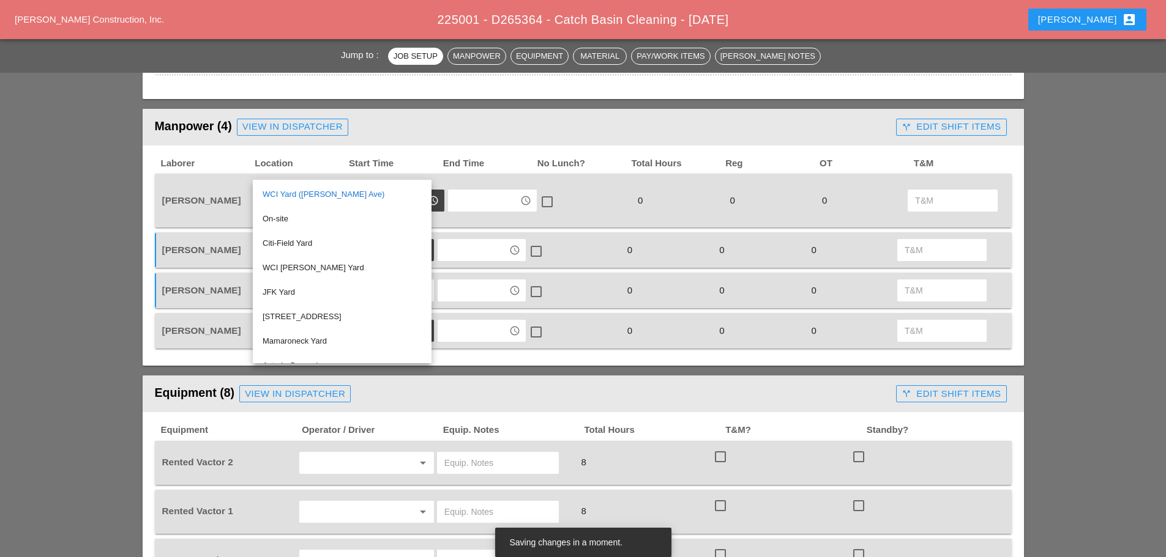
click at [286, 241] on div "Citi-Field Yard" at bounding box center [341, 243] width 159 height 15
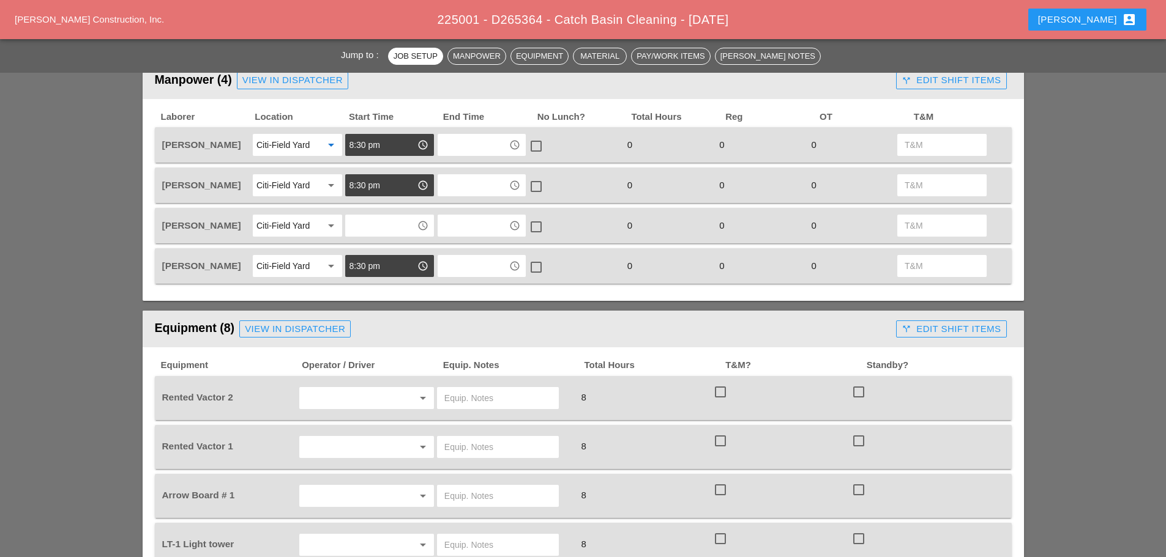
scroll to position [673, 0]
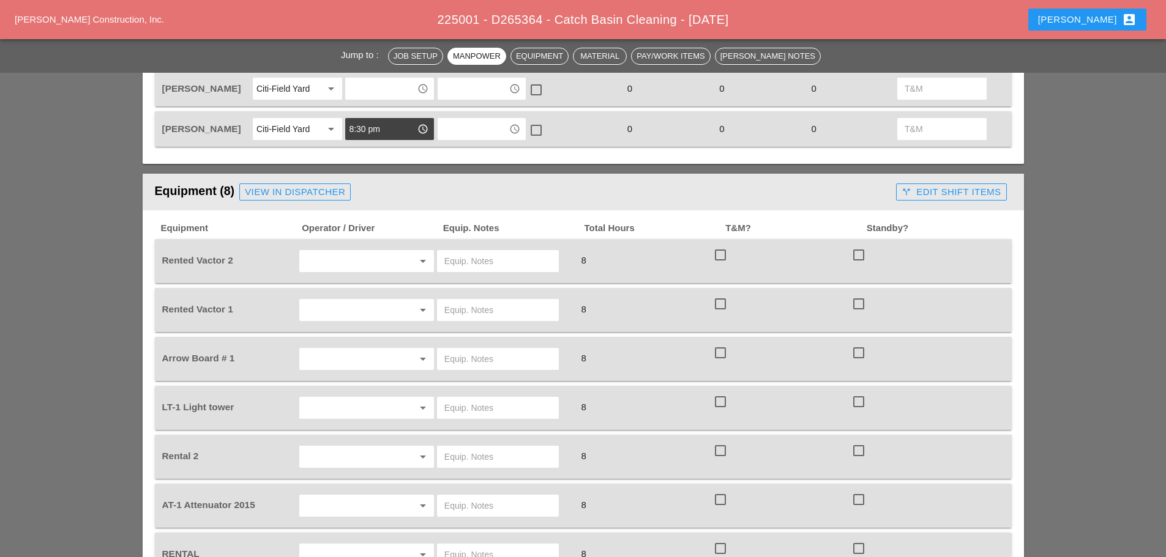
click at [338, 259] on input "text" at bounding box center [349, 261] width 93 height 20
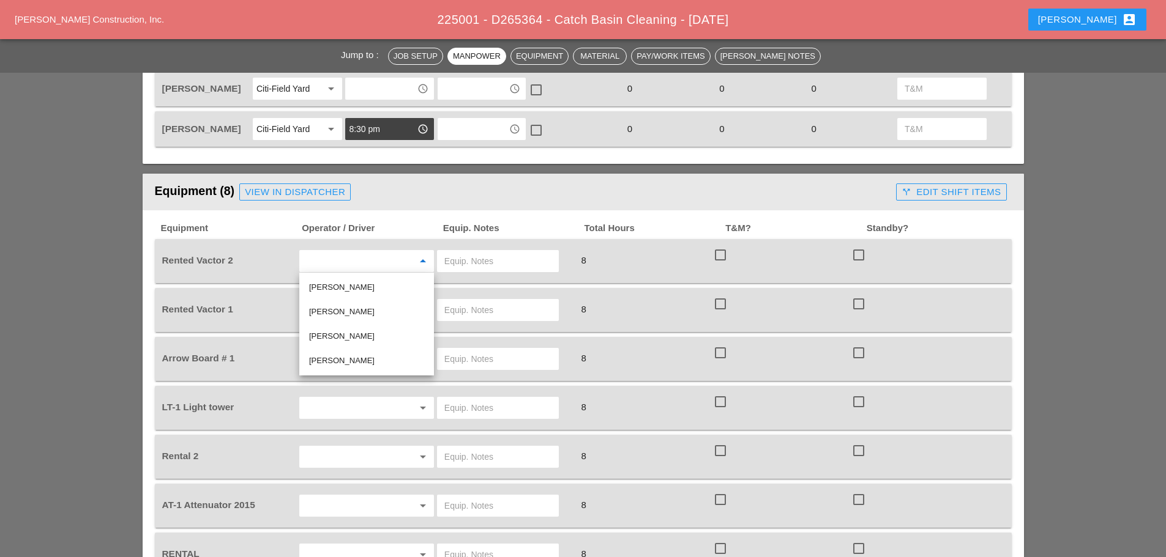
click at [349, 286] on div "[PERSON_NAME]" at bounding box center [366, 287] width 115 height 15
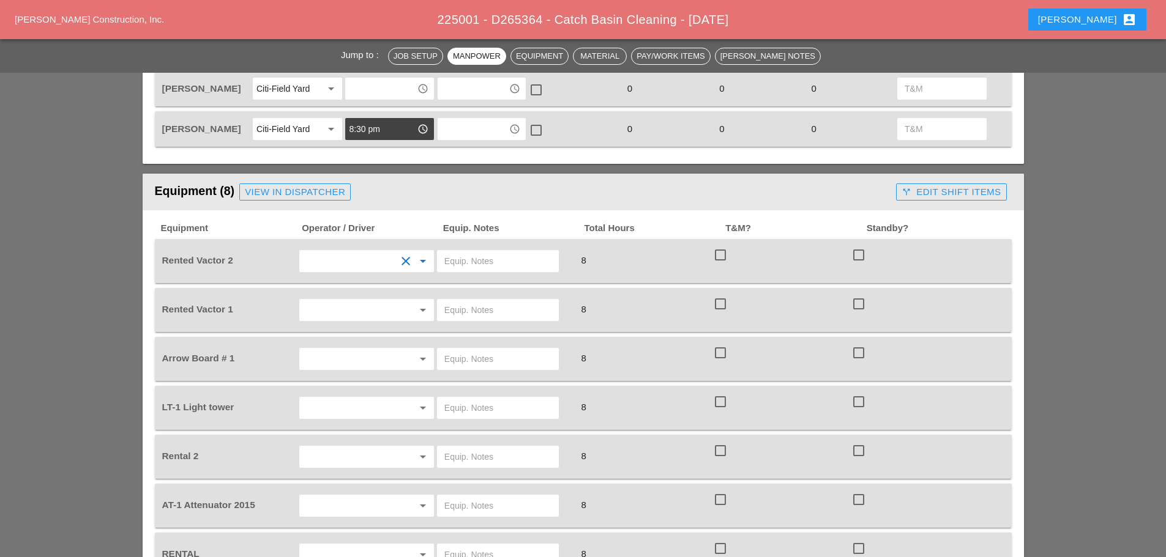
click at [349, 307] on input "text" at bounding box center [349, 310] width 93 height 20
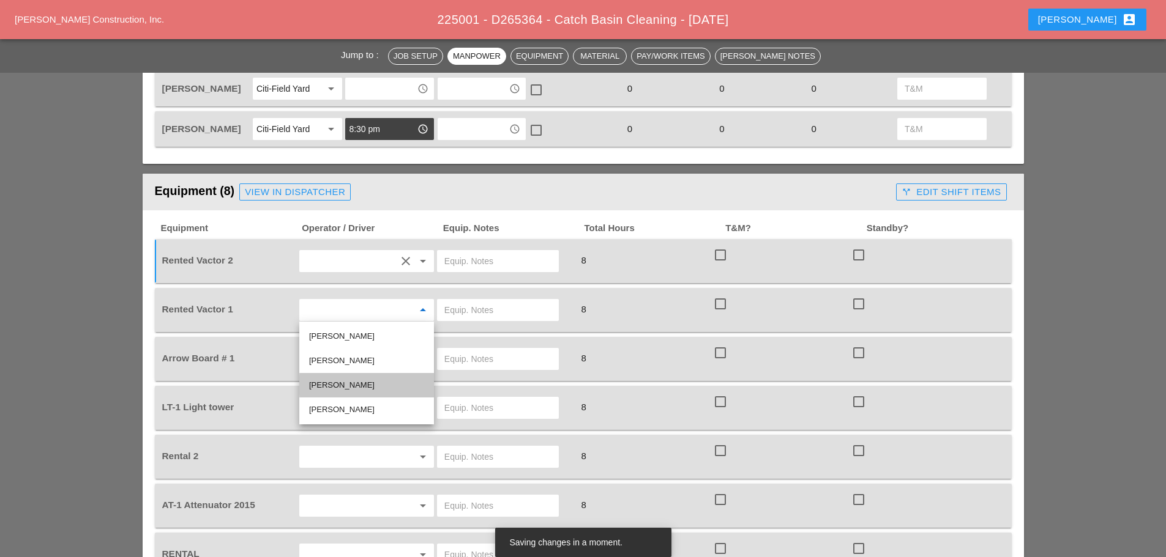
click at [333, 384] on div "[PERSON_NAME]" at bounding box center [366, 385] width 115 height 15
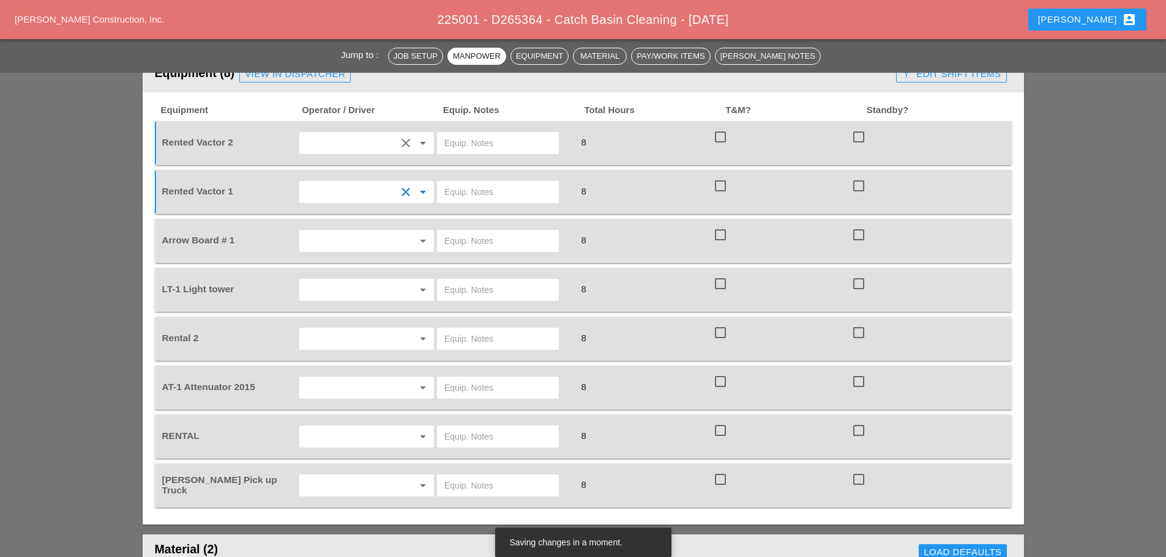
scroll to position [795, 0]
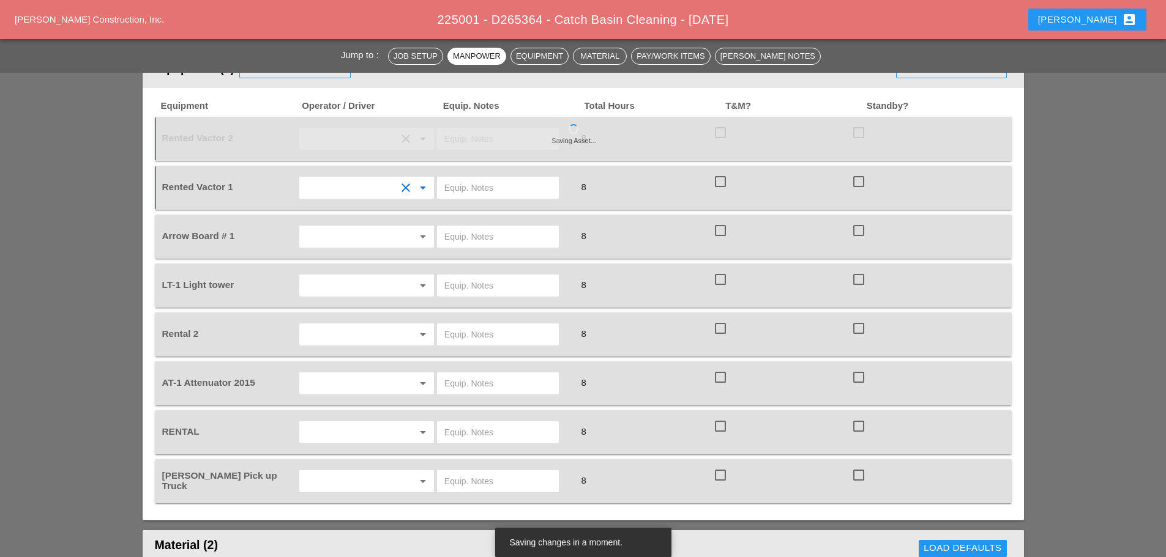
click at [323, 389] on input "text" at bounding box center [349, 384] width 93 height 20
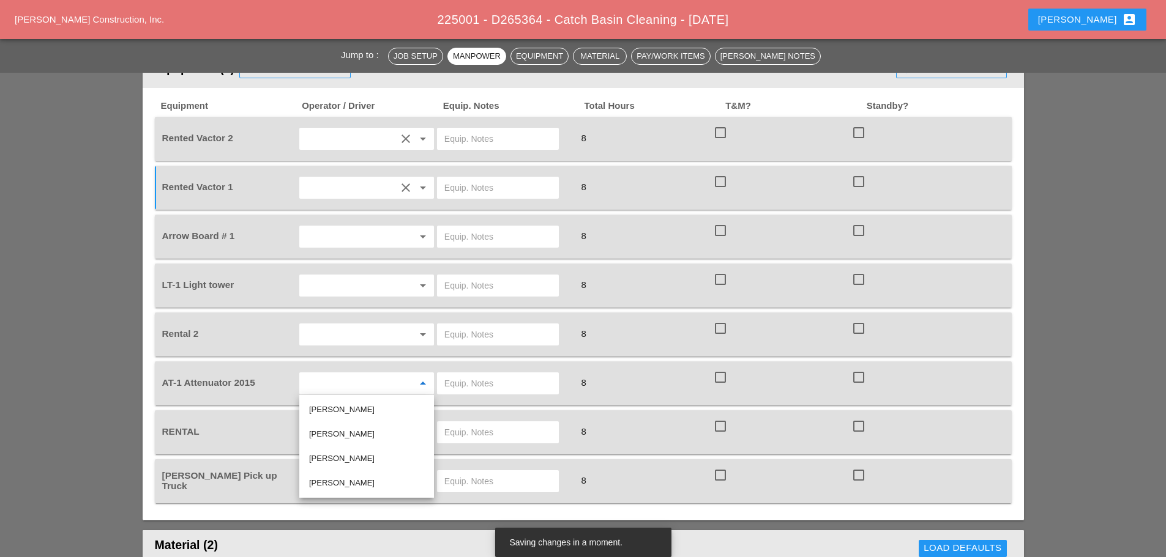
click at [332, 435] on div "[PERSON_NAME]" at bounding box center [366, 434] width 115 height 15
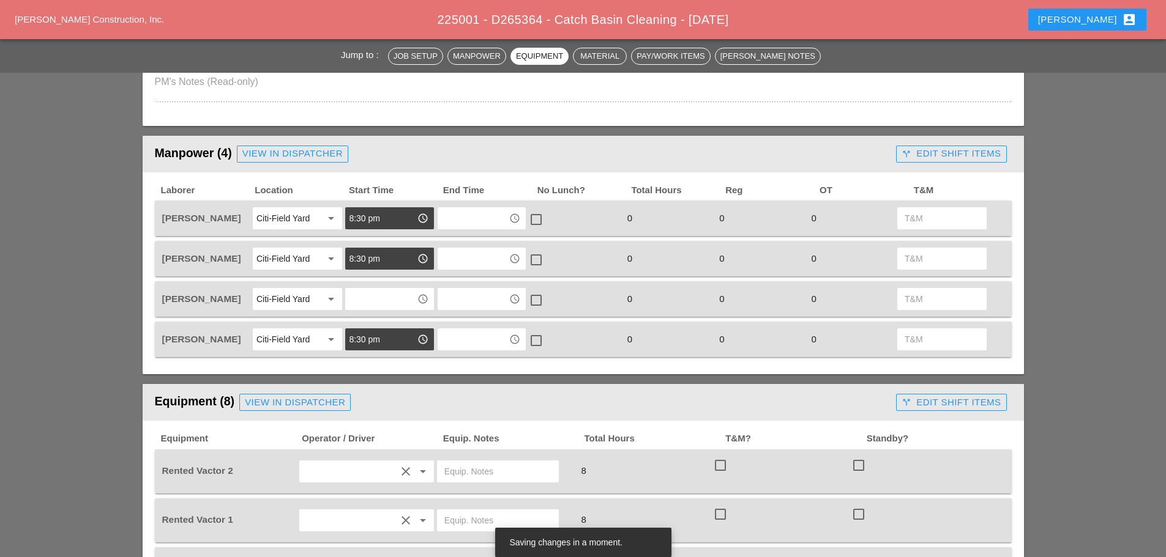
scroll to position [428, 0]
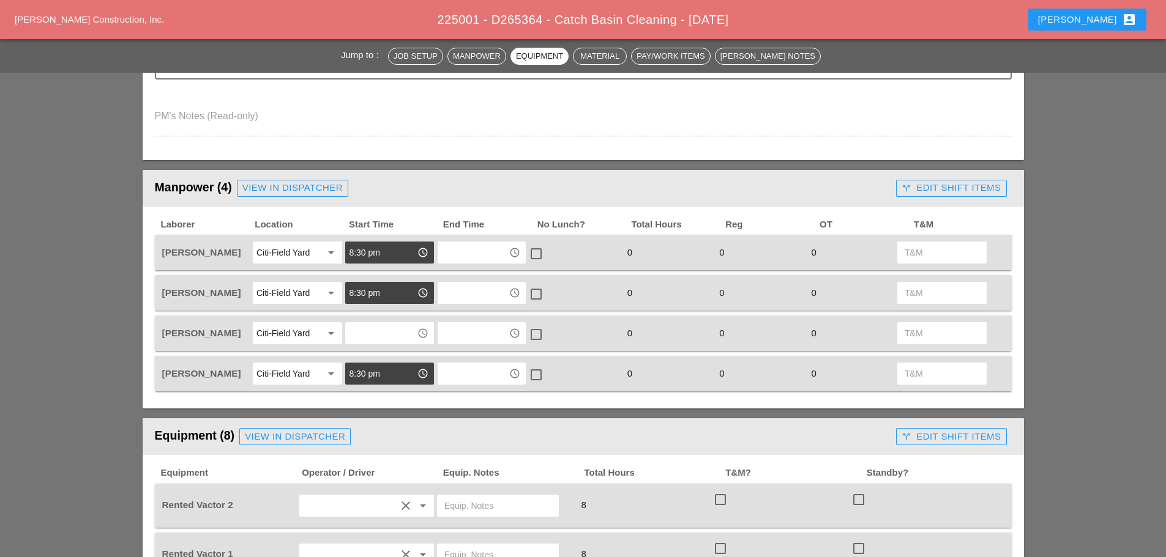
click at [370, 343] on input "text" at bounding box center [381, 334] width 64 height 20
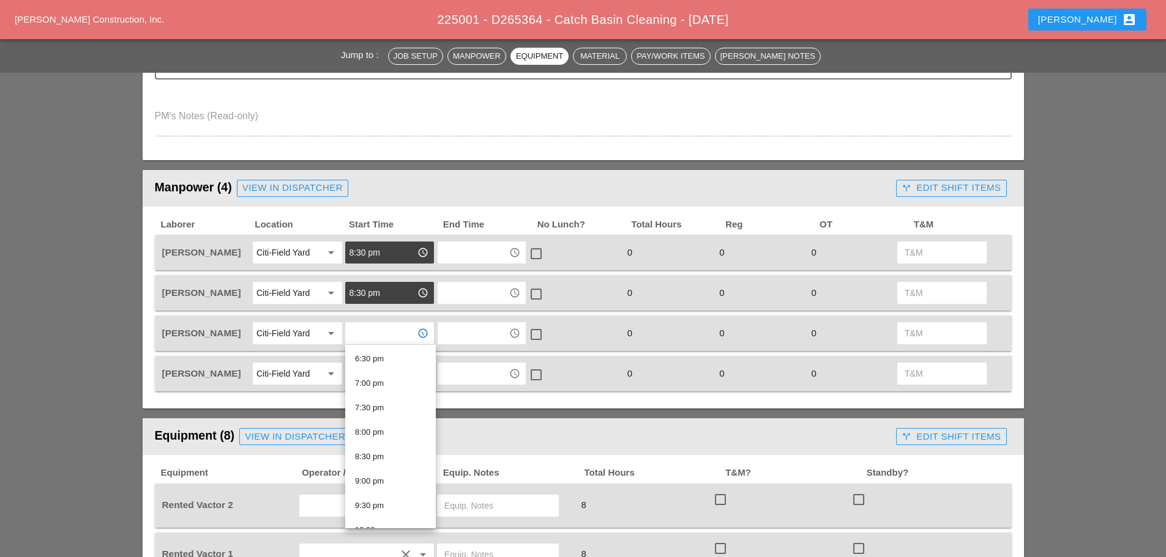
scroll to position [923, 0]
click at [373, 433] on div "8:30 pm" at bounding box center [390, 440] width 71 height 15
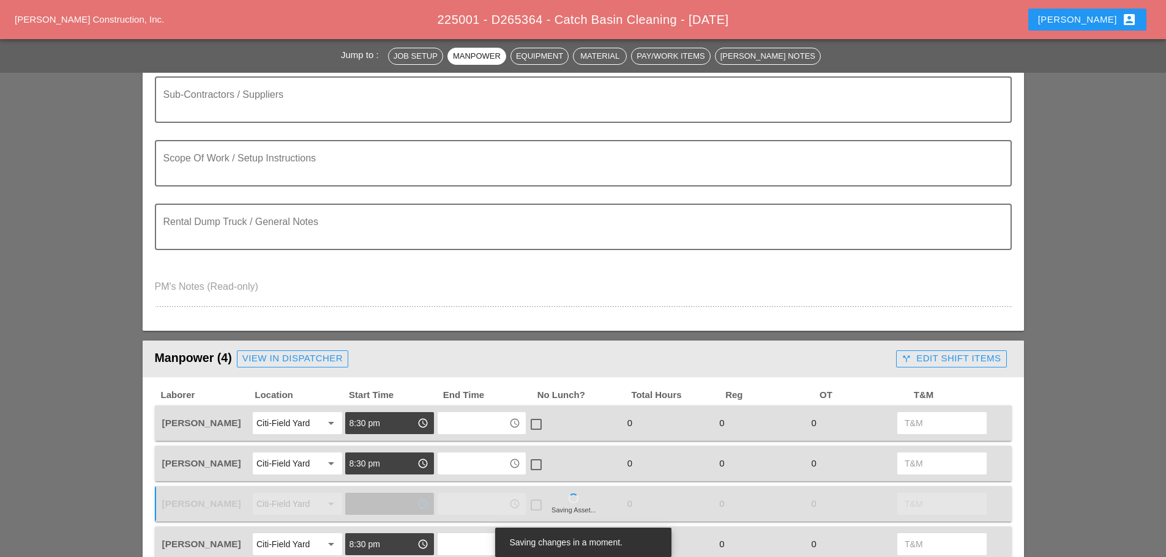
scroll to position [306, 0]
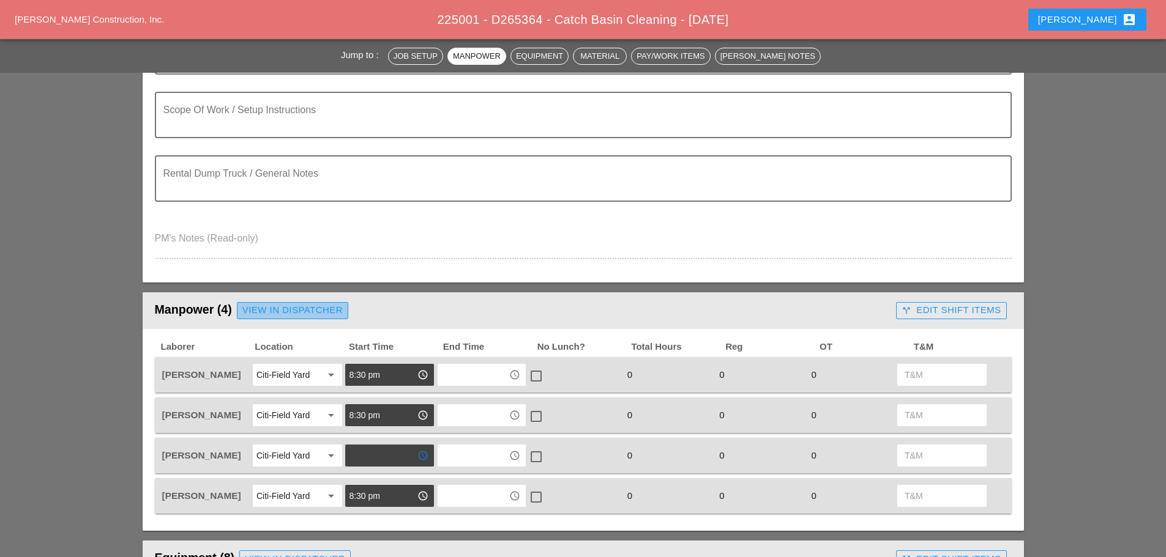
click at [299, 308] on div "View in Dispatcher" at bounding box center [292, 310] width 100 height 14
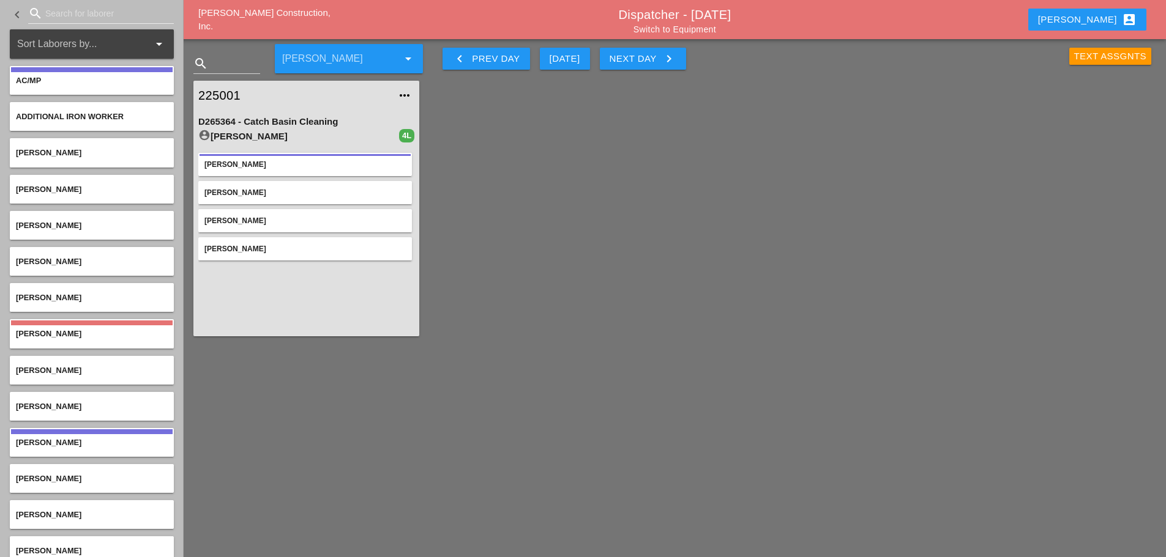
click at [56, 14] on input "Search for laborer" at bounding box center [100, 14] width 111 height 20
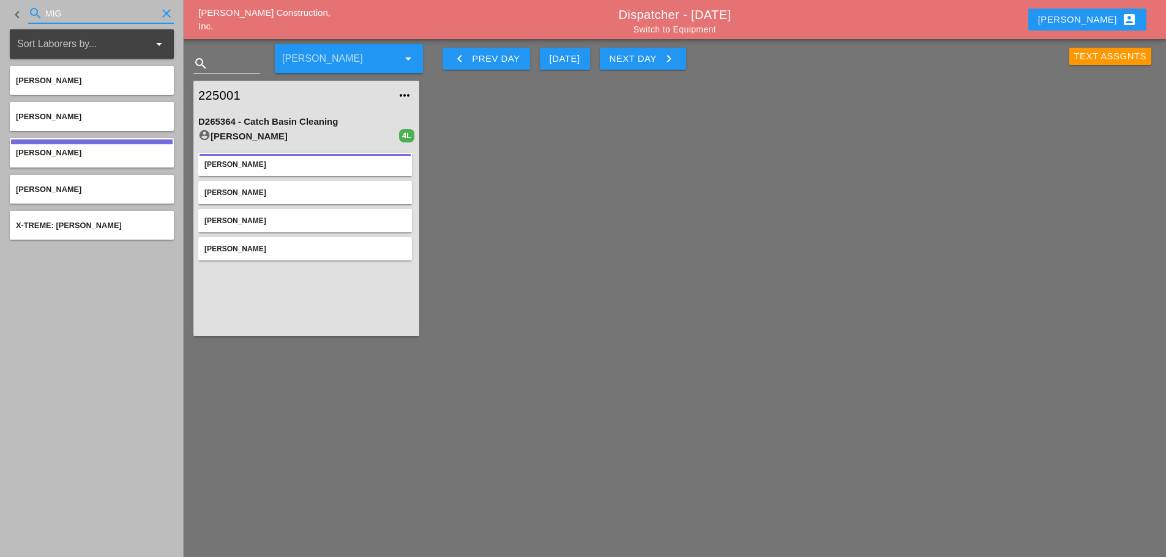
type input "MIG"
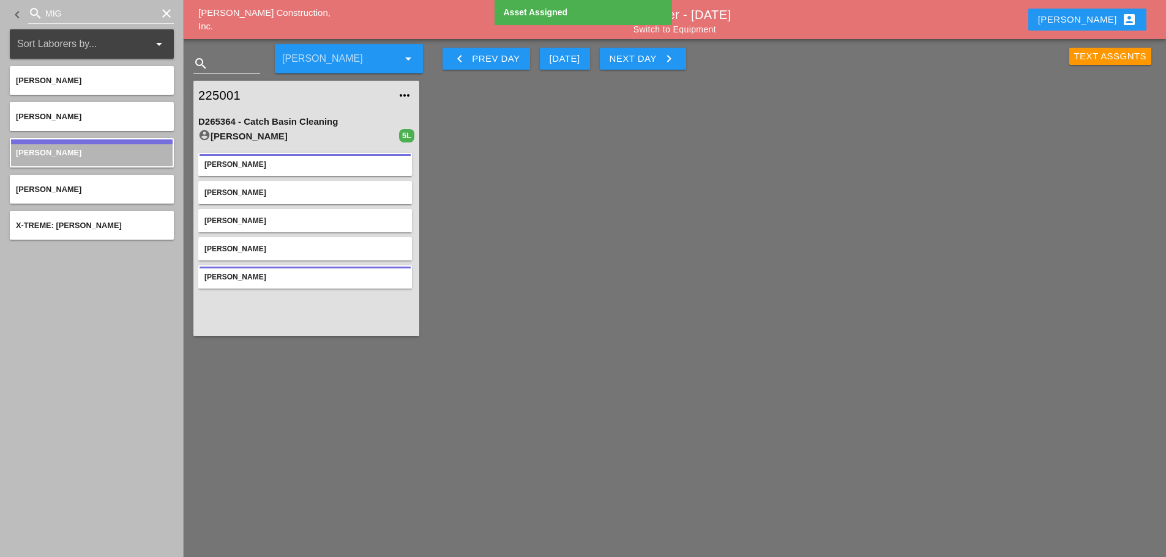
click at [166, 13] on icon "clear" at bounding box center [166, 13] width 15 height 15
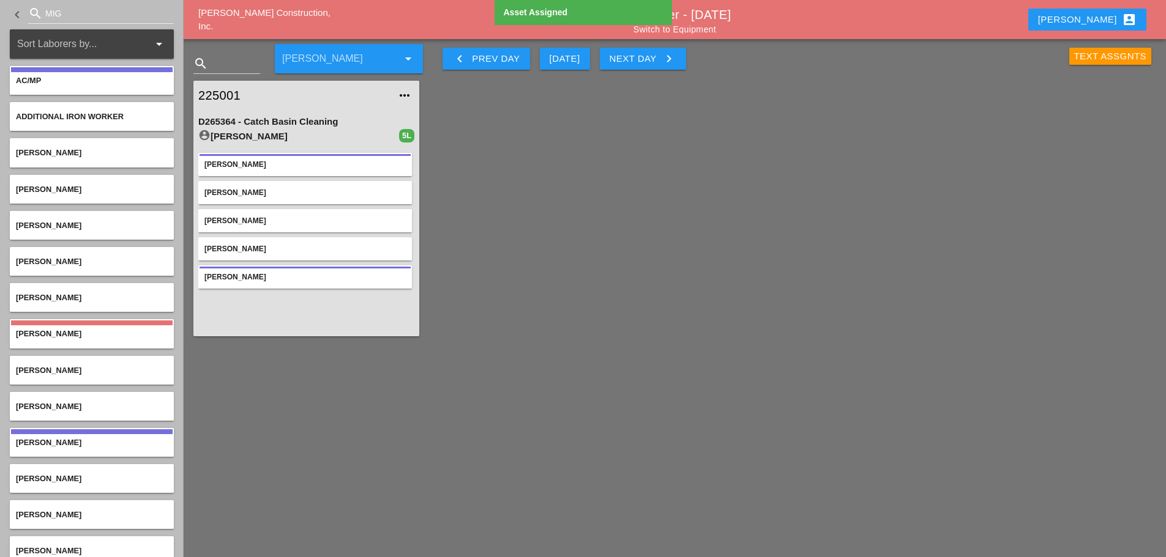
click at [226, 91] on link "225001" at bounding box center [293, 95] width 191 height 18
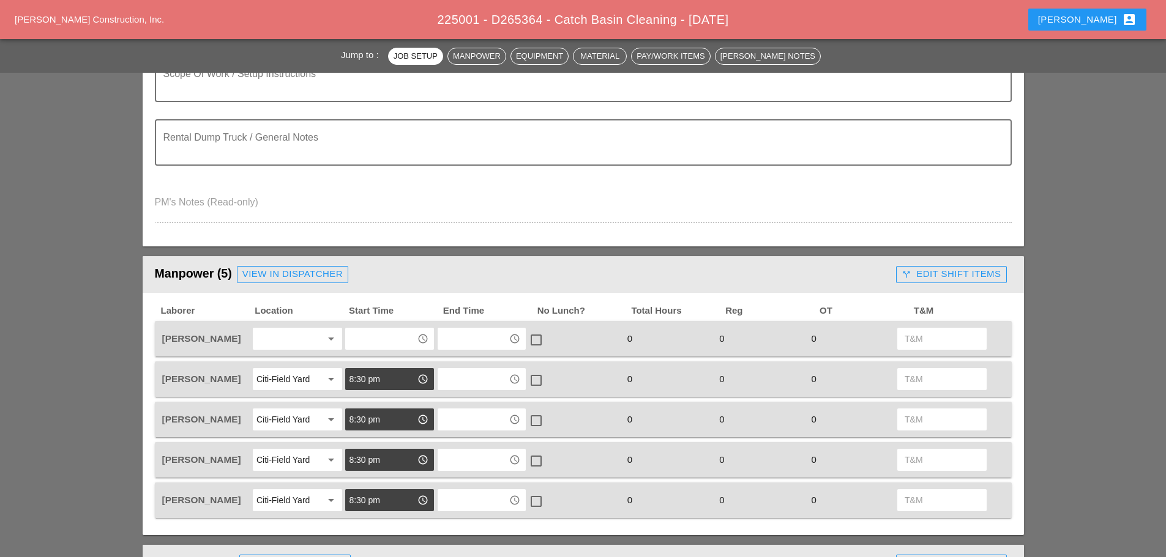
scroll to position [367, 0]
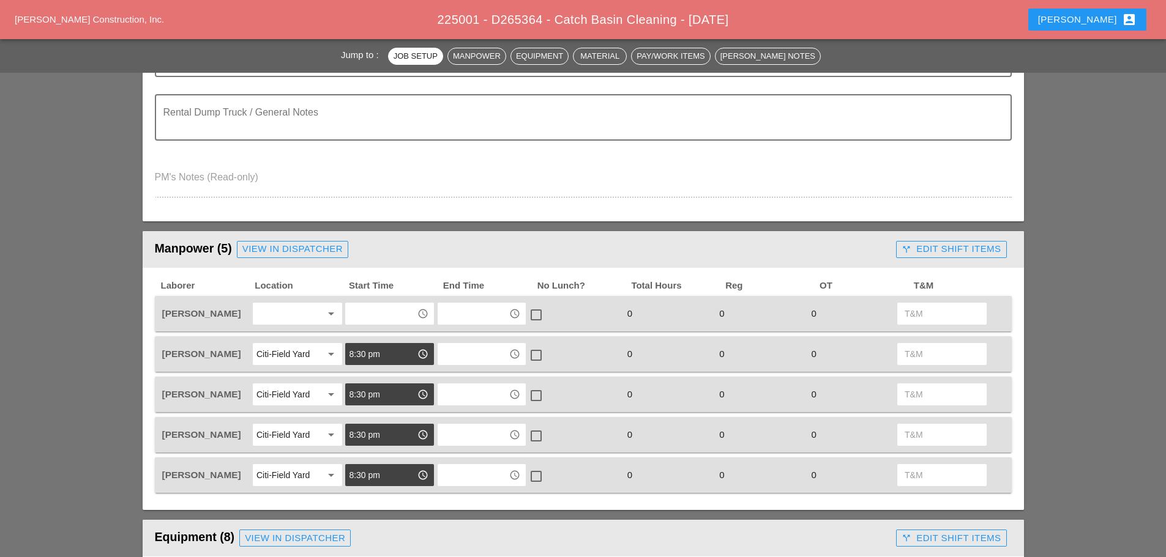
click at [301, 319] on div at bounding box center [288, 314] width 65 height 20
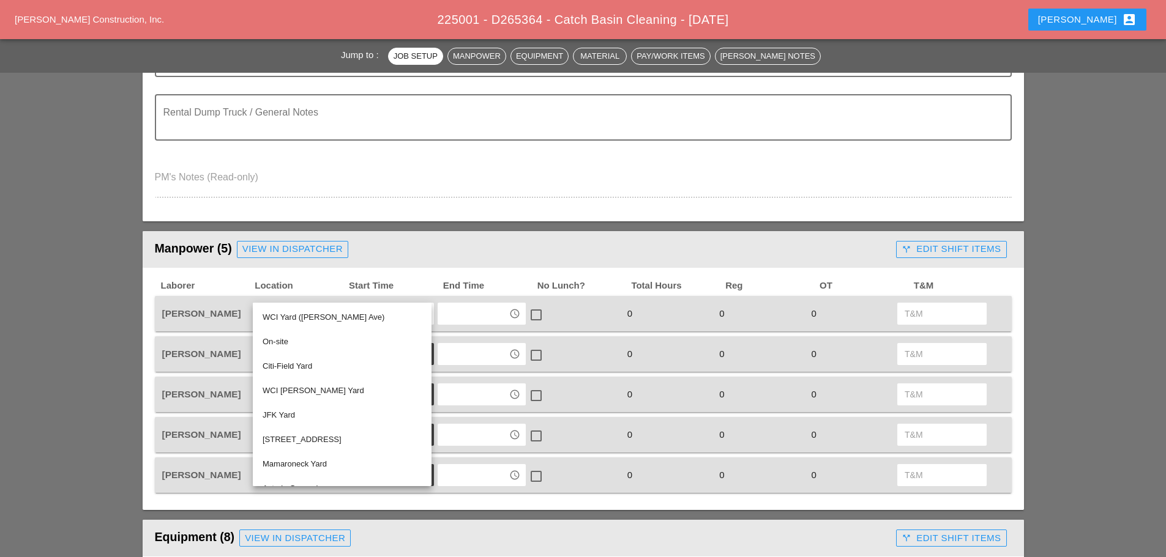
drag, startPoint x: 273, startPoint y: 341, endPoint x: 288, endPoint y: 327, distance: 20.3
click at [277, 340] on div "On-site" at bounding box center [341, 342] width 159 height 15
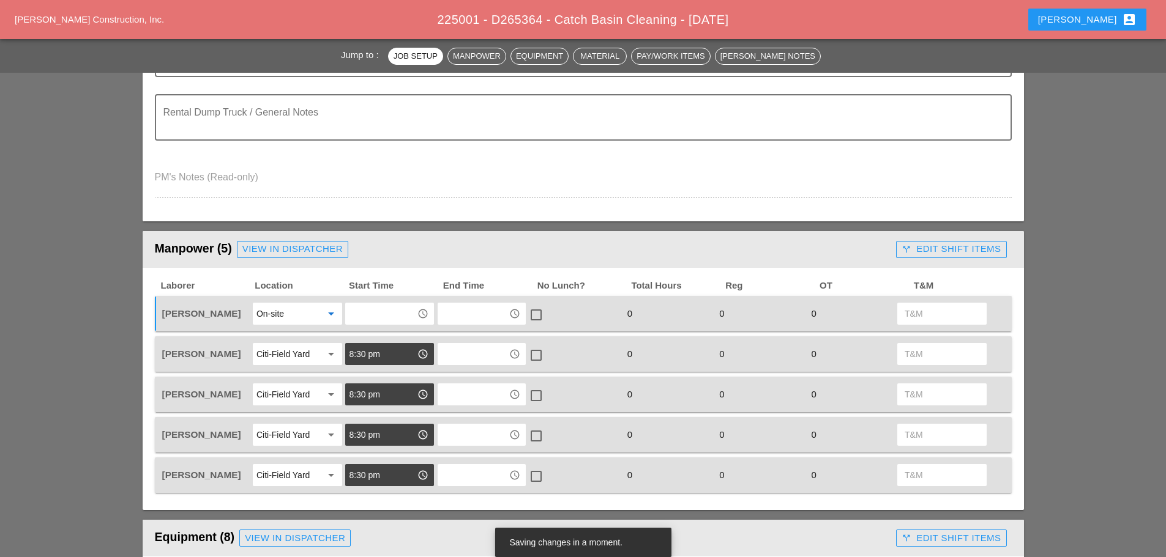
click at [390, 316] on input "text" at bounding box center [381, 314] width 64 height 20
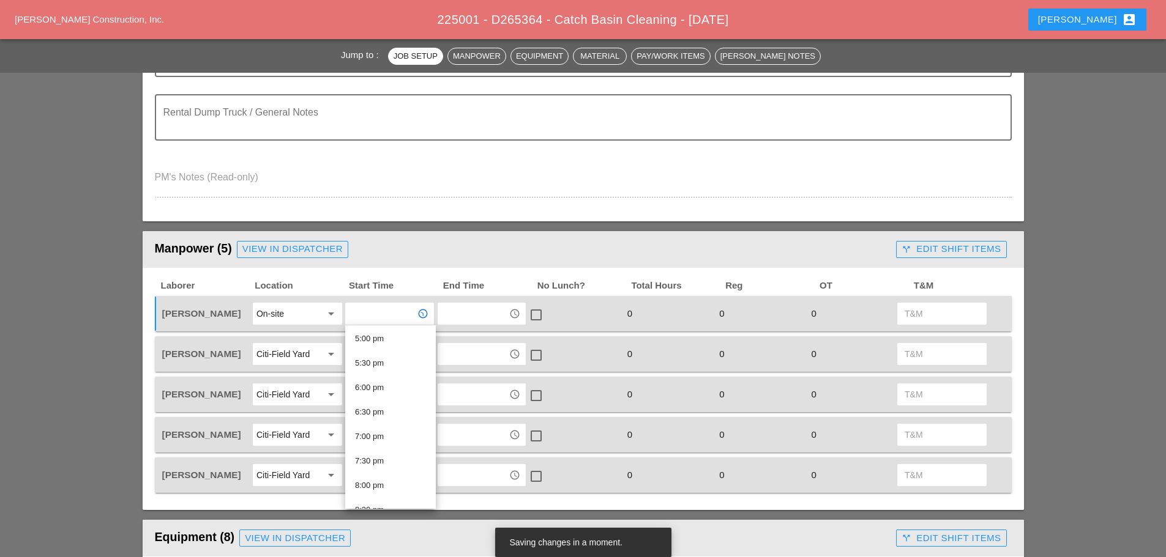
scroll to position [923, 0]
click at [376, 419] on div "8:30 pm" at bounding box center [390, 421] width 71 height 15
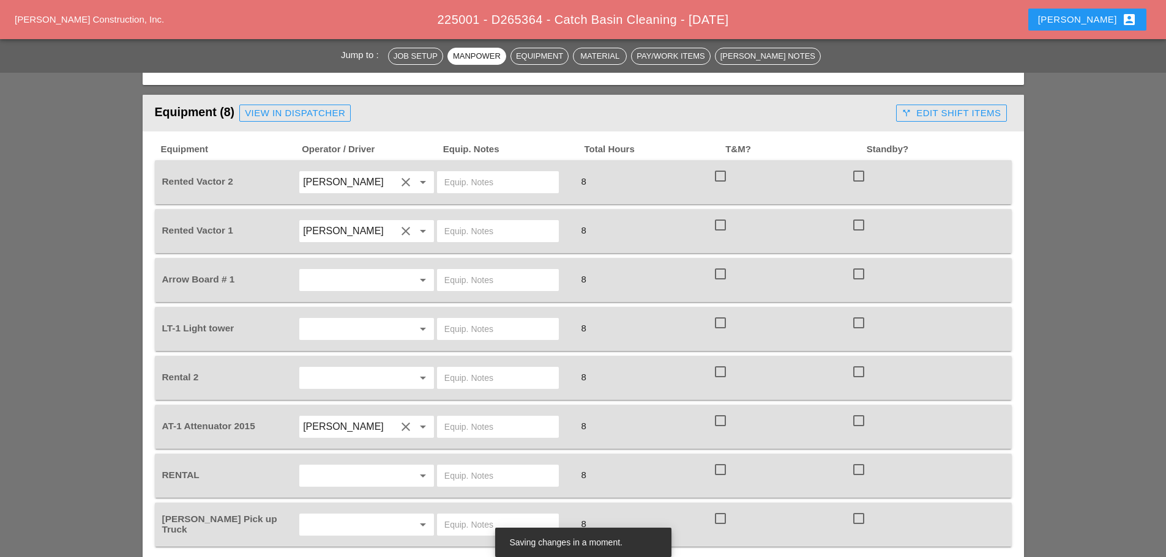
scroll to position [979, 0]
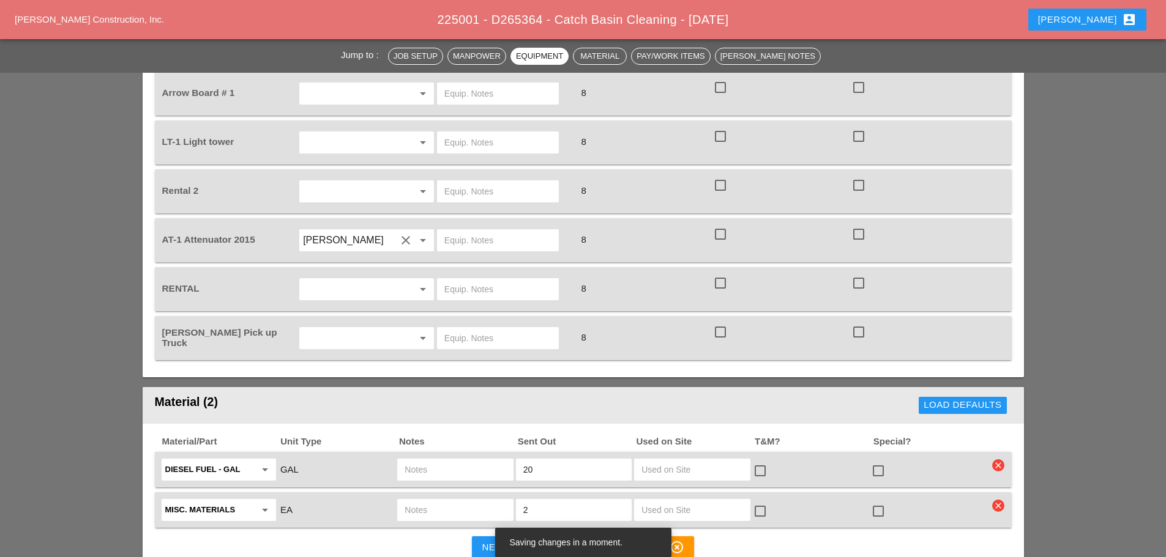
click at [378, 335] on input "text" at bounding box center [349, 339] width 93 height 20
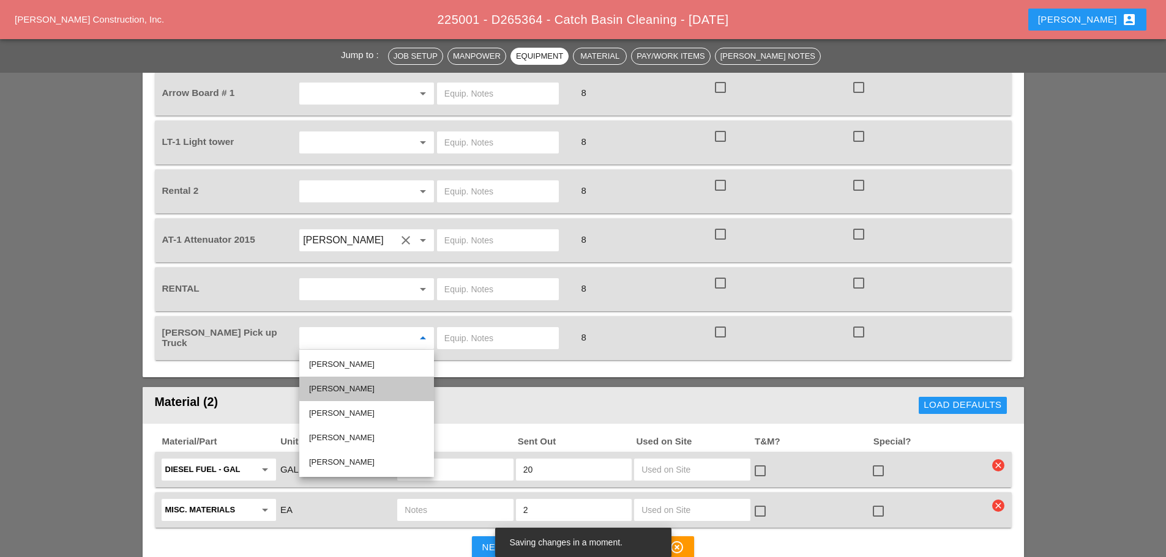
drag, startPoint x: 344, startPoint y: 387, endPoint x: 367, endPoint y: 373, distance: 27.2
click at [344, 387] on div "[PERSON_NAME]" at bounding box center [366, 389] width 115 height 15
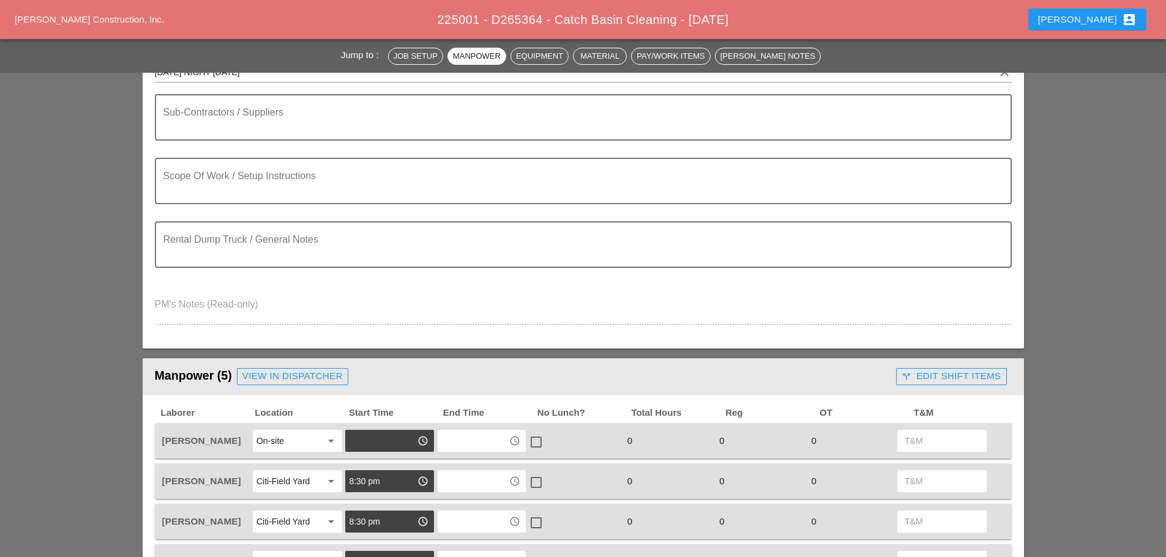
scroll to position [0, 0]
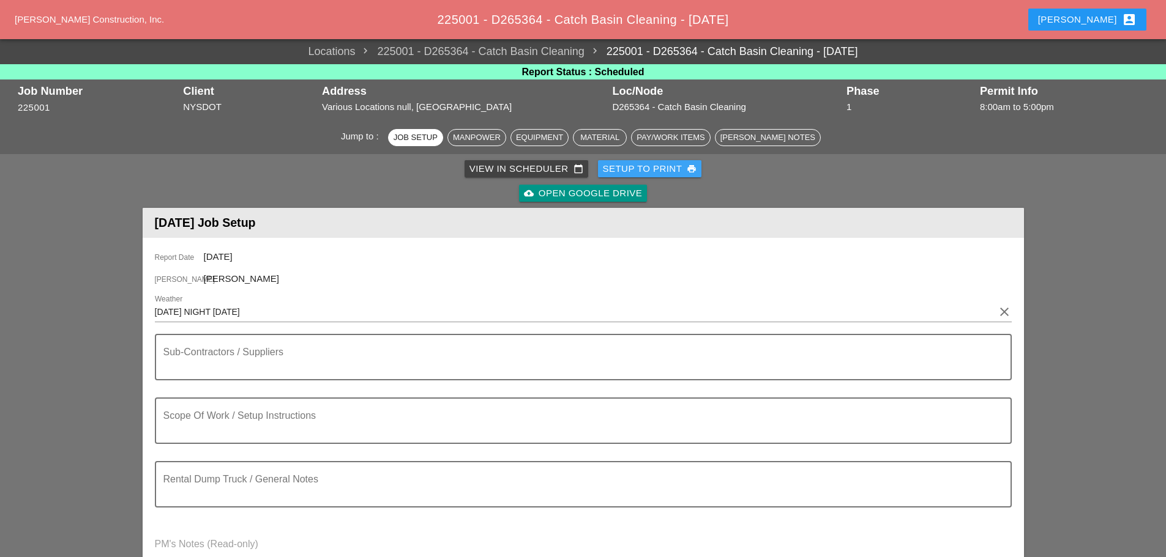
click at [649, 162] on div "Setup to Print print" at bounding box center [650, 169] width 94 height 14
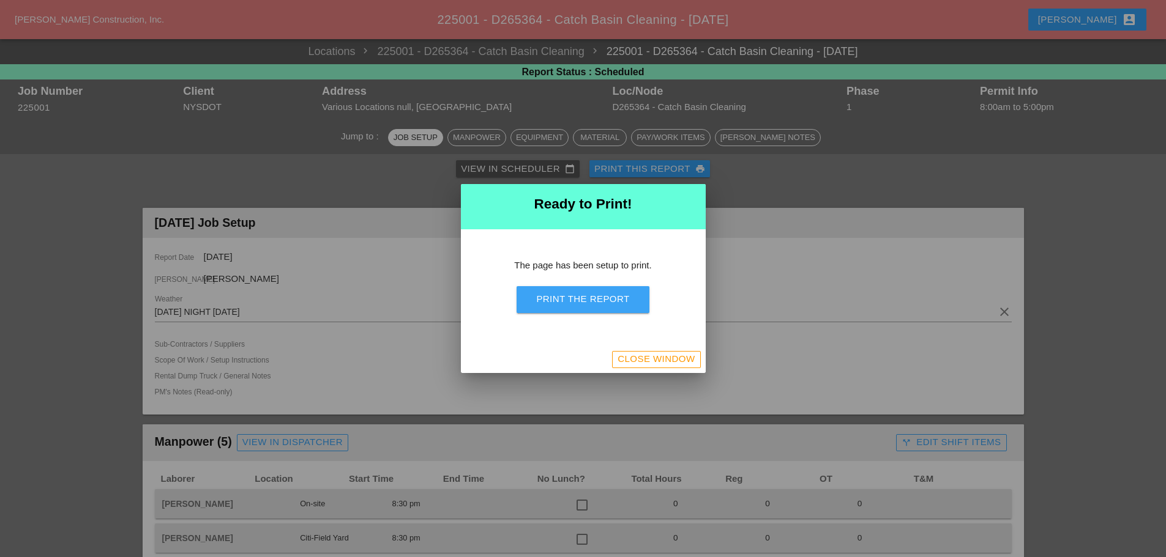
click at [615, 292] on div "Print the Report" at bounding box center [582, 299] width 93 height 14
click at [660, 353] on div "Close Window" at bounding box center [655, 359] width 77 height 14
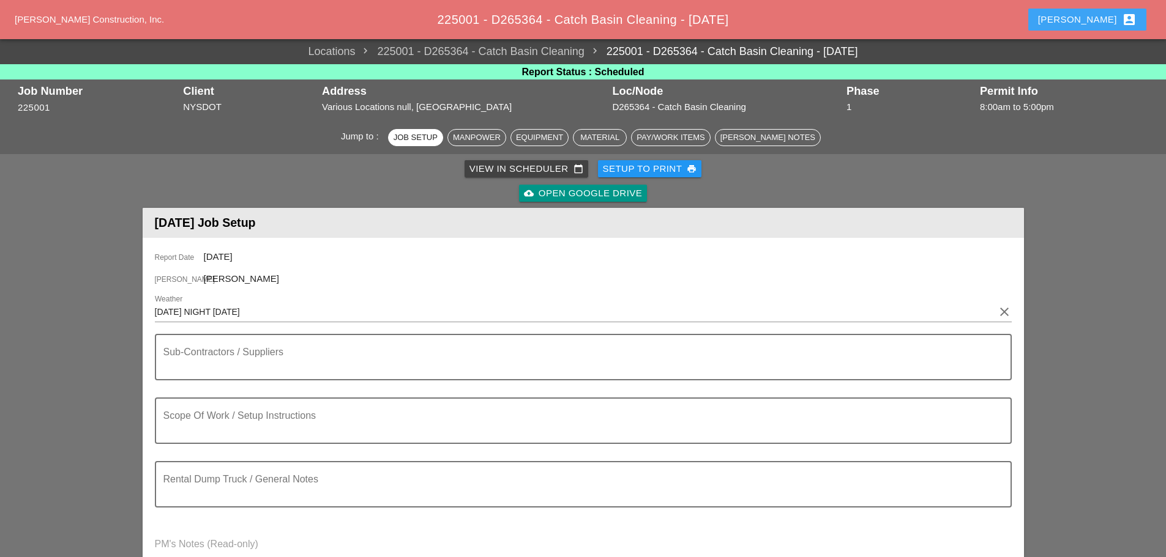
click at [1102, 8] on div "Enrico account_box" at bounding box center [1087, 19] width 128 height 29
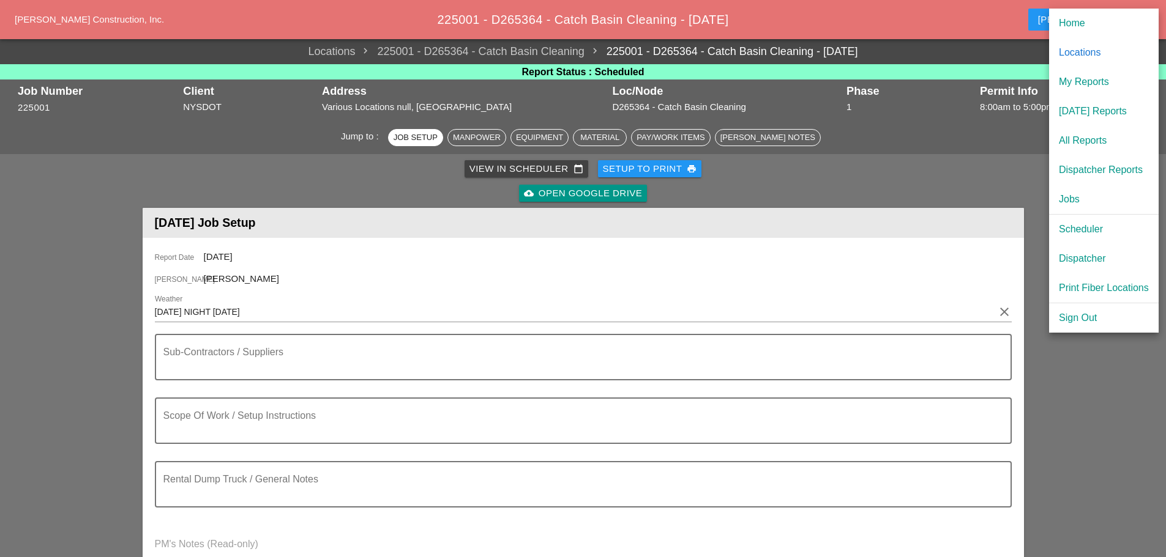
click at [1091, 252] on div "Dispatcher" at bounding box center [1103, 258] width 90 height 15
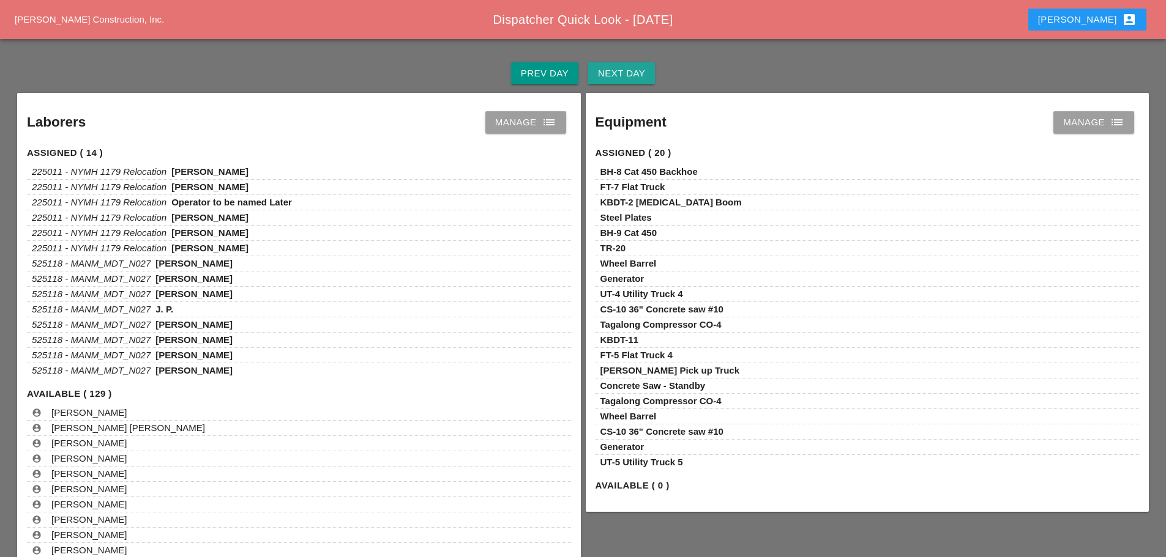
click at [630, 71] on div "Next Day" at bounding box center [621, 74] width 47 height 14
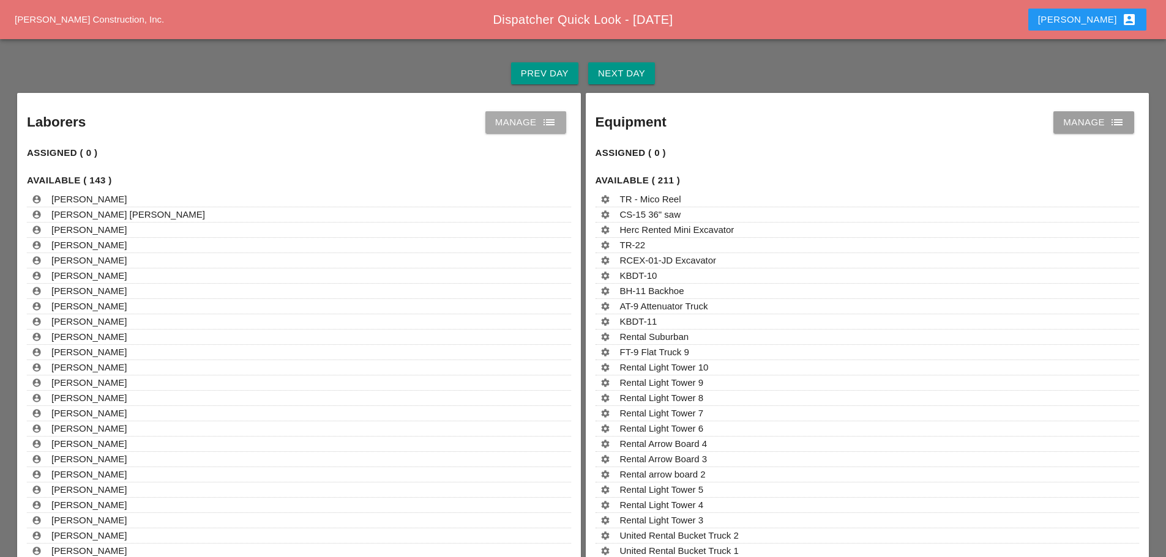
click at [549, 125] on icon "list" at bounding box center [548, 122] width 15 height 15
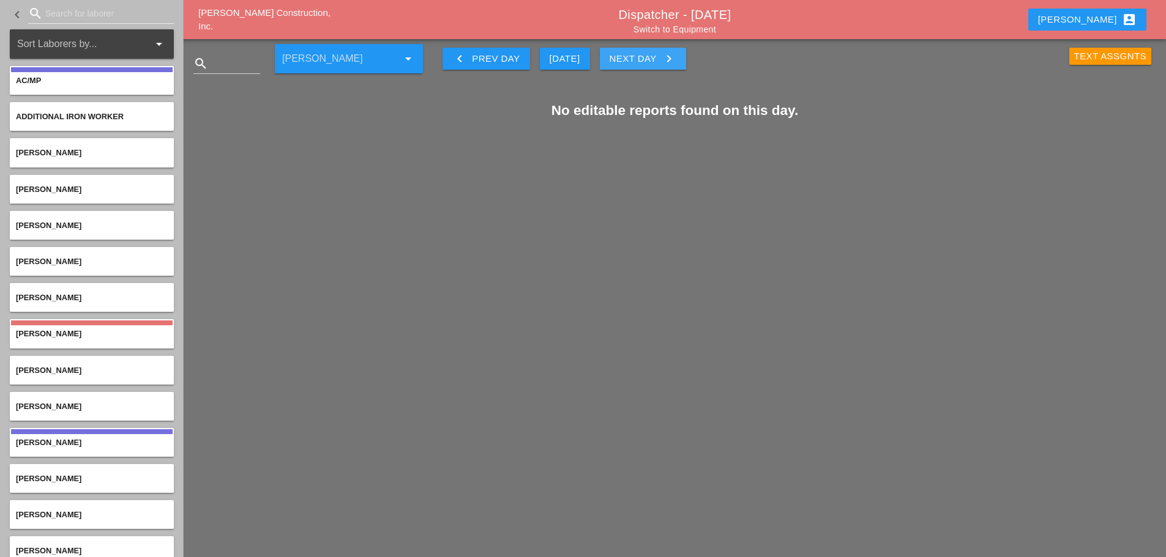
click at [666, 58] on icon "keyboard_arrow_right" at bounding box center [668, 58] width 15 height 15
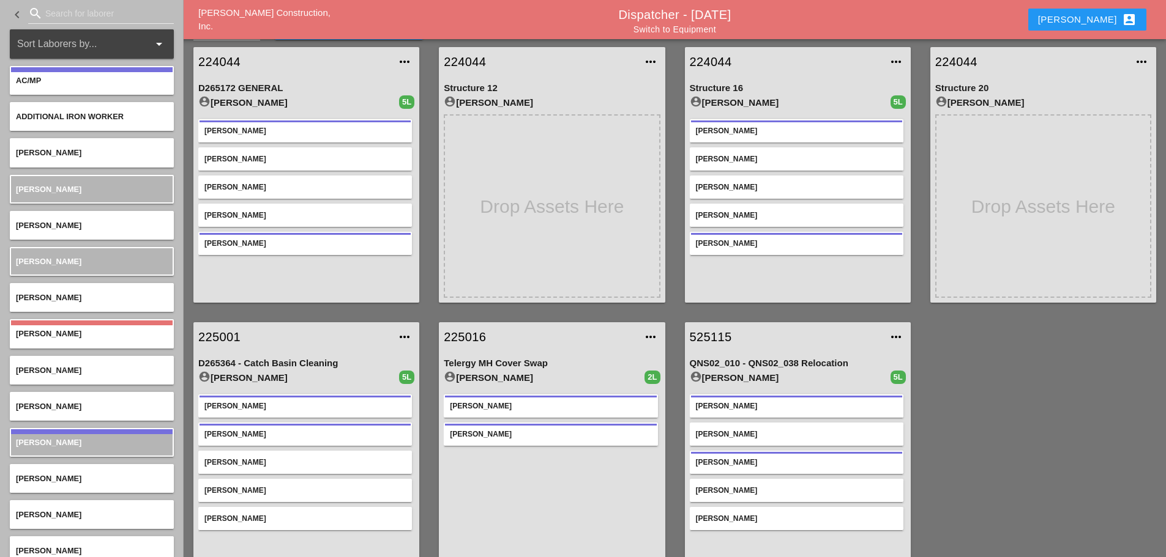
scroll to position [64, 0]
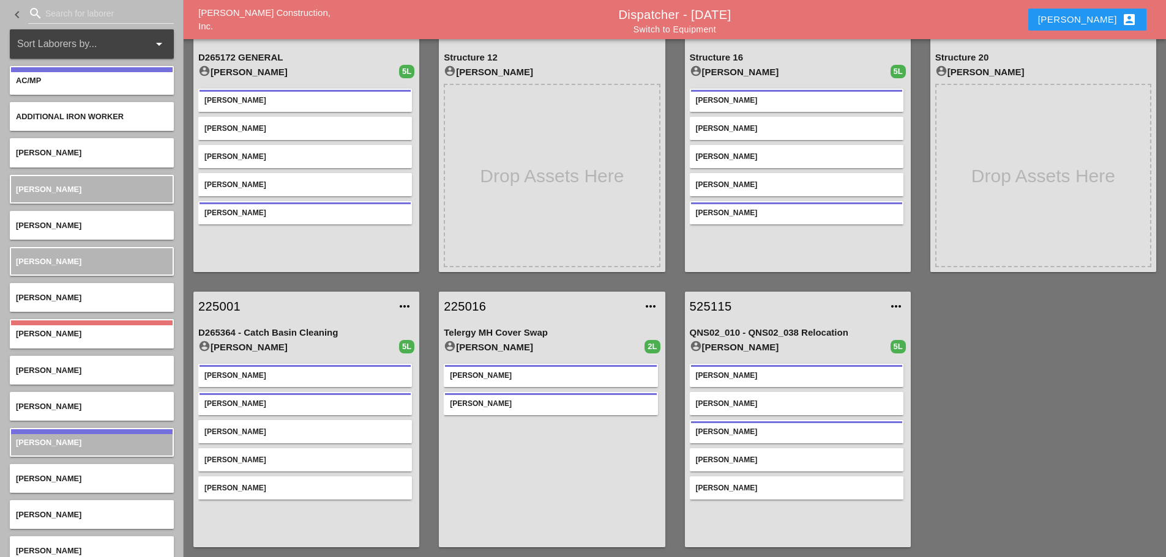
click at [702, 30] on link "Switch to Equipment" at bounding box center [674, 29] width 83 height 10
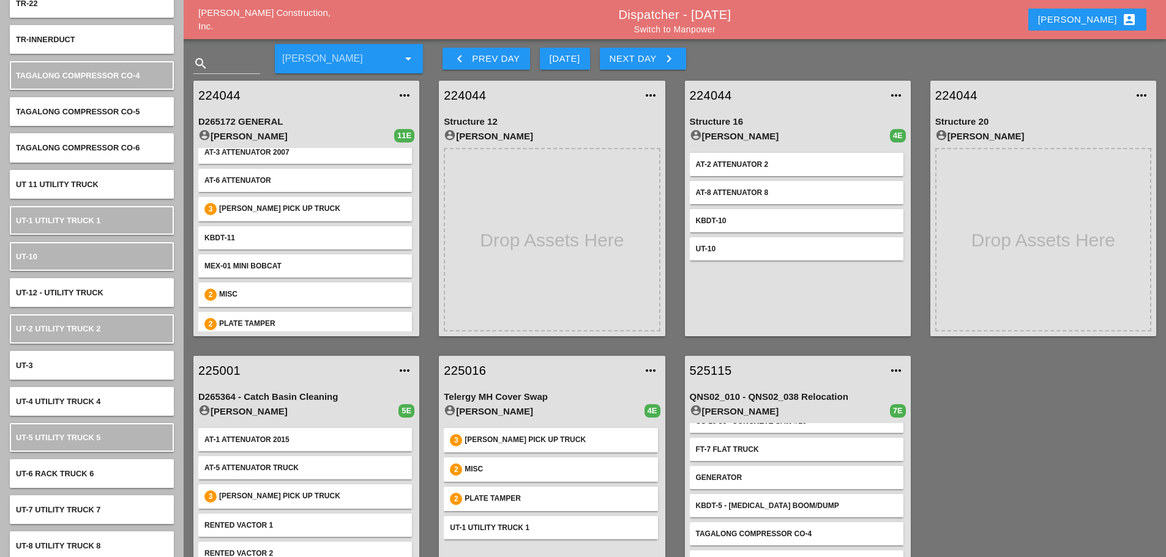
click at [642, 29] on link "Switch to Manpower" at bounding box center [674, 29] width 81 height 10
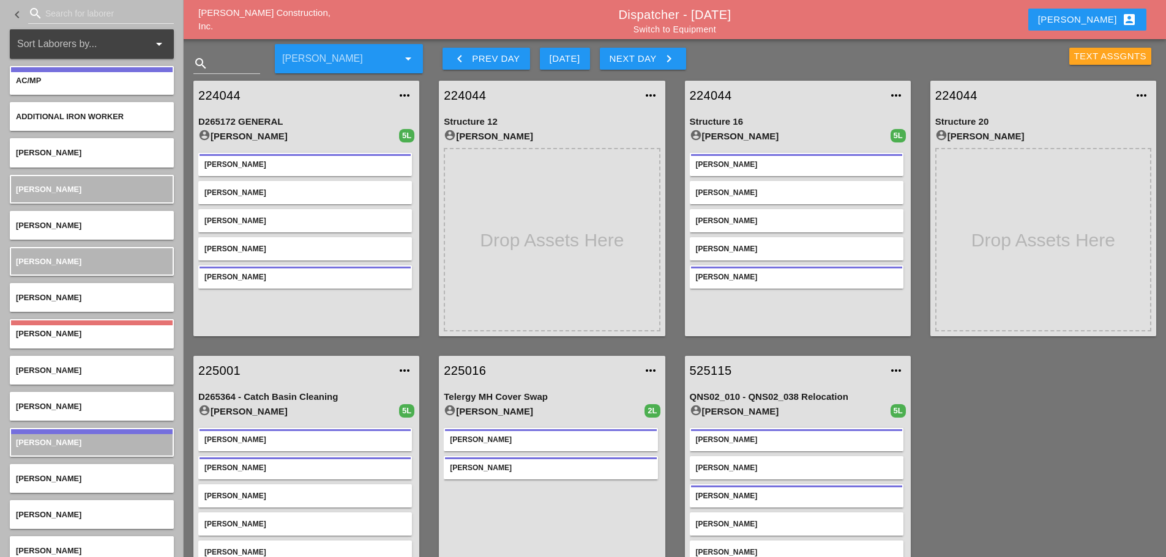
click at [1095, 59] on div "Text Assgnts" at bounding box center [1110, 57] width 73 height 14
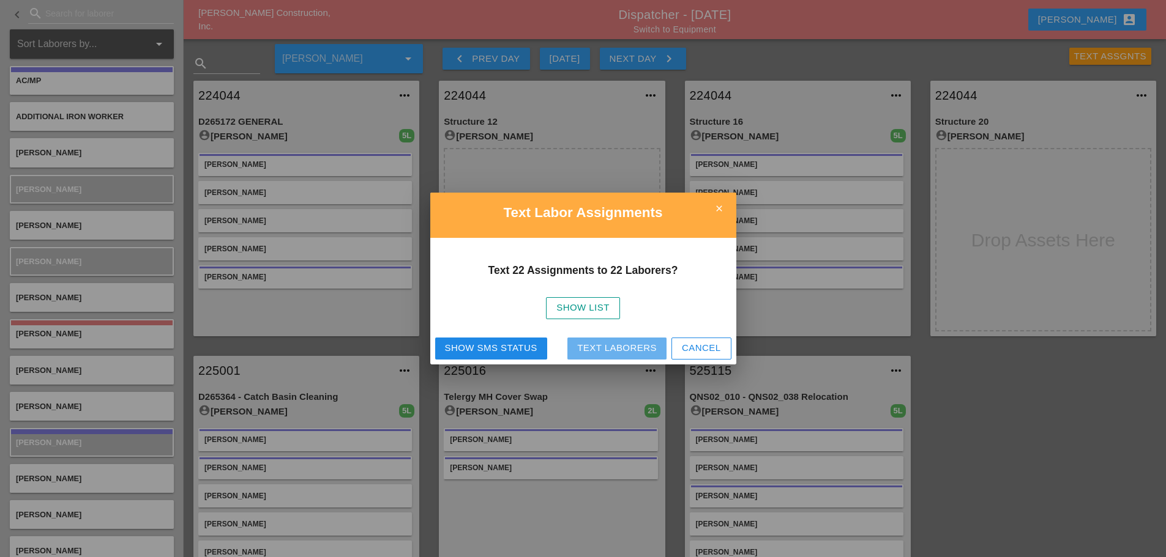
click at [644, 351] on div "Text Laborers" at bounding box center [617, 348] width 80 height 14
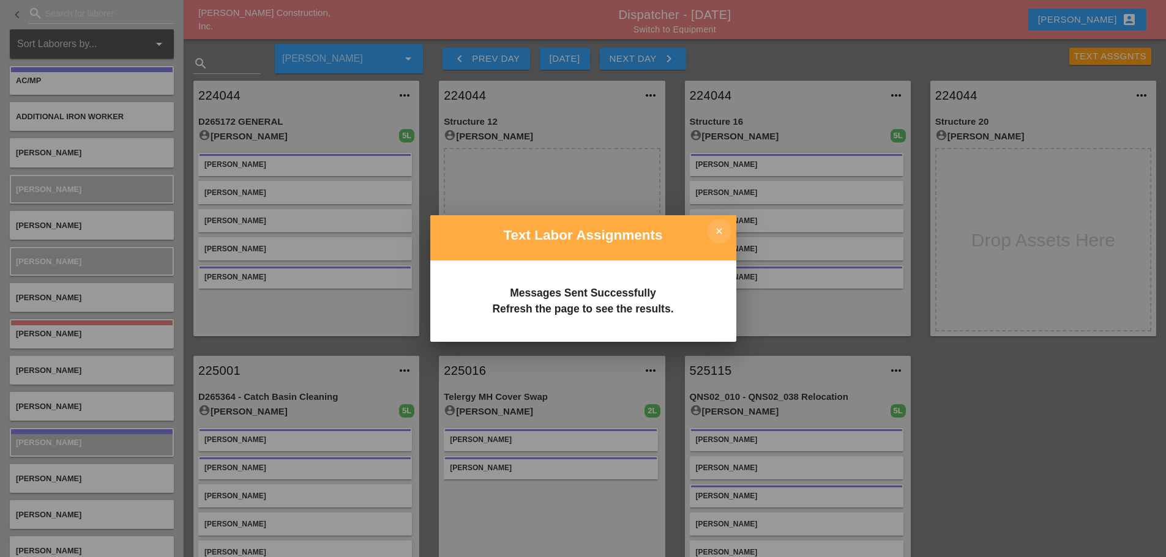
click at [727, 229] on icon "close" at bounding box center [719, 231] width 24 height 24
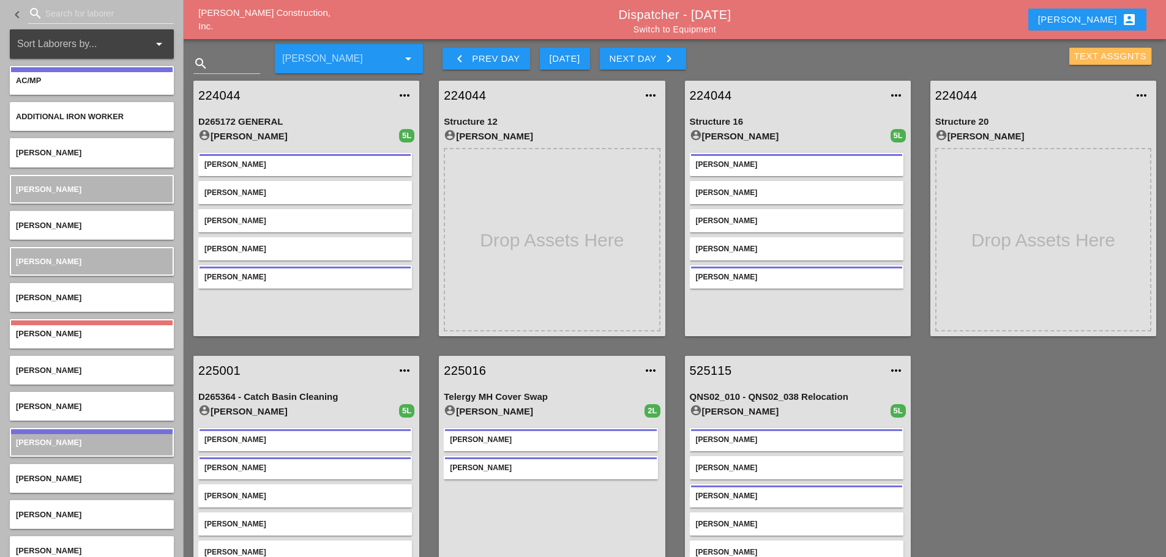
click at [1102, 50] on div "Text Assgnts" at bounding box center [1110, 57] width 73 height 14
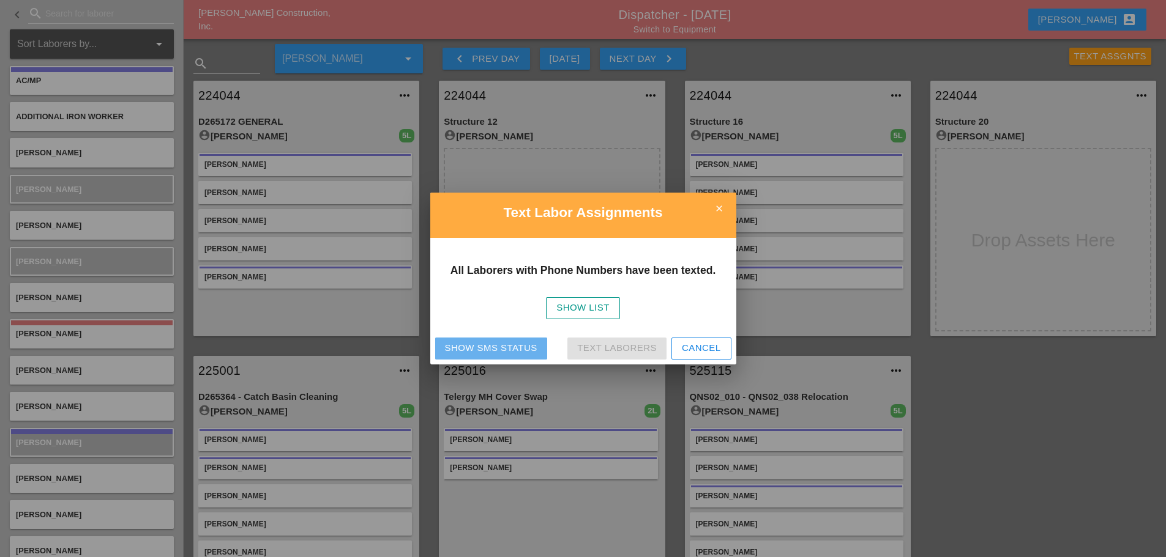
click at [520, 347] on div "Show SMS Status" at bounding box center [491, 348] width 92 height 14
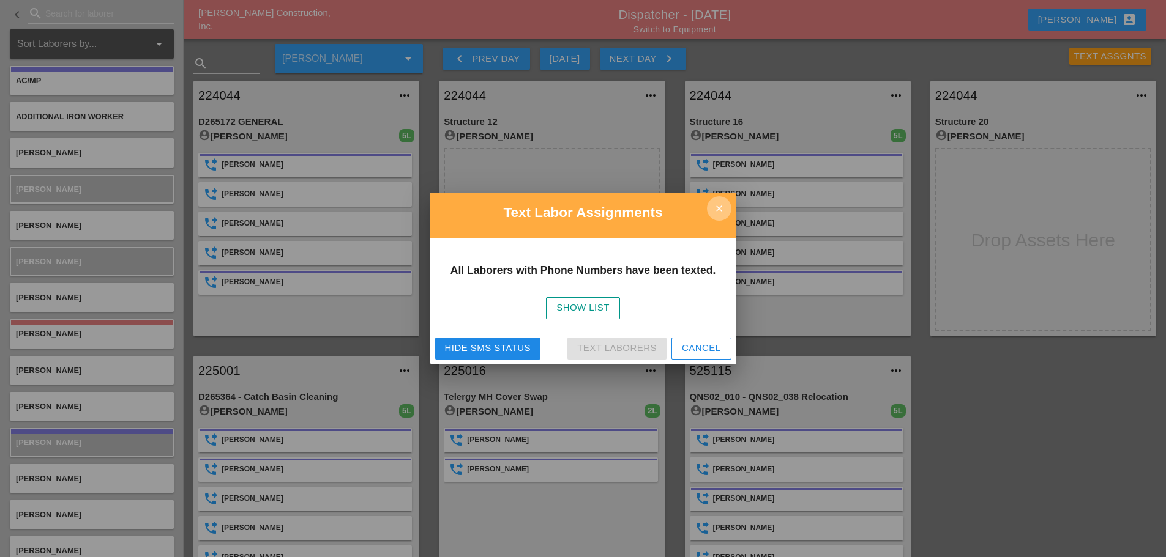
click at [721, 209] on icon "close" at bounding box center [719, 208] width 24 height 24
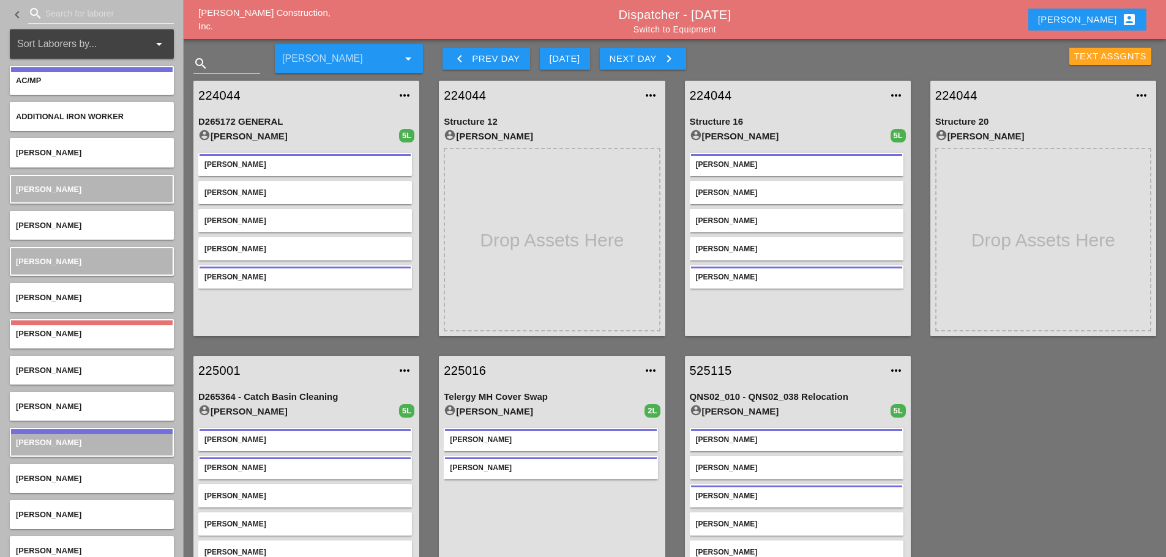
click at [1084, 55] on div "Text Assgnts" at bounding box center [1110, 57] width 73 height 14
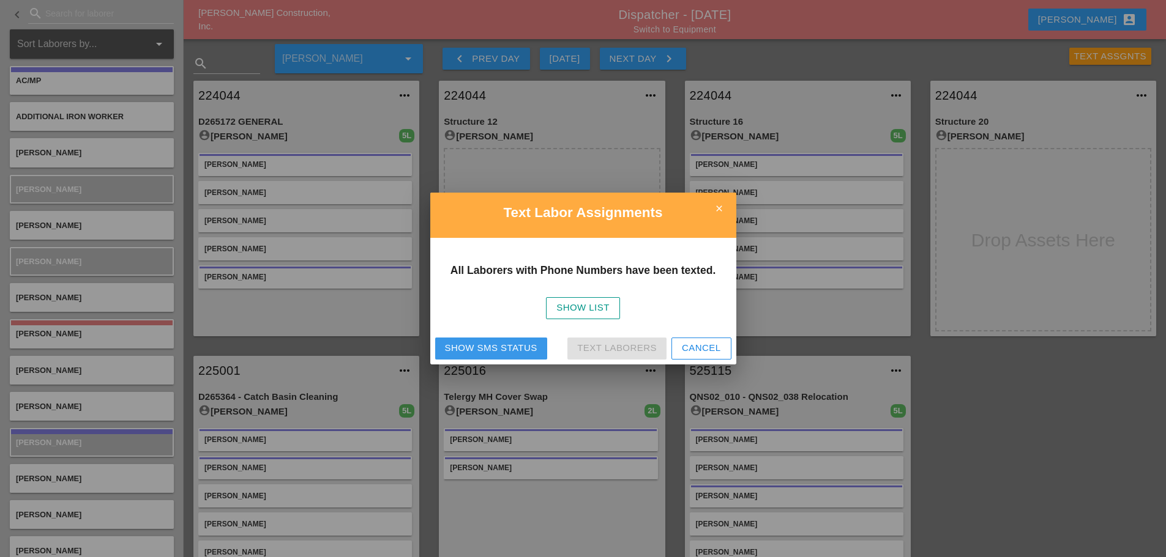
click at [483, 348] on div "Show SMS Status" at bounding box center [491, 348] width 92 height 14
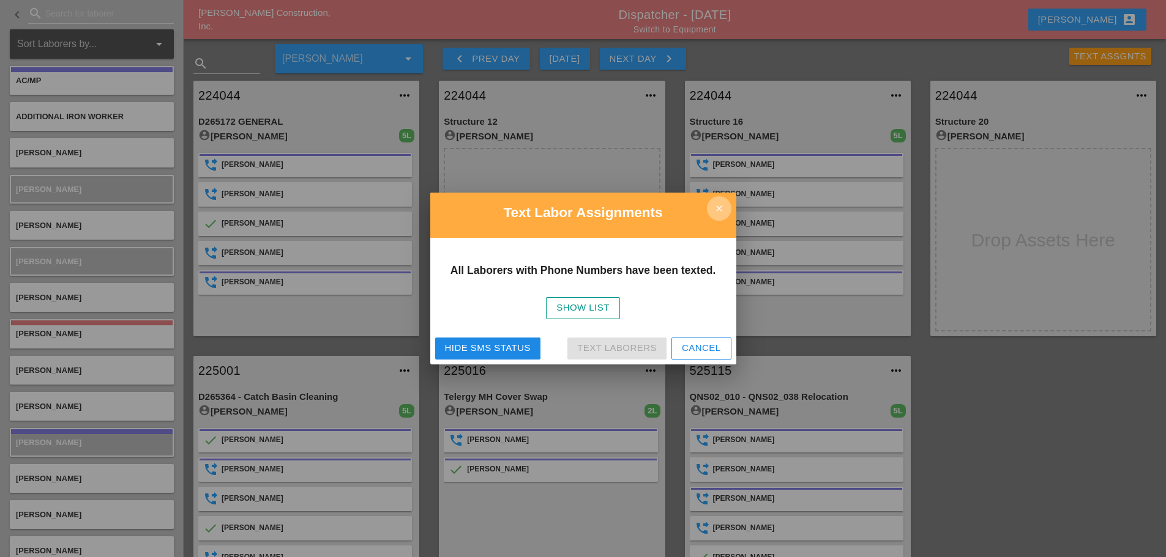
click at [719, 204] on icon "close" at bounding box center [719, 208] width 24 height 24
